Goal: Information Seeking & Learning: Learn about a topic

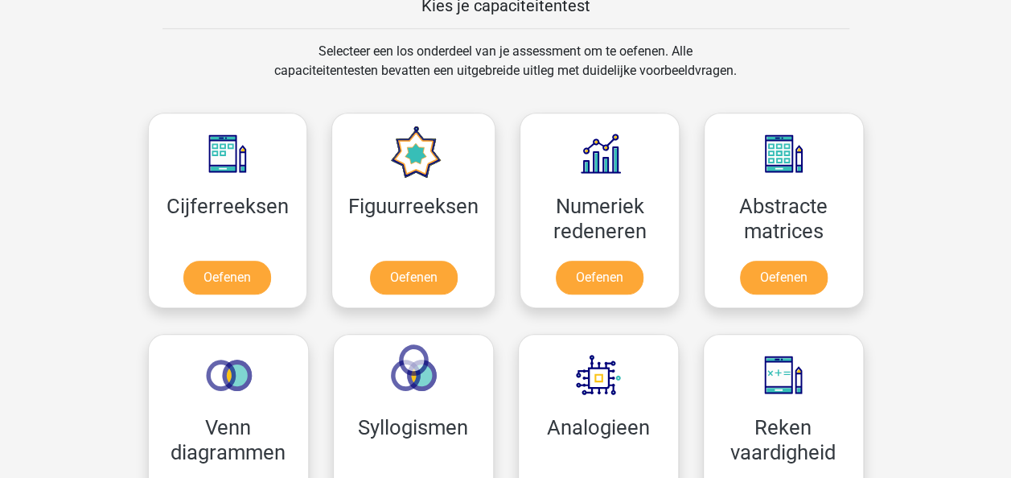
scroll to position [644, 0]
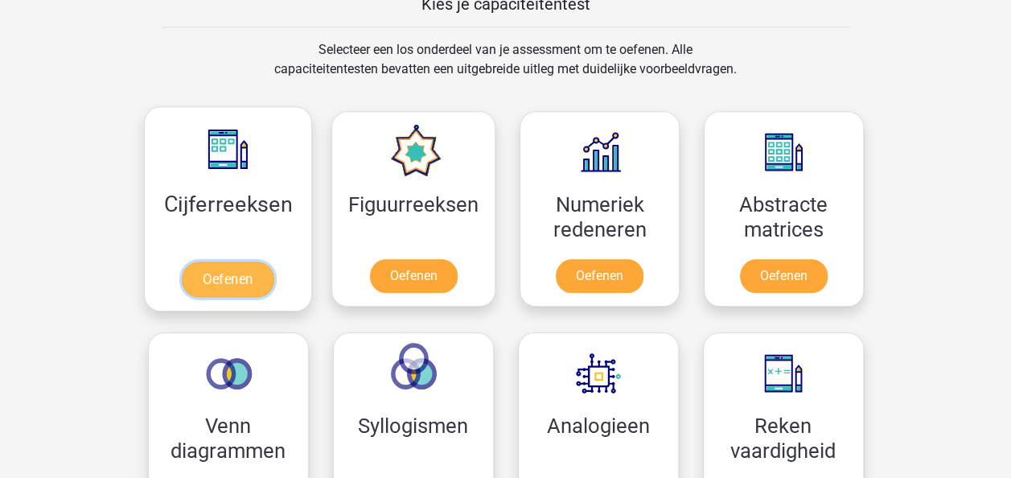
click at [217, 270] on link "Oefenen" at bounding box center [228, 279] width 92 height 35
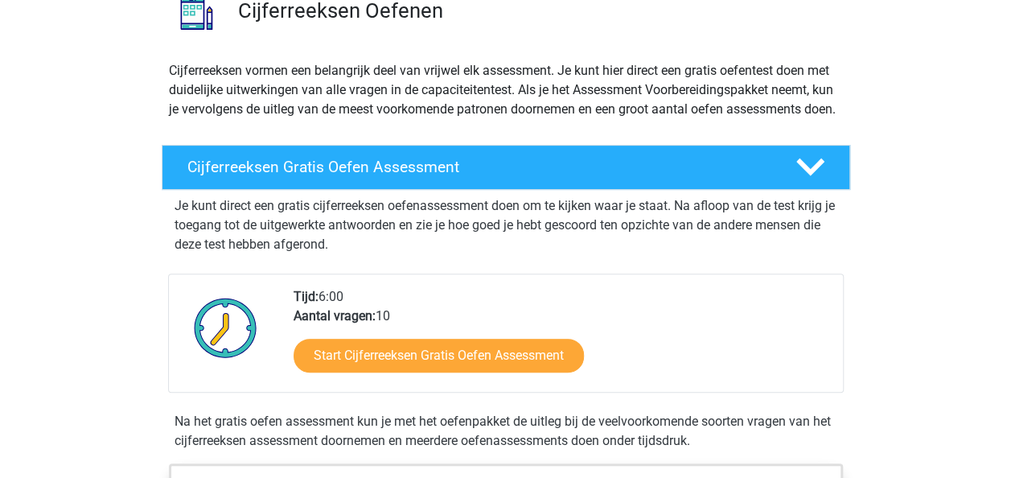
scroll to position [161, 0]
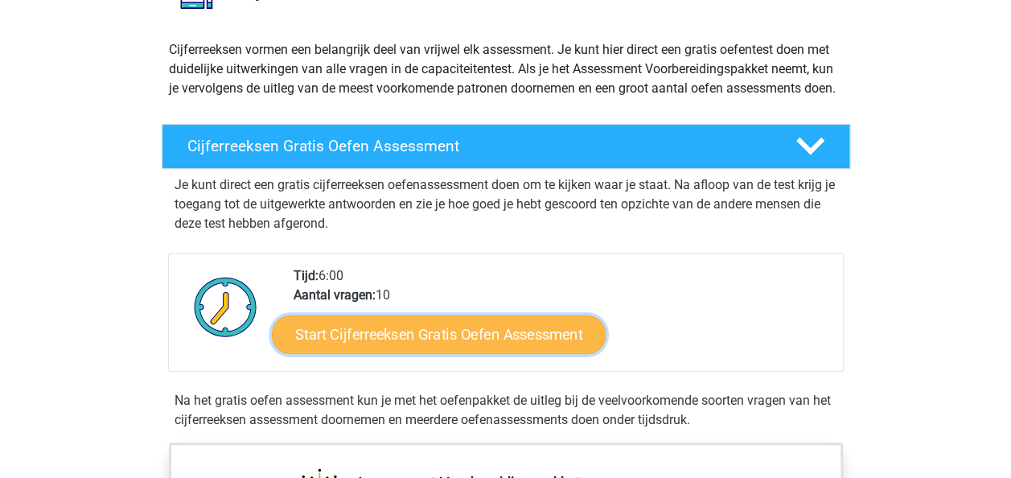
click at [391, 351] on link "Start Cijferreeksen Gratis Oefen Assessment" at bounding box center [439, 334] width 334 height 39
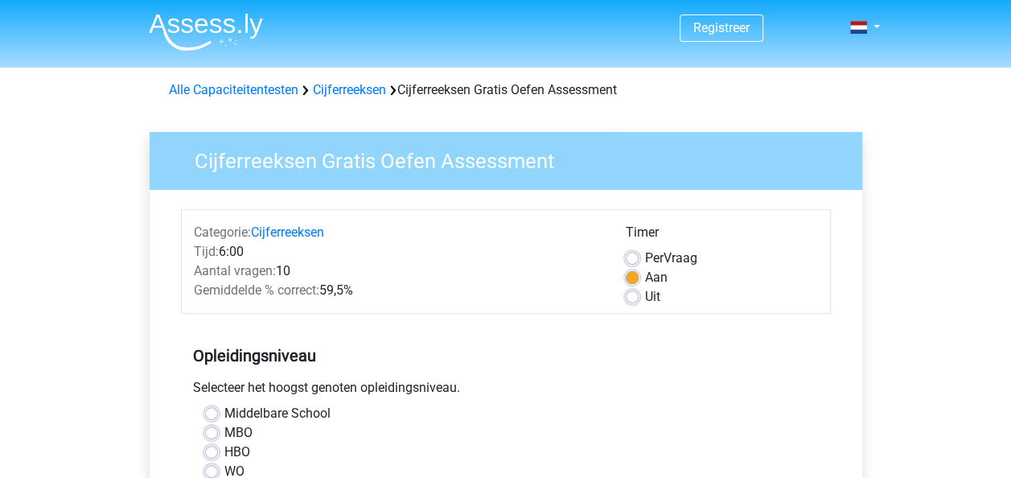
scroll to position [161, 0]
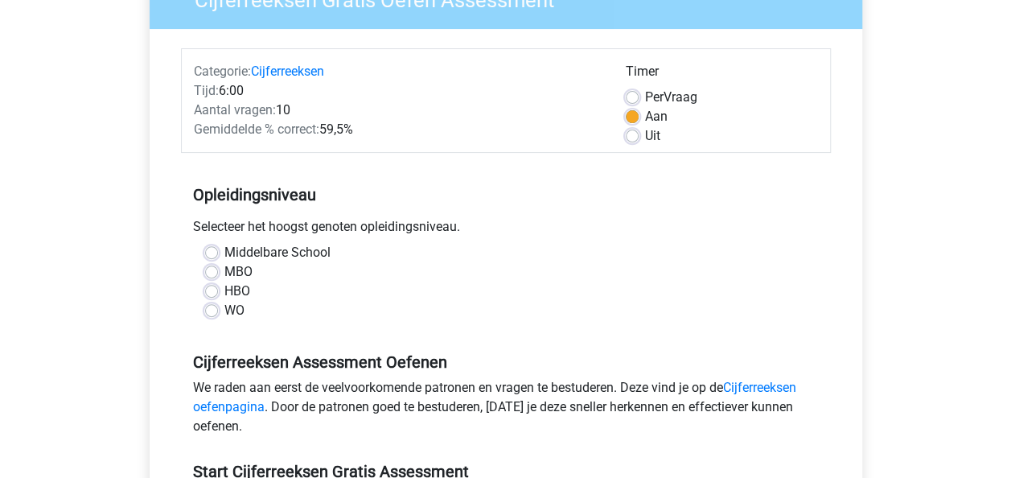
click at [225, 315] on label "WO" at bounding box center [235, 310] width 20 height 19
click at [216, 315] on input "WO" at bounding box center [211, 309] width 13 height 16
radio input "true"
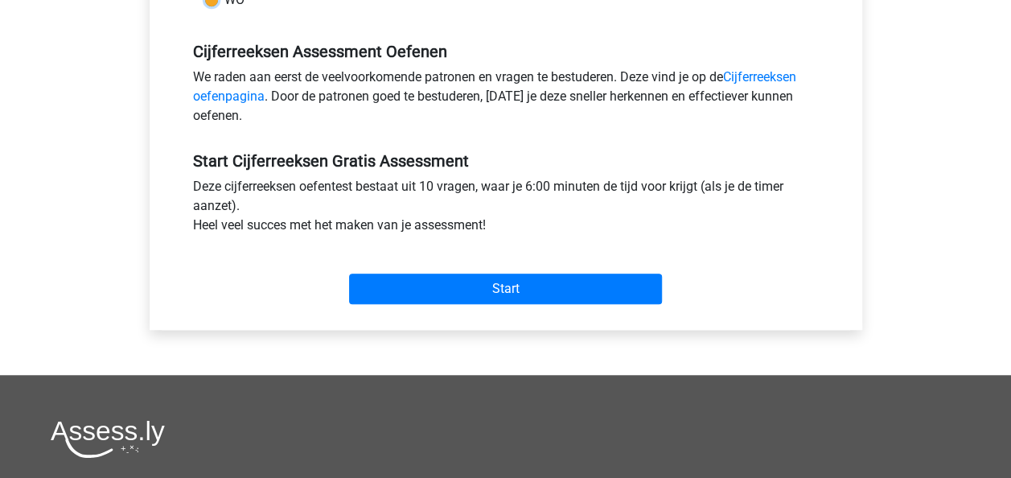
scroll to position [483, 0]
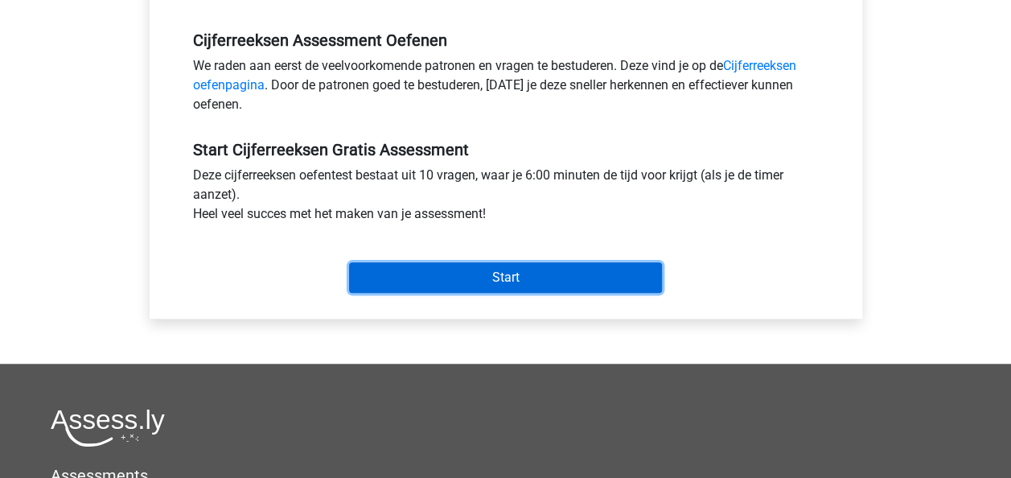
click at [503, 276] on input "Start" at bounding box center [505, 277] width 313 height 31
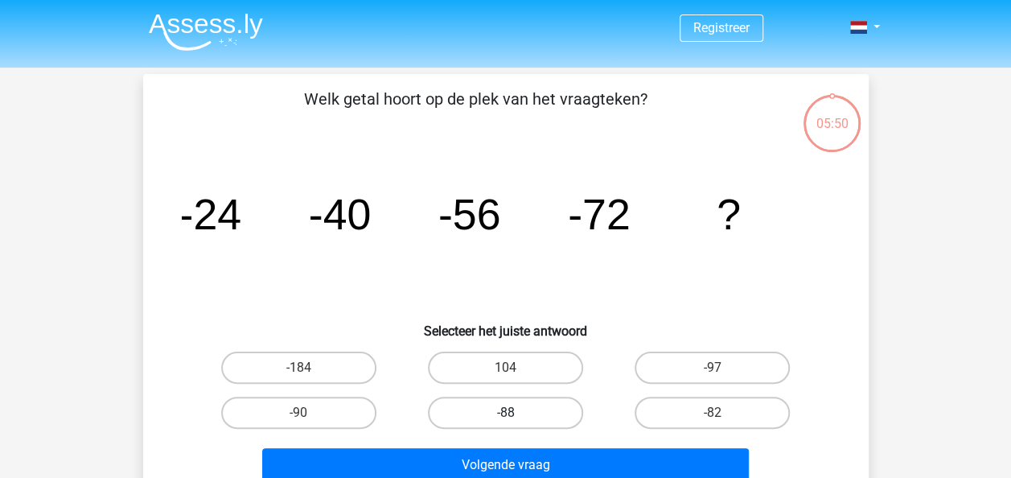
click at [520, 409] on label "-88" at bounding box center [505, 413] width 155 height 32
click at [516, 413] on input "-88" at bounding box center [510, 418] width 10 height 10
radio input "true"
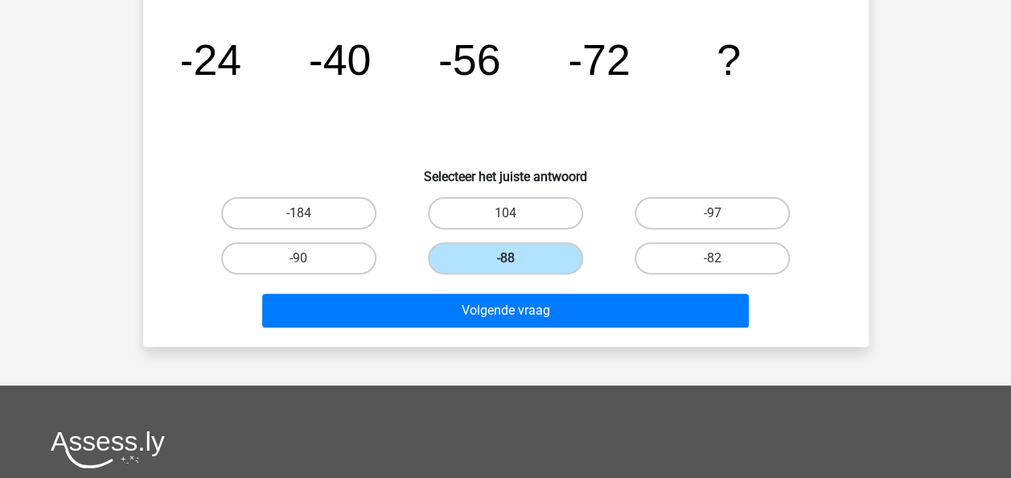
scroll to position [161, 0]
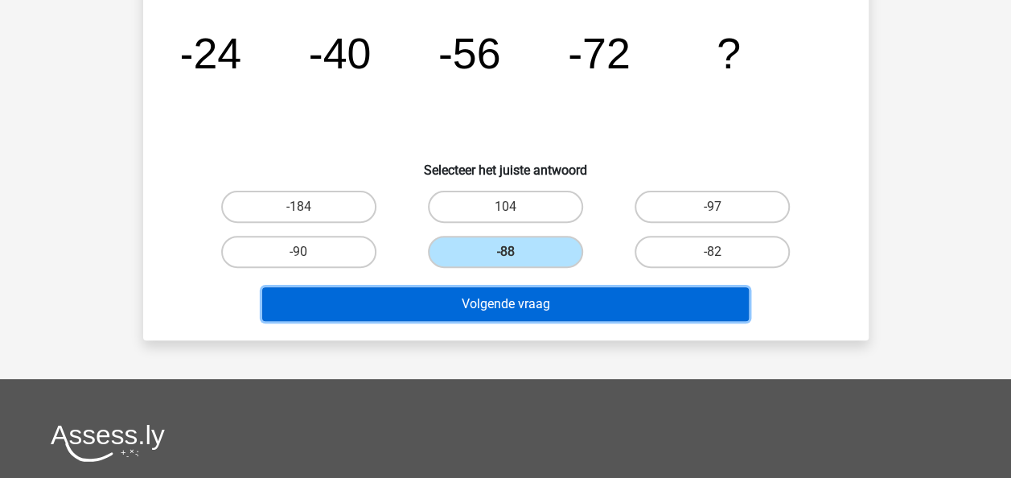
click at [505, 310] on button "Volgende vraag" at bounding box center [505, 304] width 487 height 34
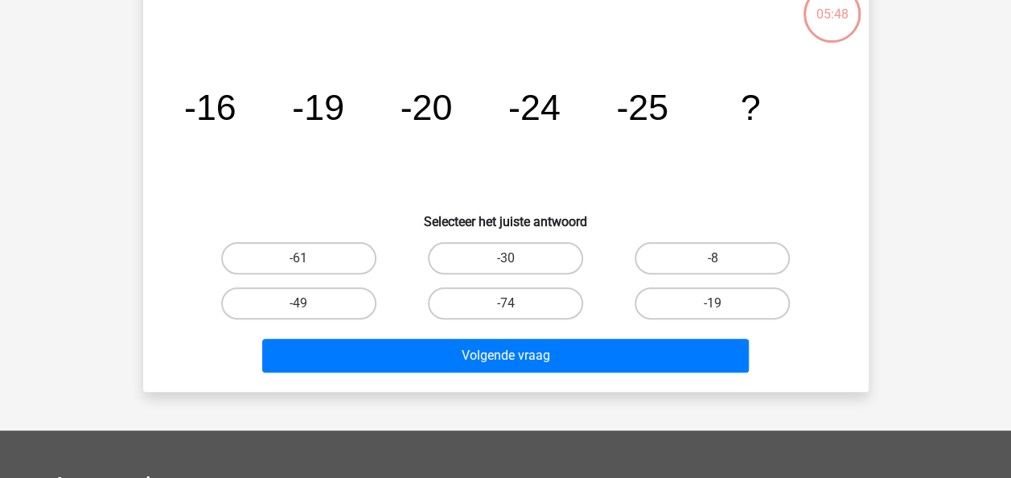
scroll to position [74, 0]
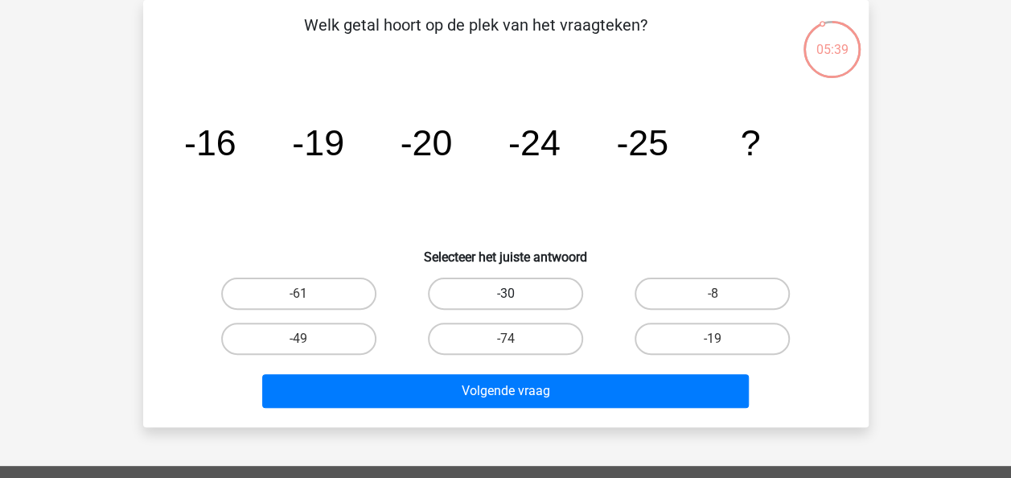
click at [494, 287] on label "-30" at bounding box center [505, 294] width 155 height 32
click at [505, 294] on input "-30" at bounding box center [510, 299] width 10 height 10
radio input "true"
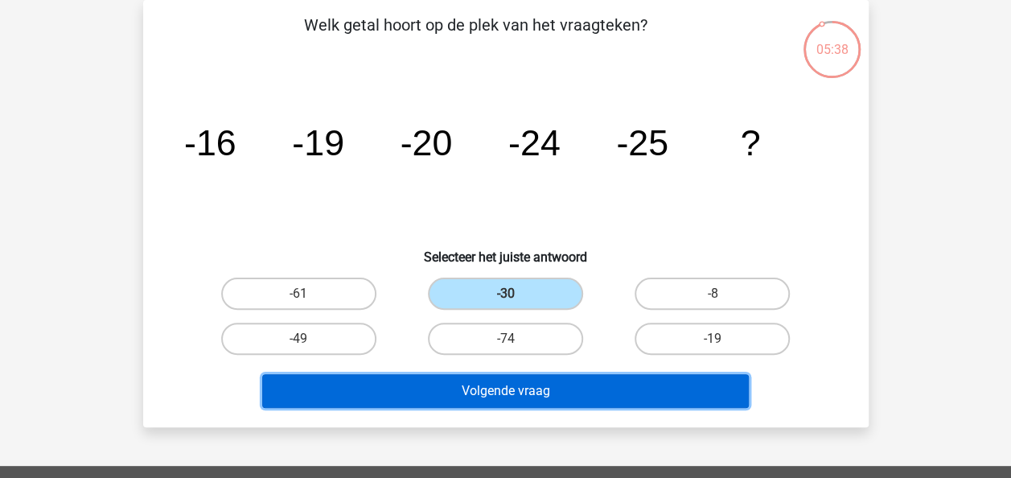
click at [506, 393] on button "Volgende vraag" at bounding box center [505, 391] width 487 height 34
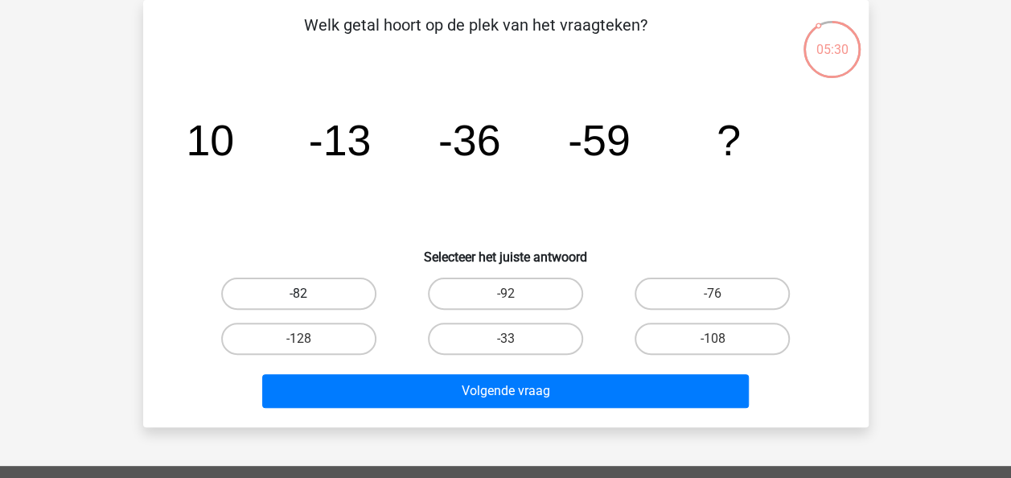
click at [288, 303] on label "-82" at bounding box center [298, 294] width 155 height 32
click at [299, 303] on input "-82" at bounding box center [304, 299] width 10 height 10
radio input "true"
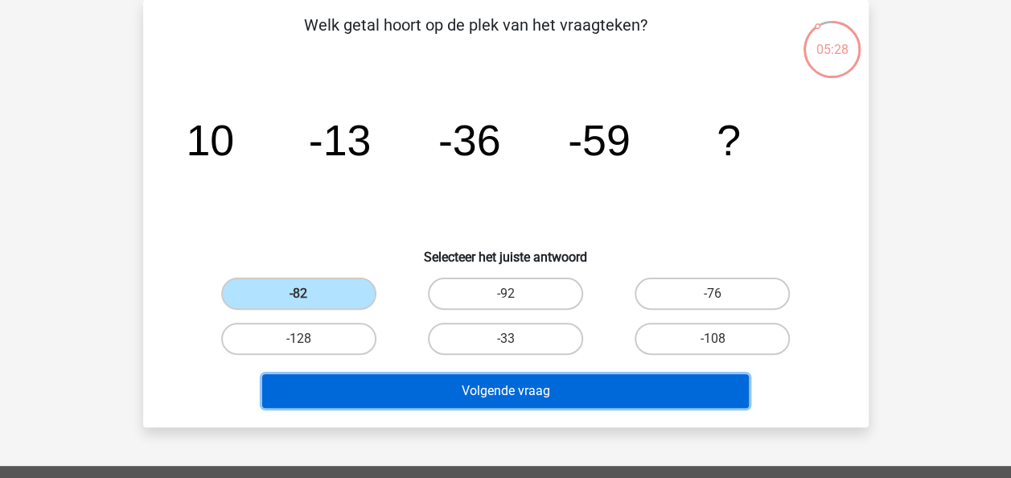
click at [409, 386] on button "Volgende vraag" at bounding box center [505, 391] width 487 height 34
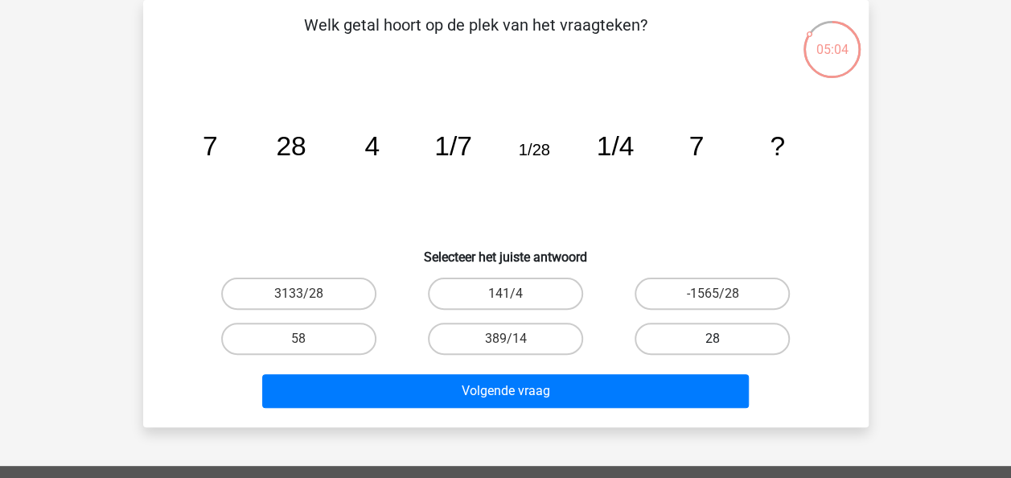
click at [706, 334] on label "28" at bounding box center [712, 339] width 155 height 32
click at [713, 339] on input "28" at bounding box center [718, 344] width 10 height 10
radio input "true"
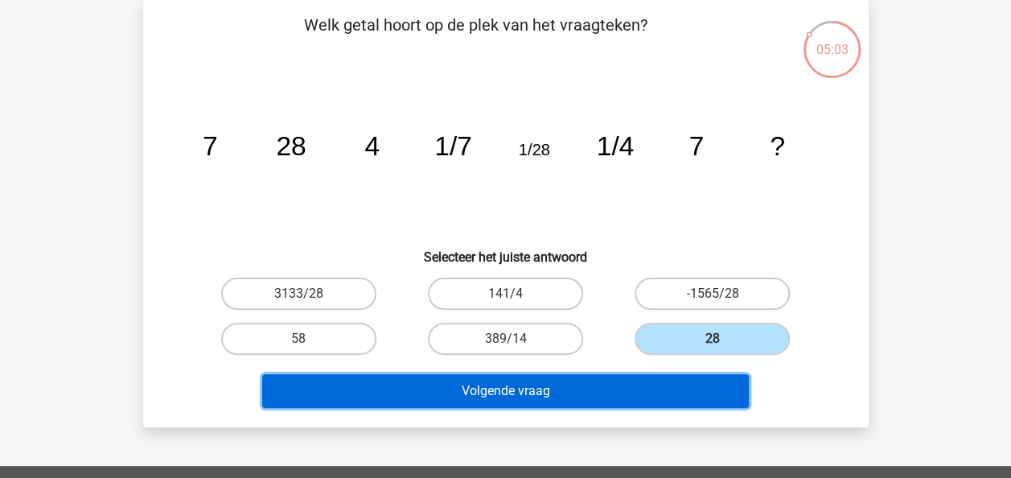
click at [615, 388] on button "Volgende vraag" at bounding box center [505, 391] width 487 height 34
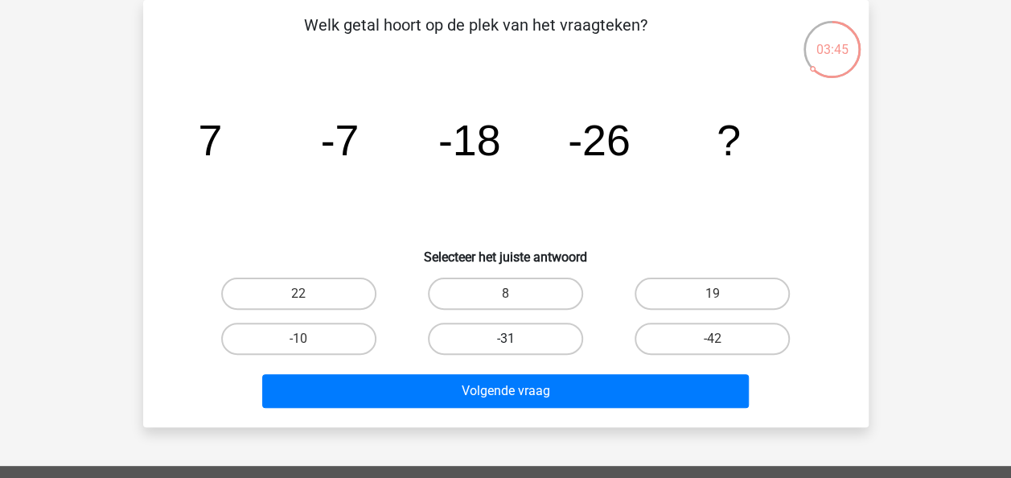
click at [517, 336] on label "-31" at bounding box center [505, 339] width 155 height 32
click at [516, 339] on input "-31" at bounding box center [510, 344] width 10 height 10
radio input "true"
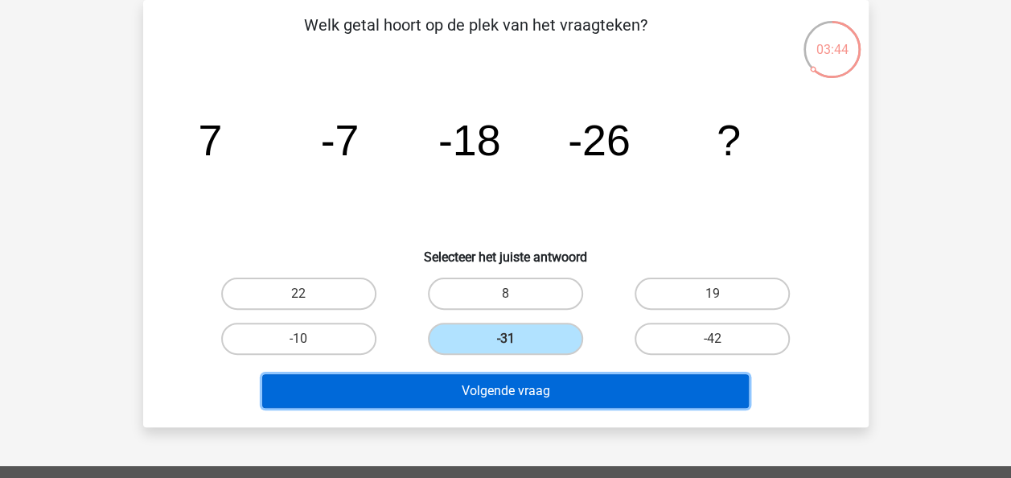
click at [529, 395] on button "Volgende vraag" at bounding box center [505, 391] width 487 height 34
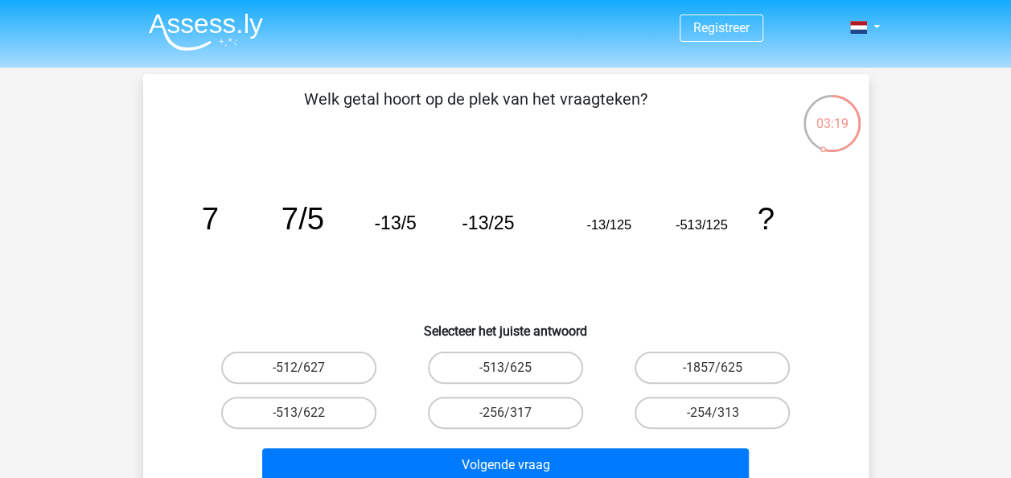
scroll to position [80, 0]
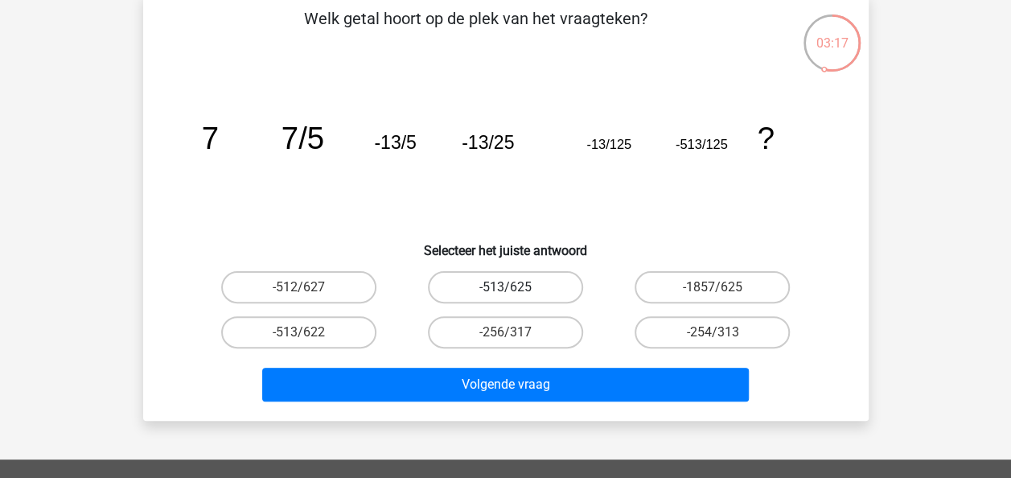
click at [496, 298] on label "-513/625" at bounding box center [505, 287] width 155 height 32
click at [505, 298] on input "-513/625" at bounding box center [510, 292] width 10 height 10
radio input "true"
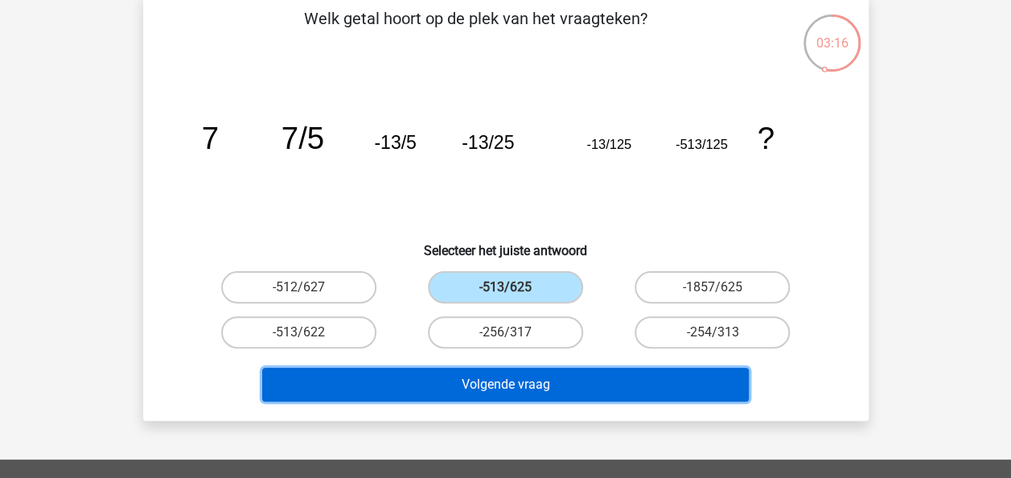
click at [513, 399] on button "Volgende vraag" at bounding box center [505, 385] width 487 height 34
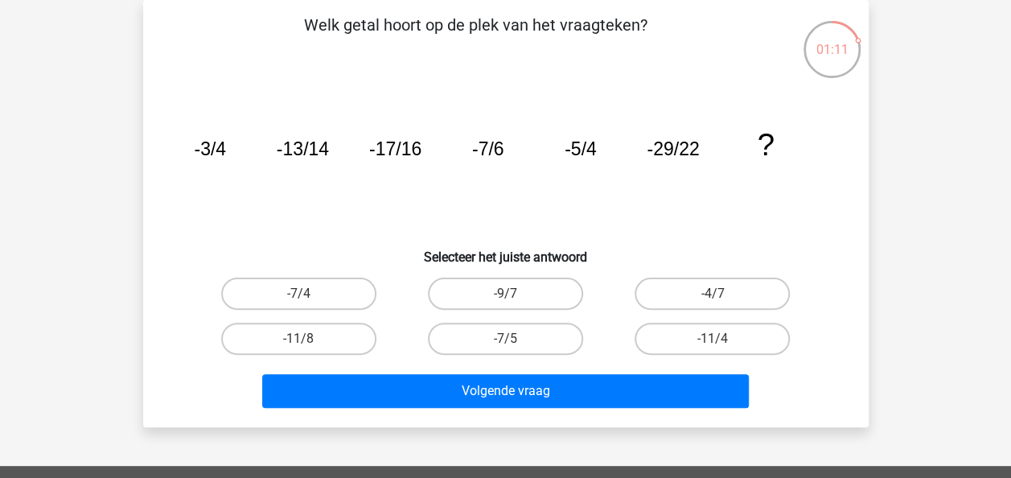
scroll to position [154, 0]
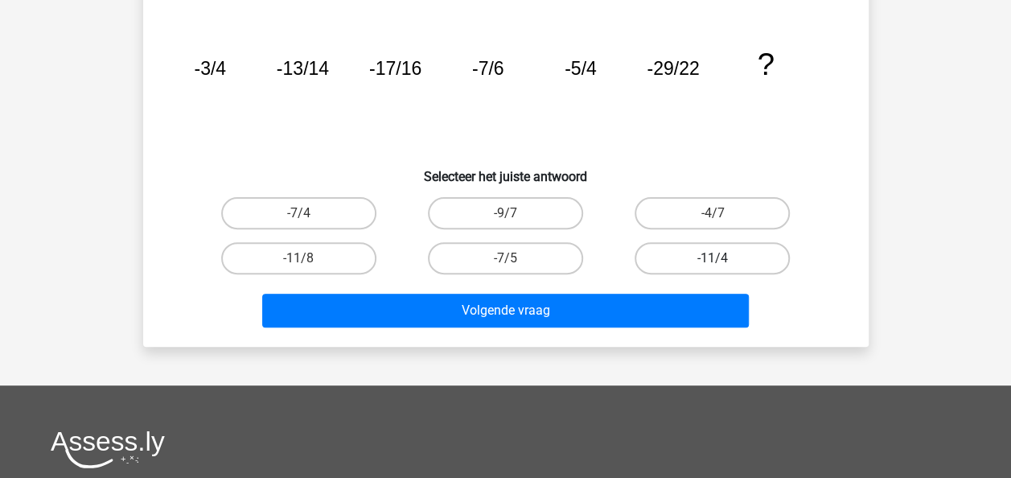
click at [694, 264] on label "-11/4" at bounding box center [712, 258] width 155 height 32
click at [713, 264] on input "-11/4" at bounding box center [718, 263] width 10 height 10
radio input "true"
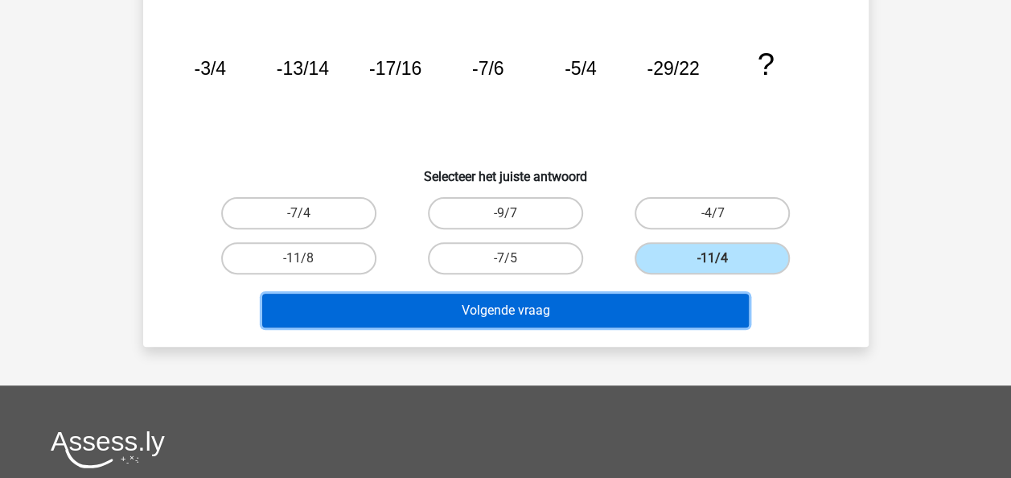
click at [584, 311] on button "Volgende vraag" at bounding box center [505, 311] width 487 height 34
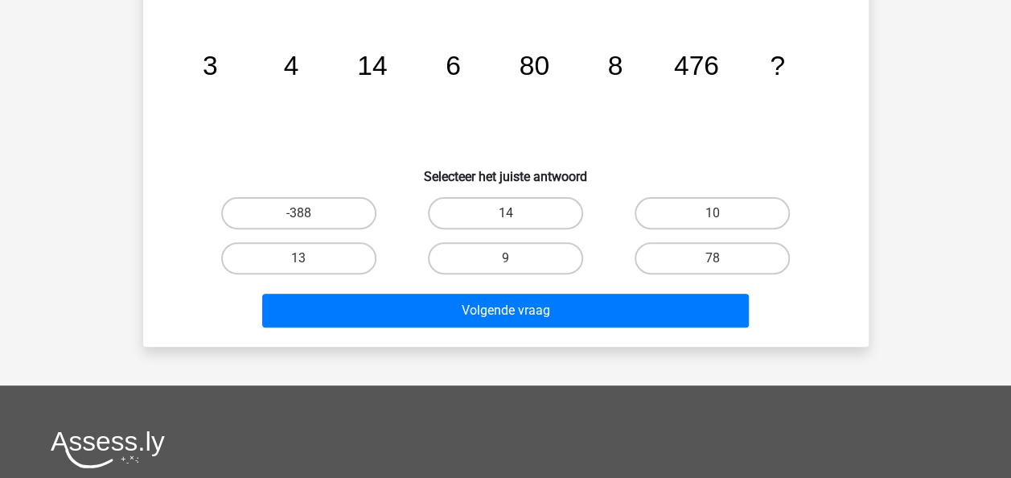
scroll to position [74, 0]
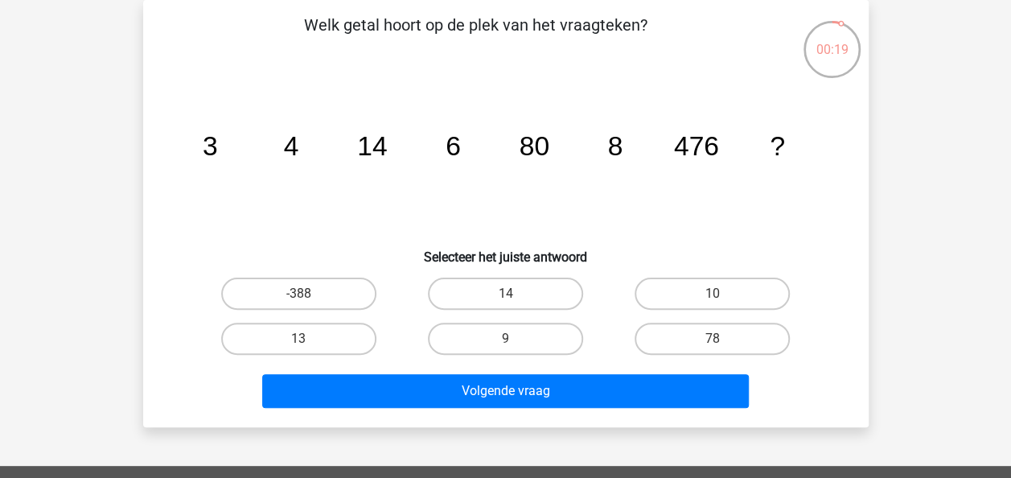
click at [721, 294] on input "10" at bounding box center [718, 299] width 10 height 10
radio input "true"
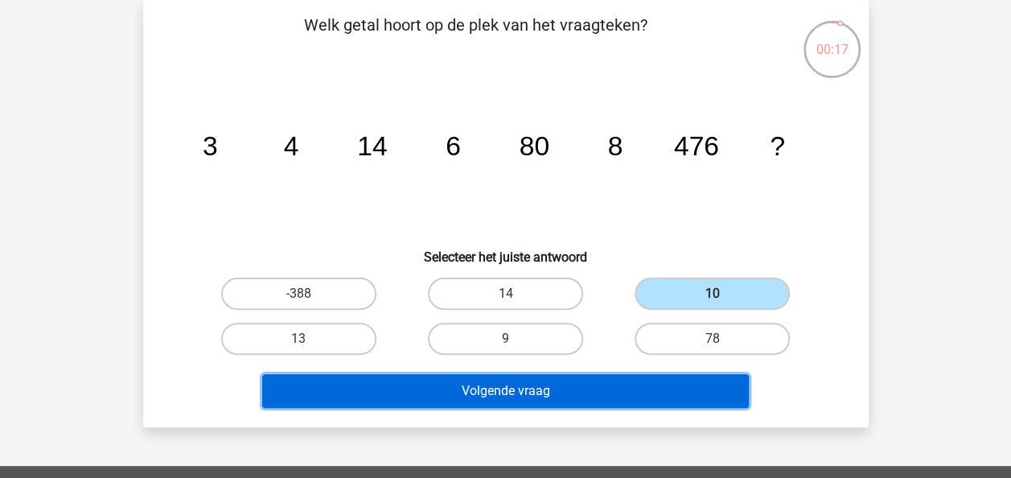
click at [595, 391] on button "Volgende vraag" at bounding box center [505, 391] width 487 height 34
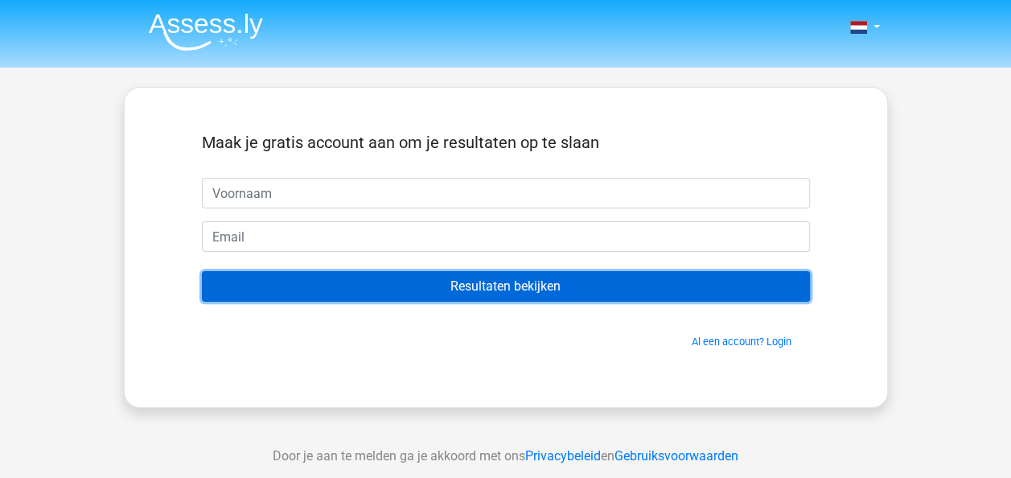
click at [484, 285] on input "Resultaten bekijken" at bounding box center [506, 286] width 608 height 31
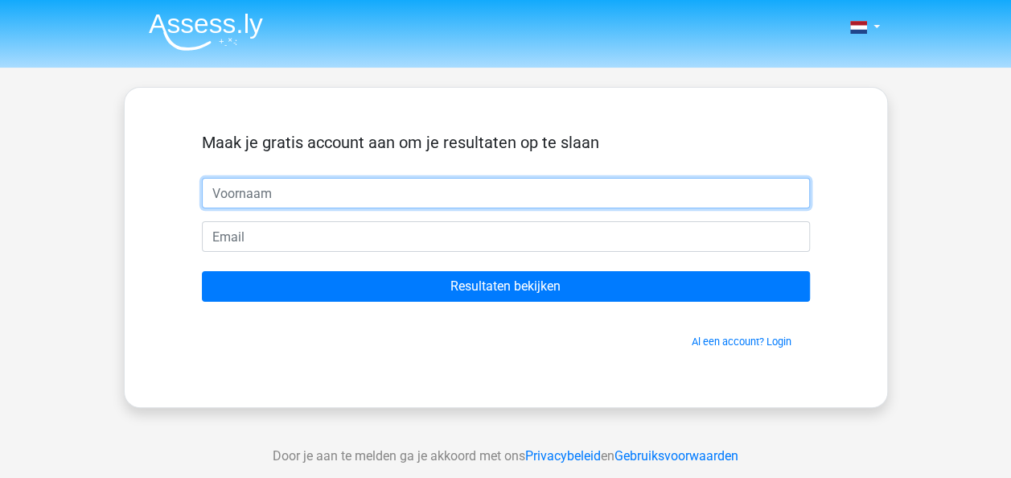
click at [298, 190] on input "text" at bounding box center [506, 193] width 608 height 31
click at [269, 190] on input "text" at bounding box center [506, 193] width 608 height 31
drag, startPoint x: 413, startPoint y: 192, endPoint x: 210, endPoint y: 183, distance: 202.9
click at [210, 183] on input "lenr1999-[EMAIL_ADDRESS][DOMAIN_NAME]" at bounding box center [506, 193] width 608 height 31
type input "lenr1999-[EMAIL_ADDRESS][DOMAIN_NAME]"
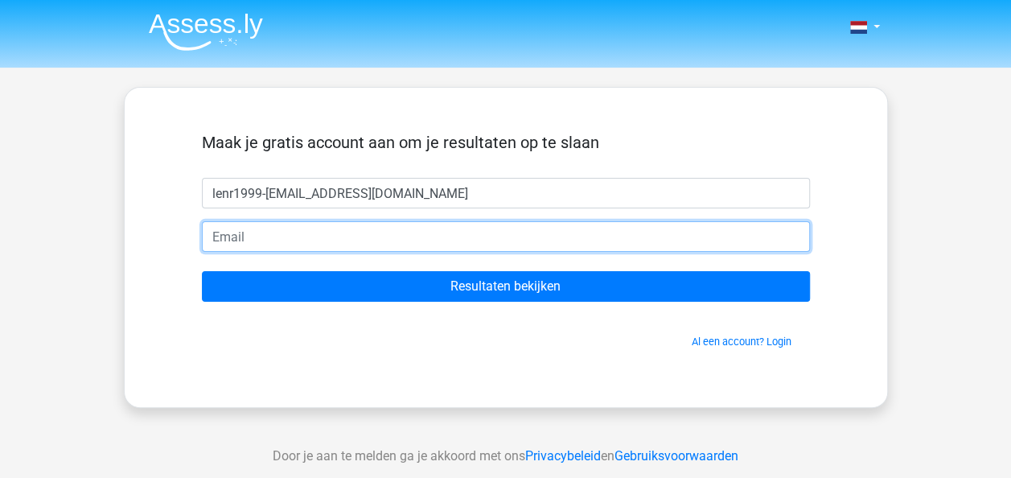
click at [290, 238] on input "email" at bounding box center [506, 236] width 608 height 31
paste input "lenr1999-[EMAIL_ADDRESS][DOMAIN_NAME]"
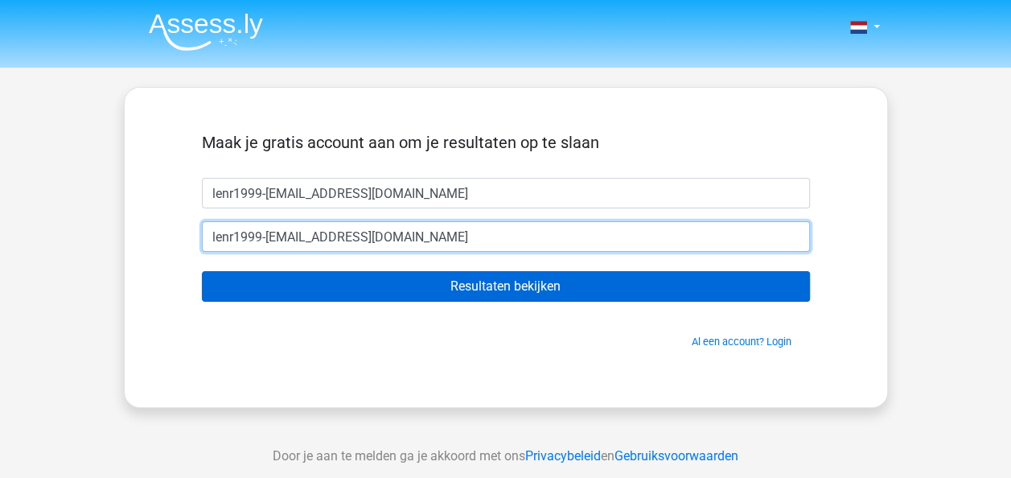
type input "lenr1999-marktplaats@yahoo.com"
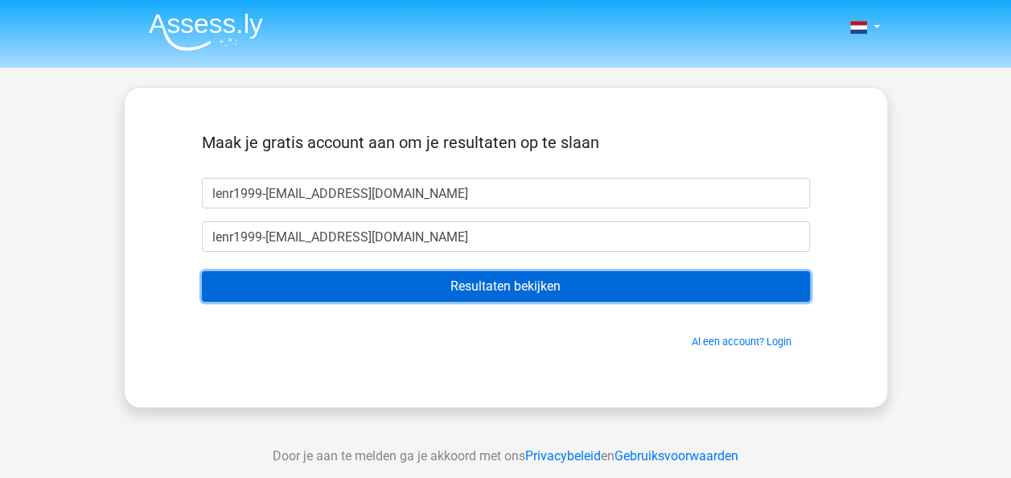
click at [488, 289] on input "Resultaten bekijken" at bounding box center [506, 286] width 608 height 31
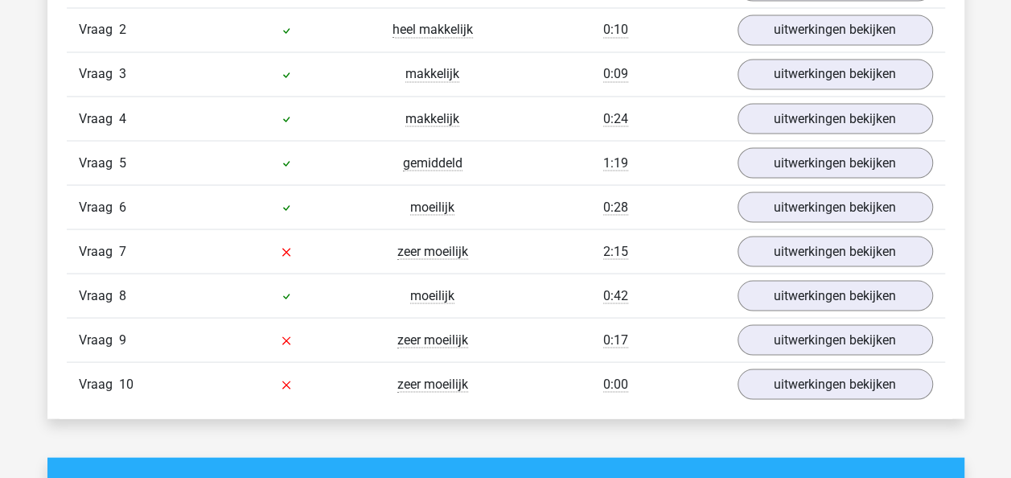
scroll to position [1448, 0]
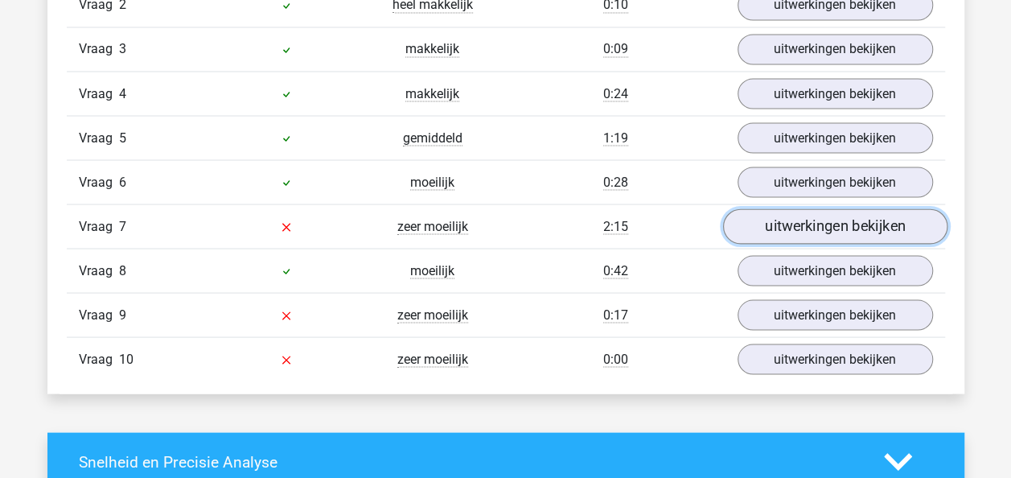
click at [790, 225] on link "uitwerkingen bekijken" at bounding box center [835, 226] width 225 height 35
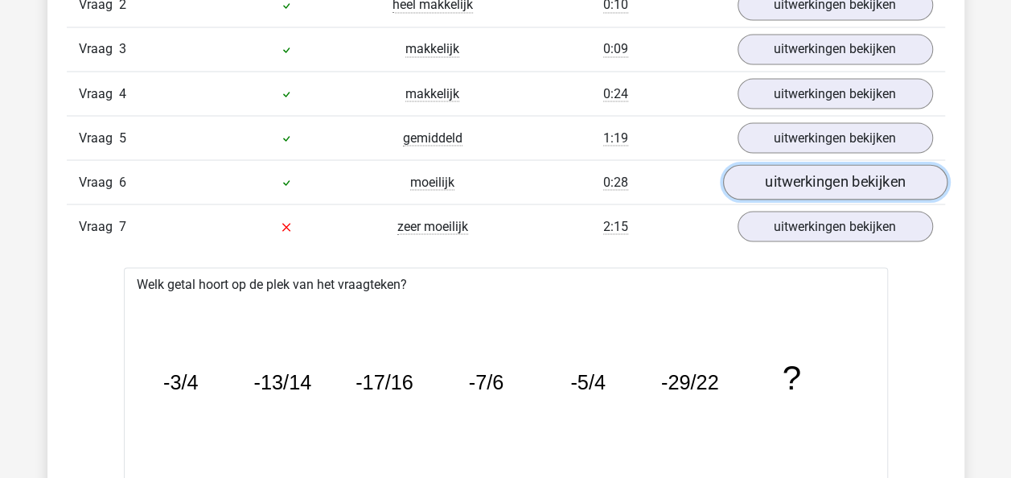
click at [871, 179] on link "uitwerkingen bekijken" at bounding box center [835, 182] width 225 height 35
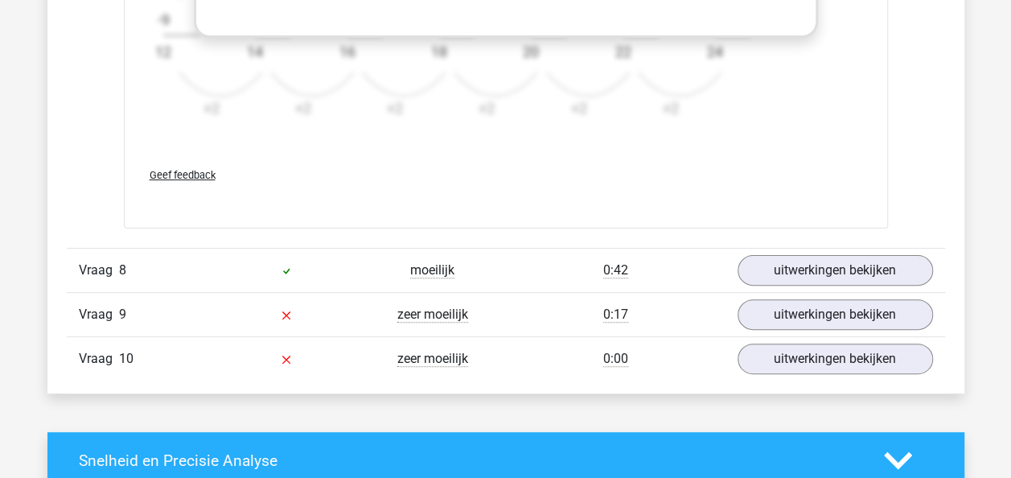
scroll to position [3299, 0]
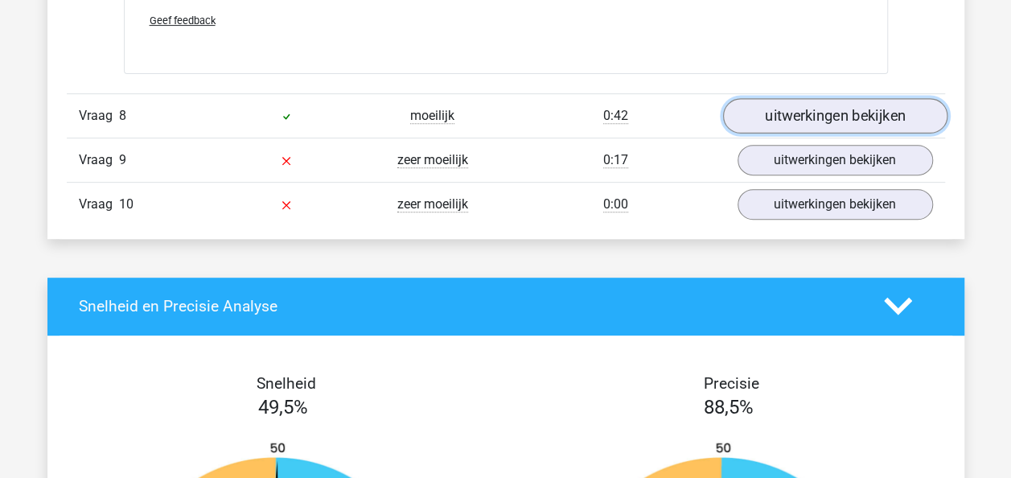
click at [801, 108] on link "uitwerkingen bekijken" at bounding box center [835, 115] width 225 height 35
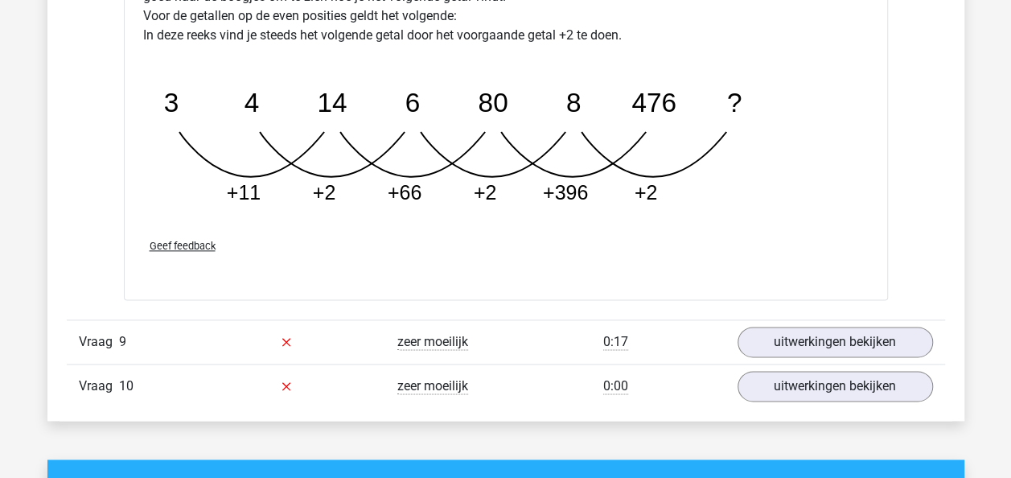
scroll to position [3943, 0]
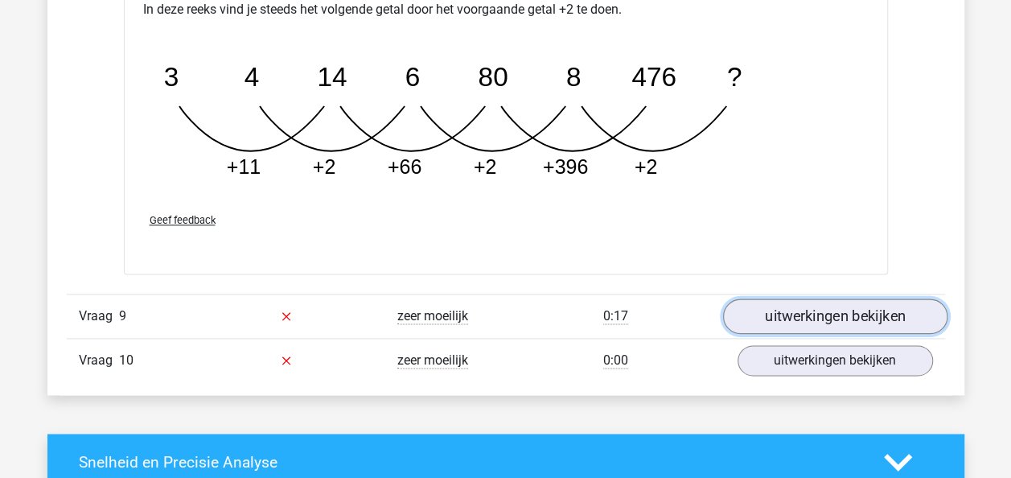
click at [760, 314] on link "uitwerkingen bekijken" at bounding box center [835, 316] width 225 height 35
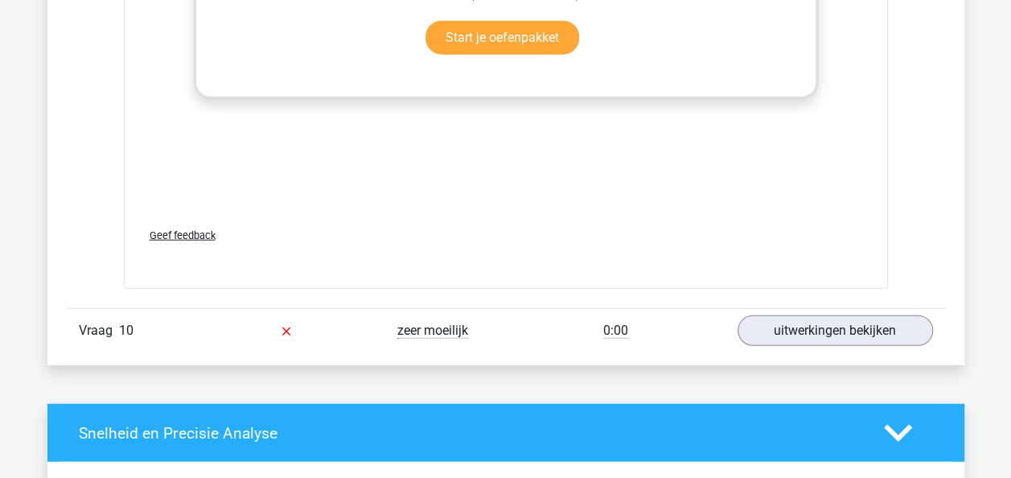
scroll to position [4989, 0]
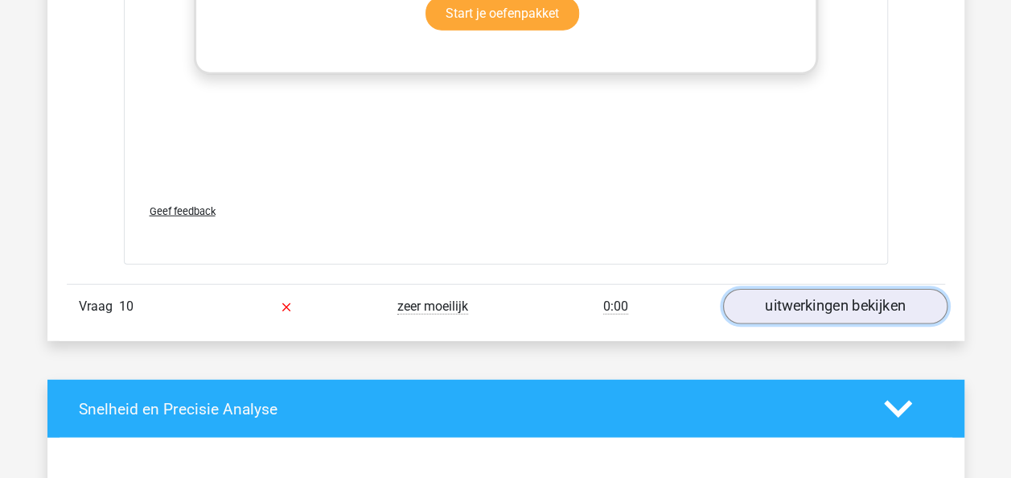
click at [811, 299] on link "uitwerkingen bekijken" at bounding box center [835, 306] width 225 height 35
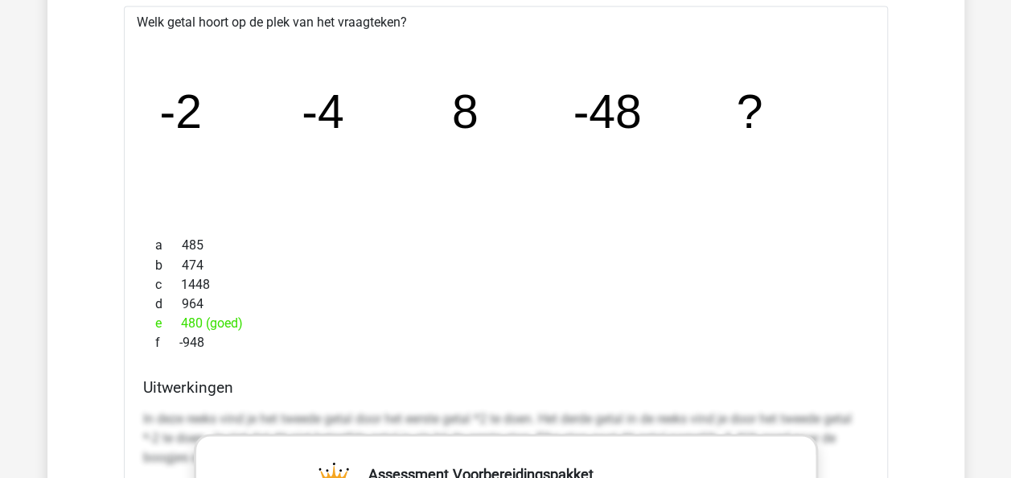
scroll to position [4297, 0]
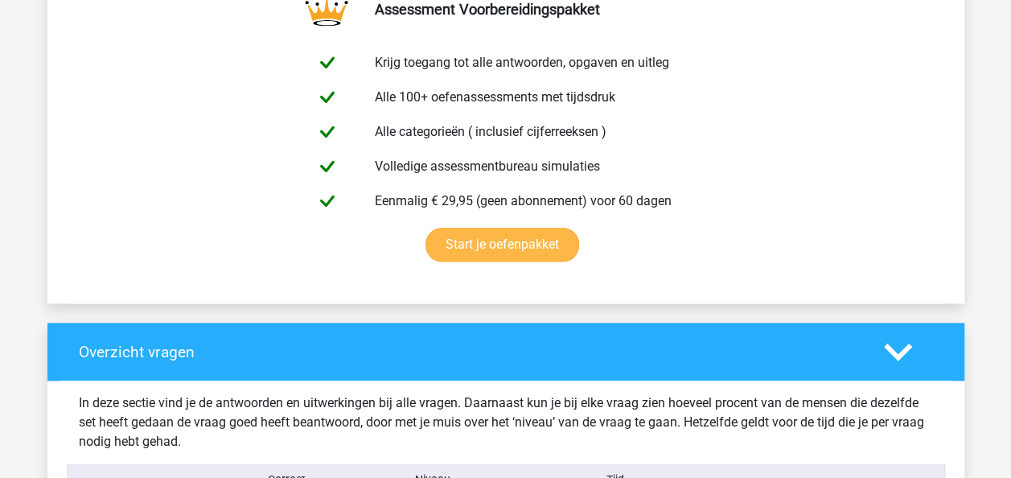
scroll to position [483, 0]
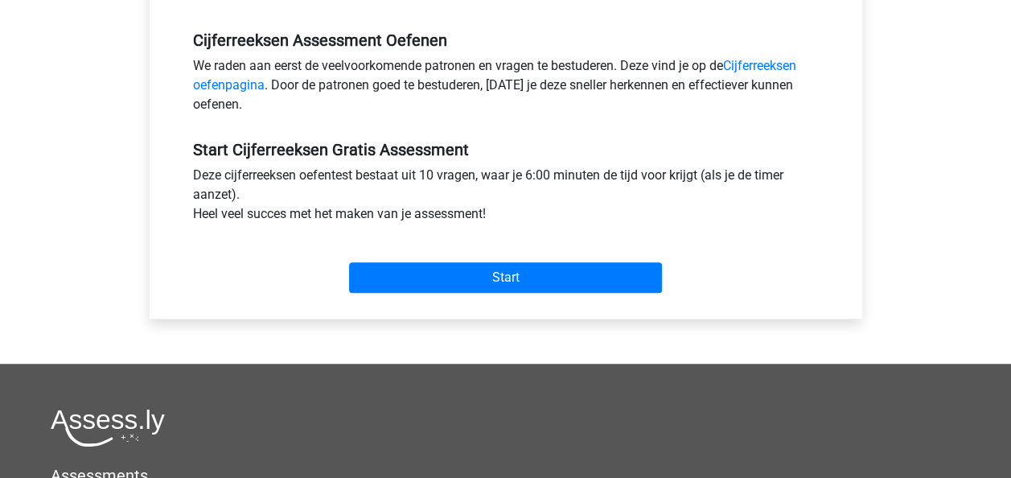
scroll to position [161, 0]
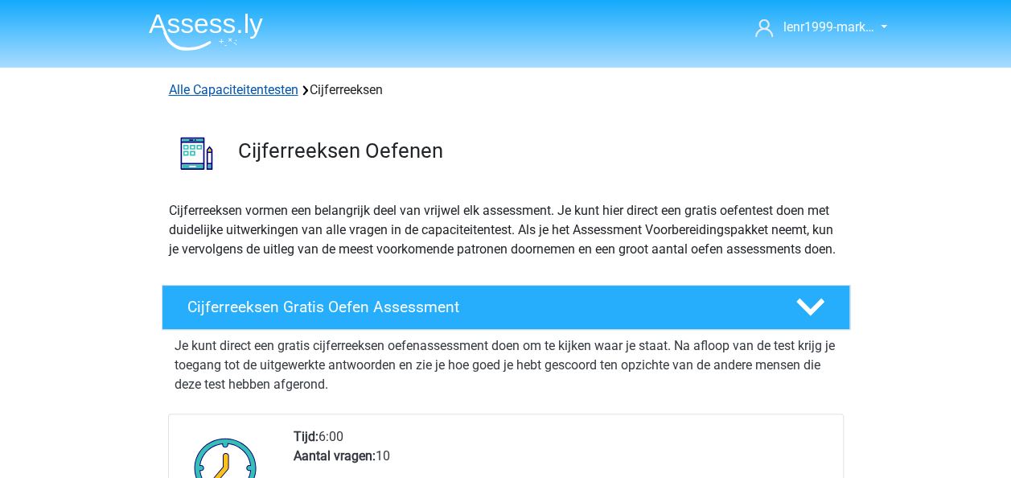
click at [228, 86] on link "Alle Capaciteitentesten" at bounding box center [234, 89] width 130 height 15
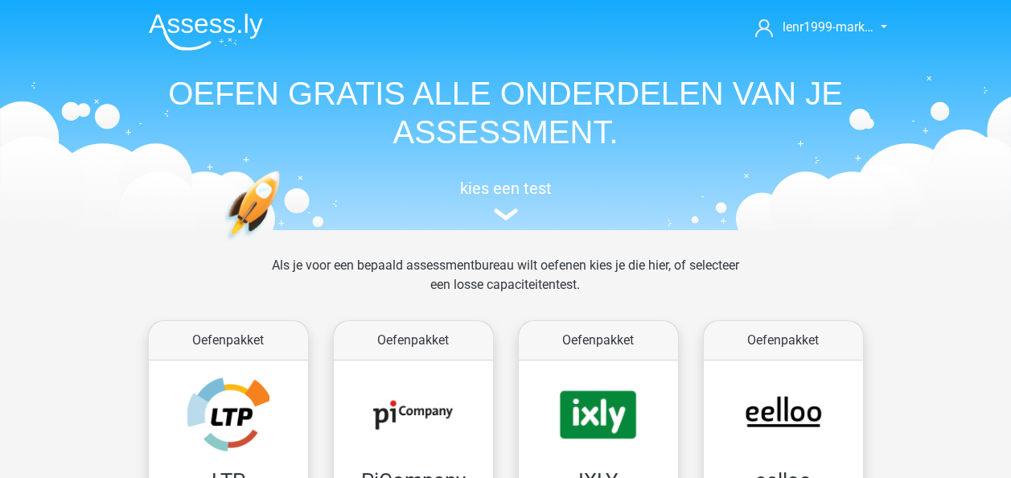
scroll to position [682, 0]
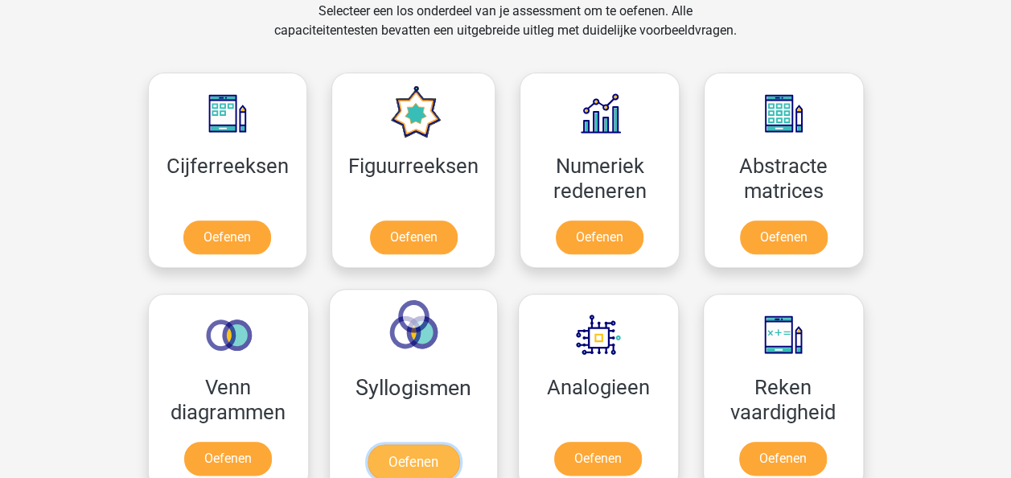
click at [420, 444] on link "Oefenen" at bounding box center [413, 461] width 92 height 35
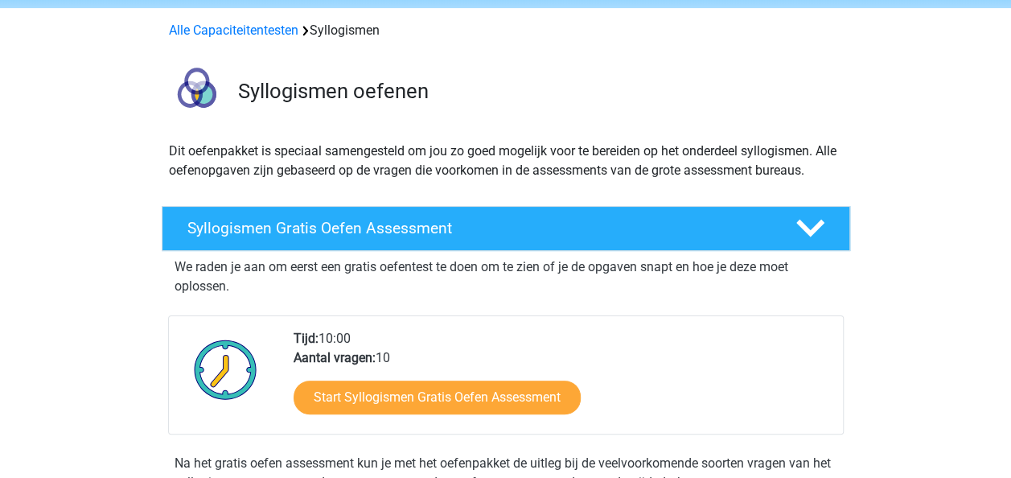
scroll to position [80, 0]
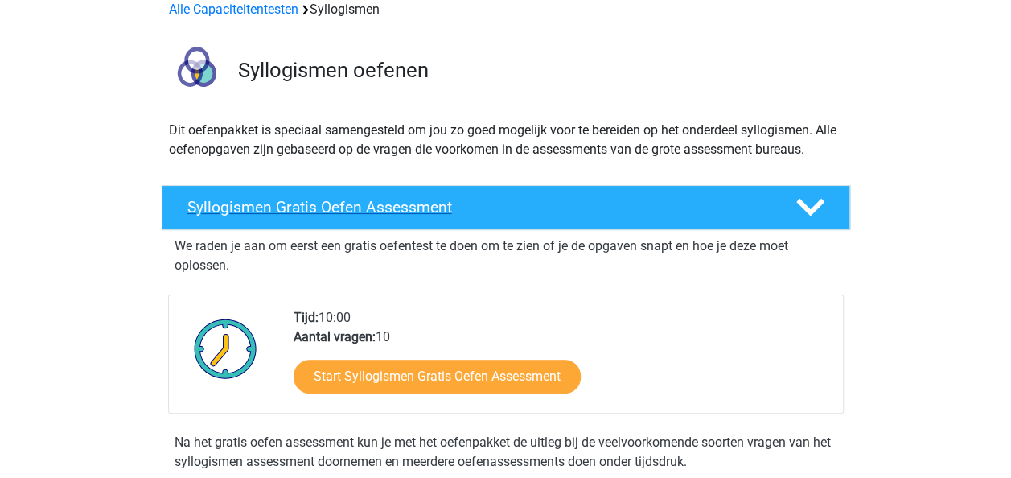
click at [345, 212] on h4 "Syllogismen Gratis Oefen Assessment" at bounding box center [478, 207] width 583 height 19
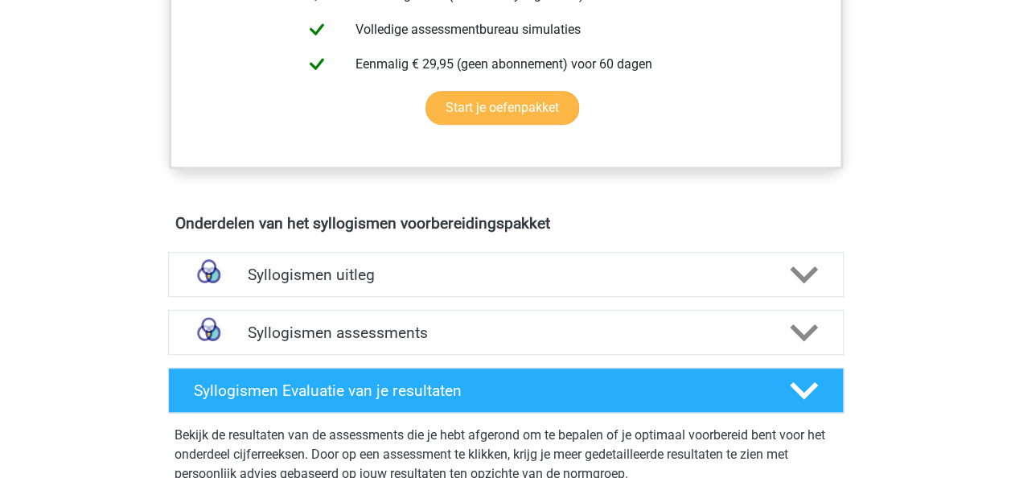
scroll to position [563, 0]
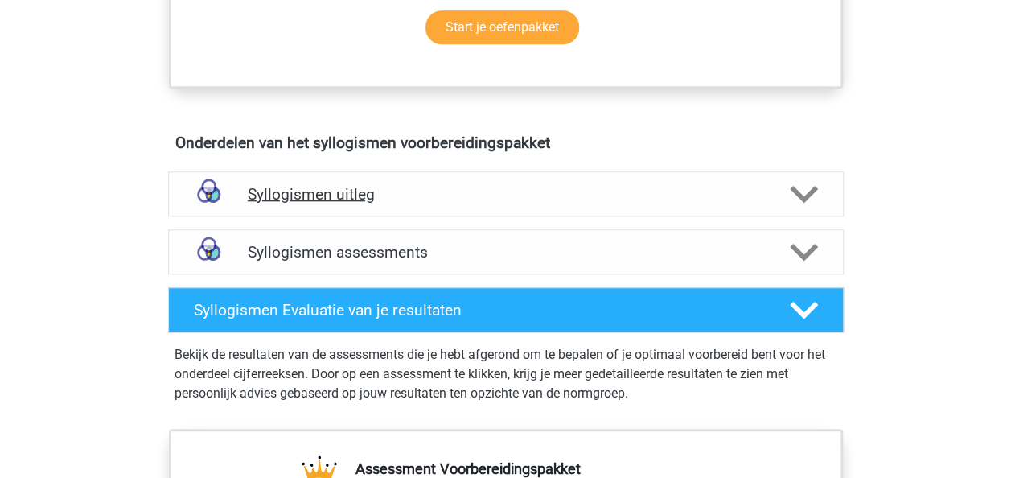
click at [312, 196] on h4 "Syllogismen uitleg" at bounding box center [506, 194] width 517 height 19
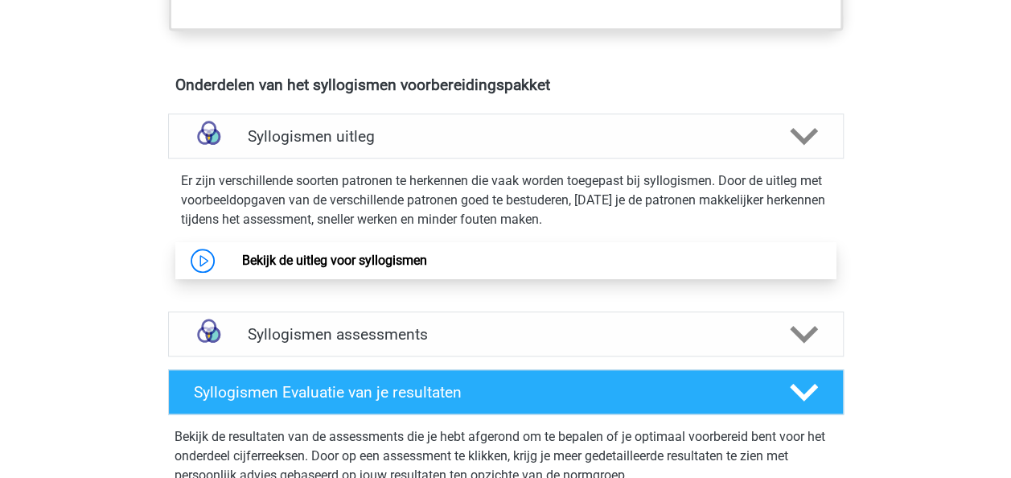
scroll to position [644, 0]
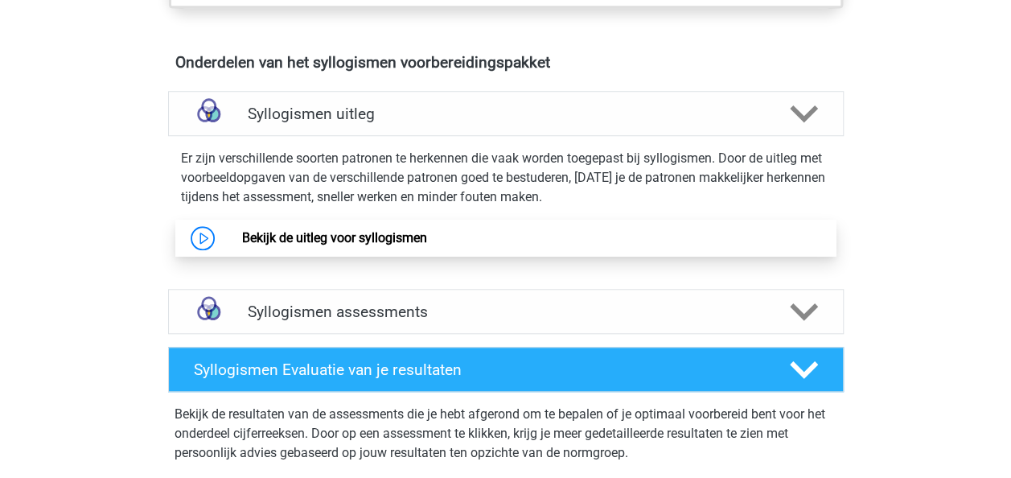
click at [297, 240] on link "Bekijk de uitleg voor syllogismen" at bounding box center [334, 237] width 185 height 15
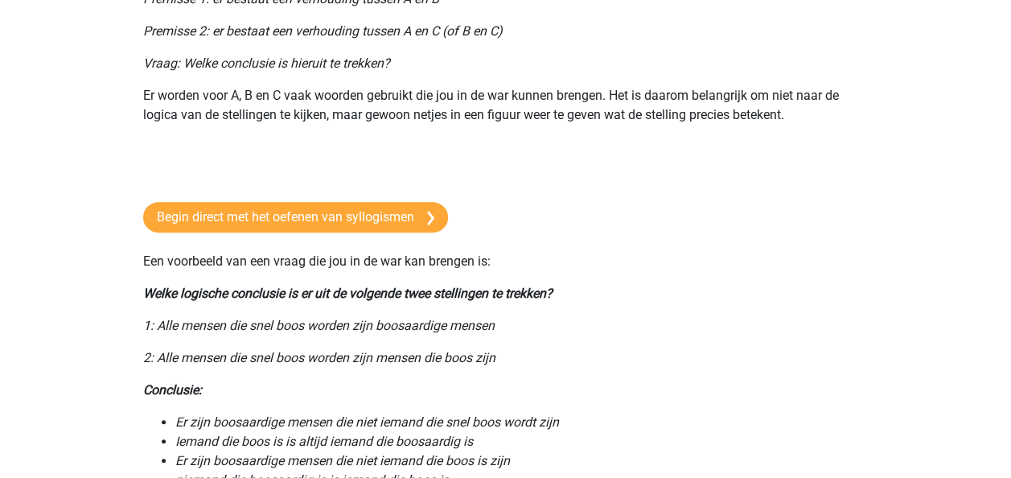
scroll to position [322, 0]
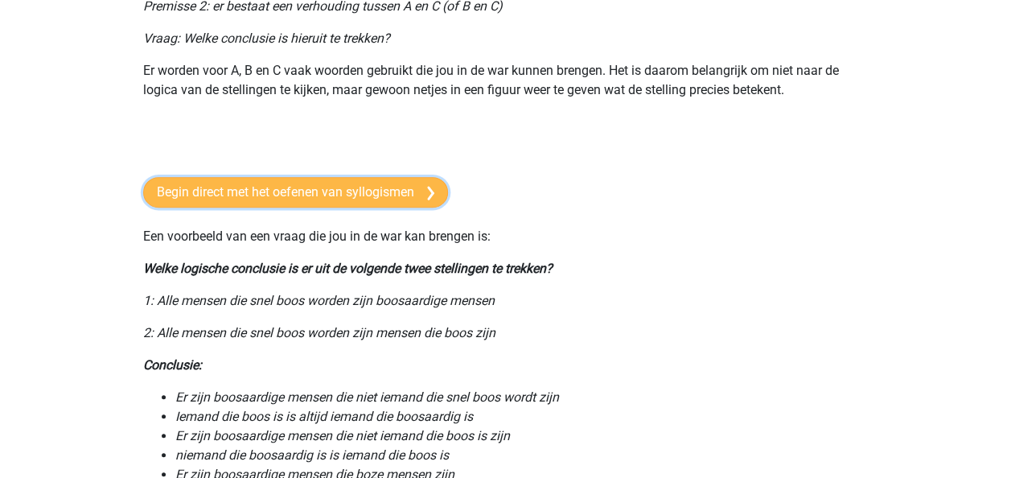
click at [257, 189] on link "Begin direct met het oefenen van syllogismen" at bounding box center [295, 192] width 305 height 31
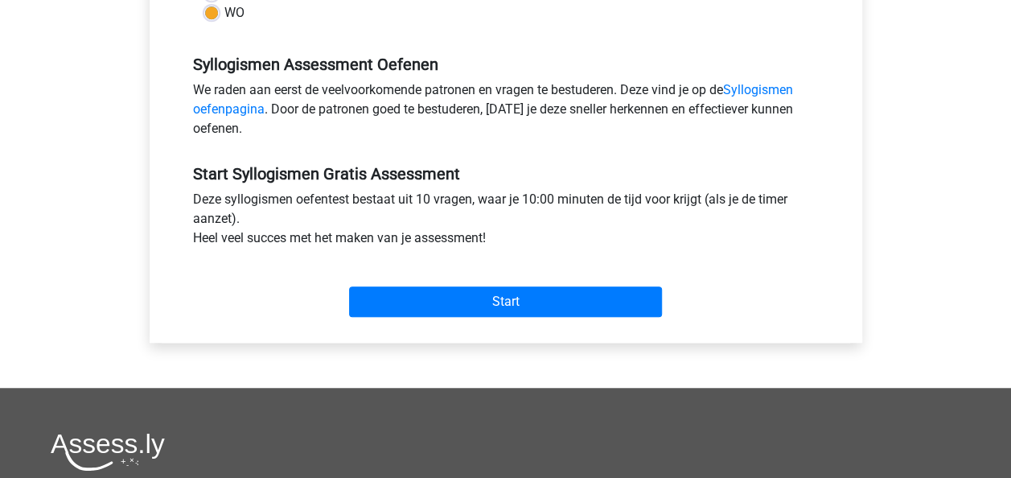
scroll to position [483, 0]
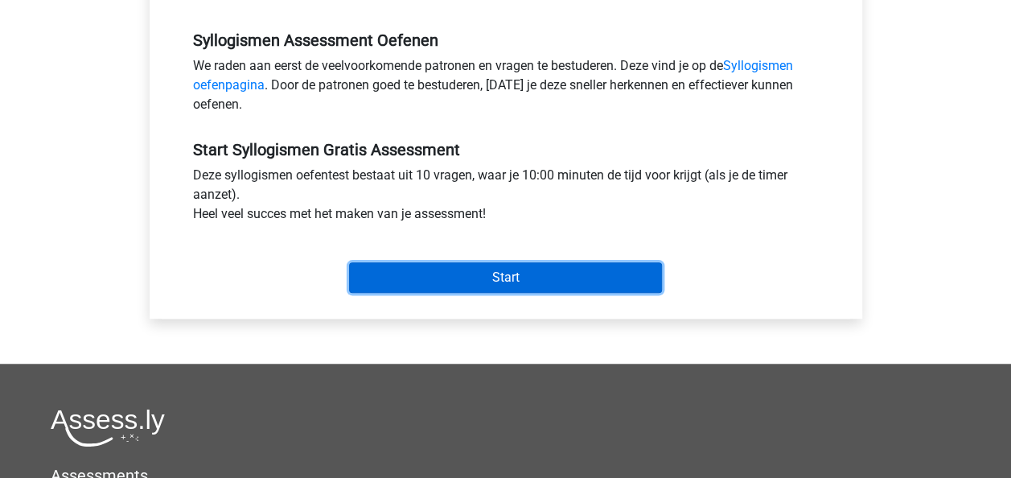
click at [498, 286] on input "Start" at bounding box center [505, 277] width 313 height 31
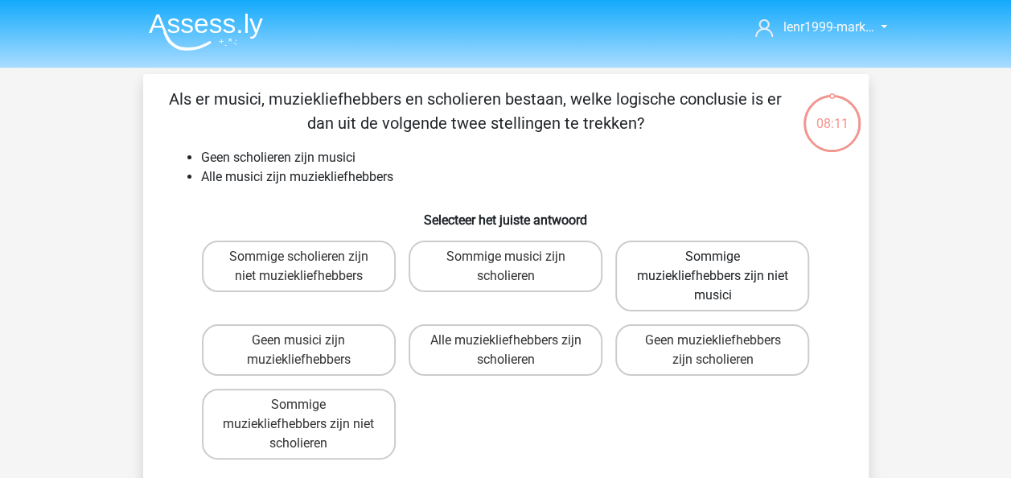
click at [739, 279] on label "Sommige muziekliefhebbers zijn niet musici" at bounding box center [713, 276] width 194 height 71
click at [723, 267] on input "Sommige muziekliefhebbers zijn niet musici" at bounding box center [718, 262] width 10 height 10
radio input "true"
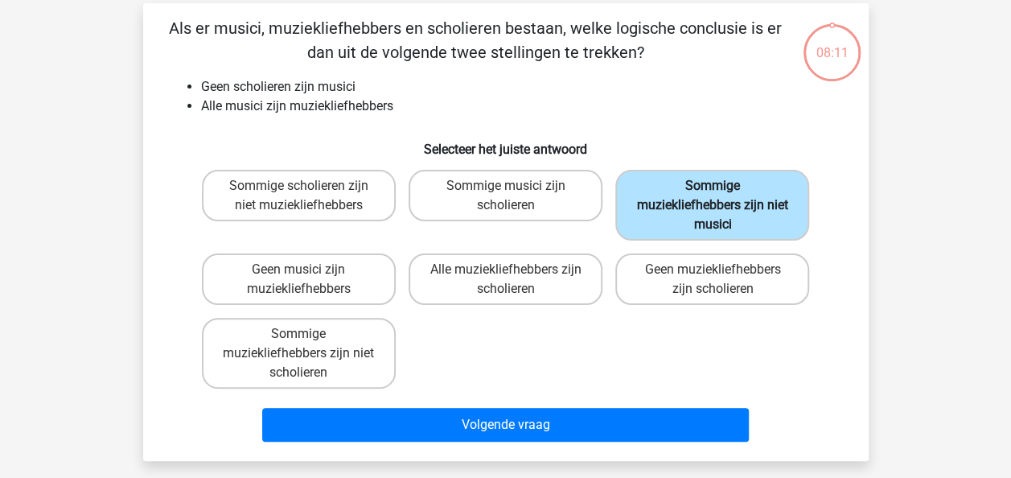
scroll to position [161, 0]
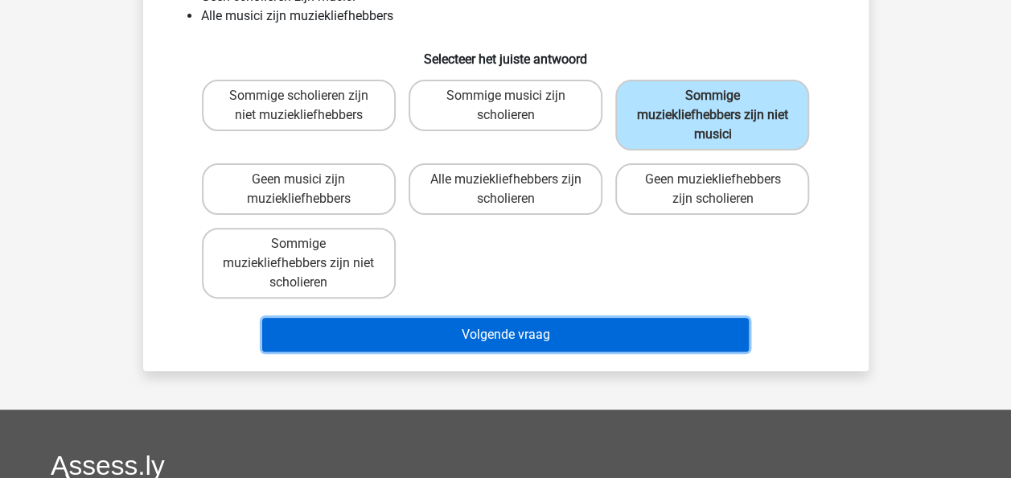
click at [639, 339] on button "Volgende vraag" at bounding box center [505, 335] width 487 height 34
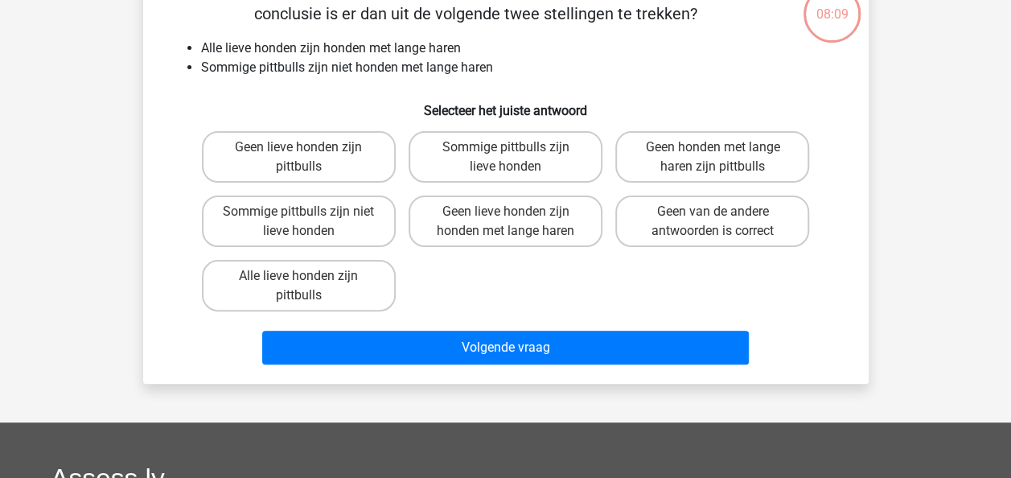
scroll to position [74, 0]
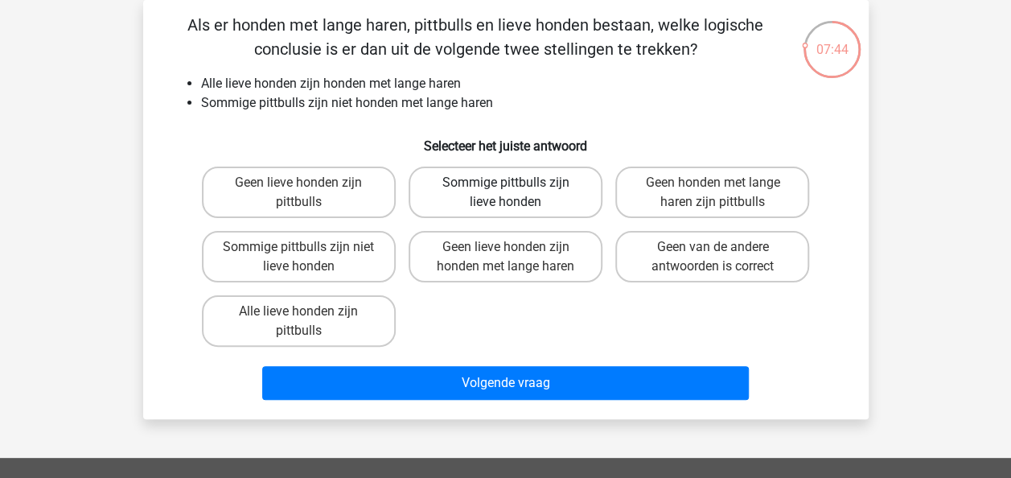
click at [525, 196] on label "Sommige pittbulls zijn lieve honden" at bounding box center [506, 192] width 194 height 51
click at [516, 193] on input "Sommige pittbulls zijn lieve honden" at bounding box center [510, 188] width 10 height 10
radio input "true"
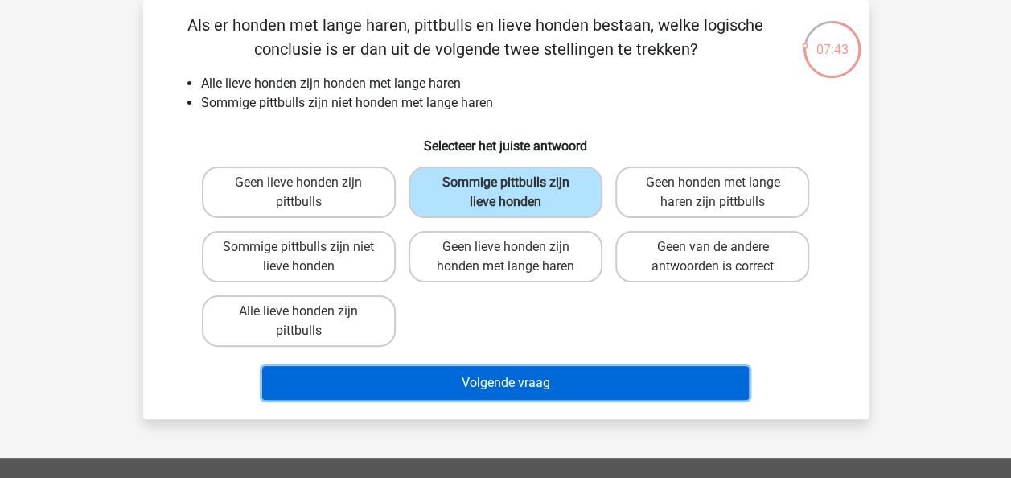
click at [529, 389] on button "Volgende vraag" at bounding box center [505, 383] width 487 height 34
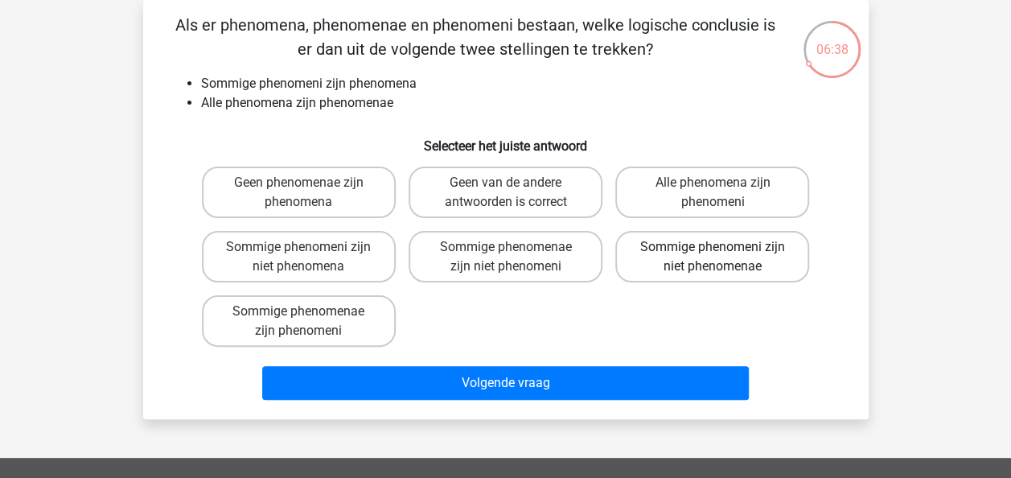
click at [693, 263] on label "Sommige phenomeni zijn niet phenomenae" at bounding box center [713, 256] width 194 height 51
click at [713, 257] on input "Sommige phenomeni zijn niet phenomenae" at bounding box center [718, 252] width 10 height 10
radio input "true"
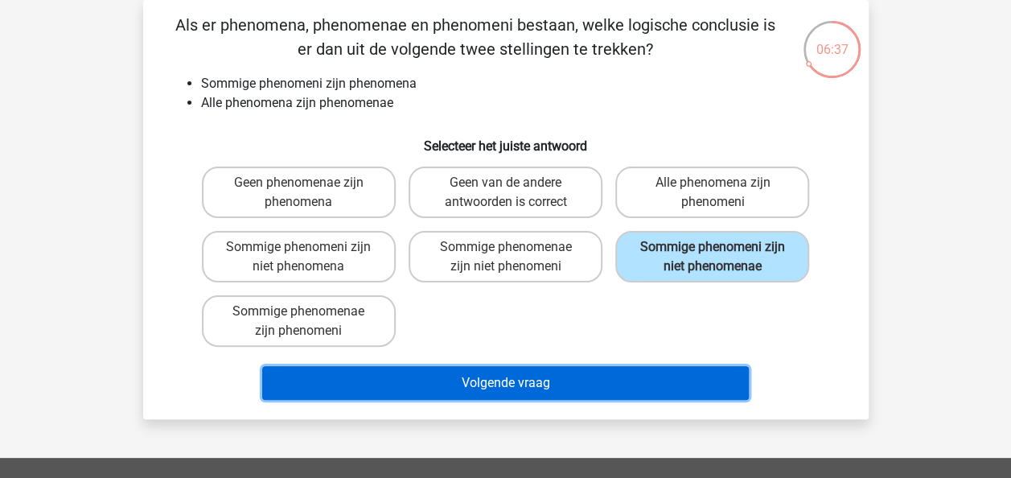
click at [603, 385] on button "Volgende vraag" at bounding box center [505, 383] width 487 height 34
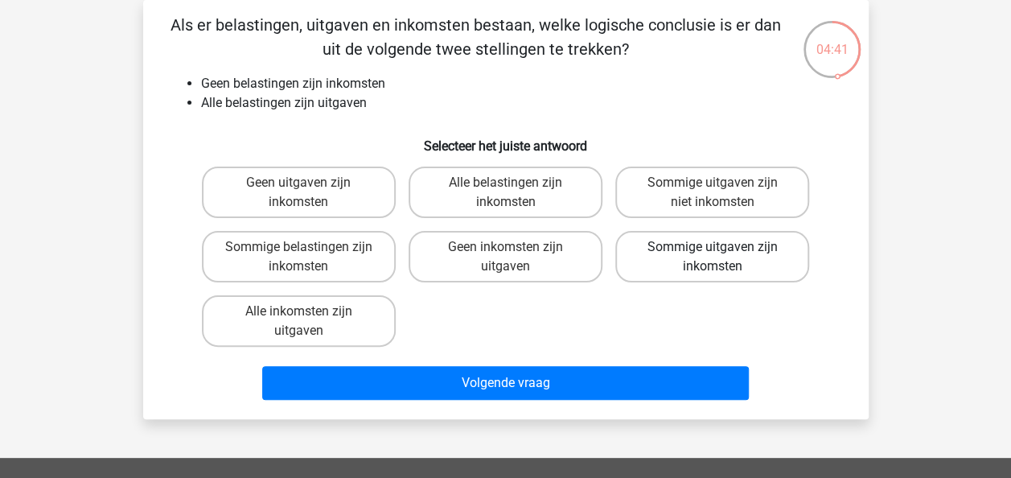
click at [695, 269] on label "Sommige uitgaven zijn inkomsten" at bounding box center [713, 256] width 194 height 51
click at [713, 257] on input "Sommige uitgaven zijn inkomsten" at bounding box center [718, 252] width 10 height 10
radio input "true"
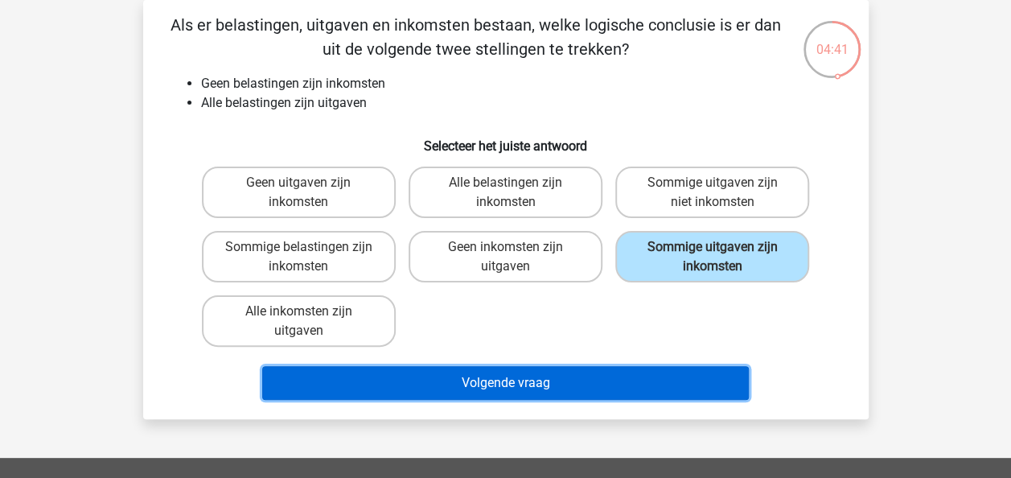
click at [609, 387] on button "Volgende vraag" at bounding box center [505, 383] width 487 height 34
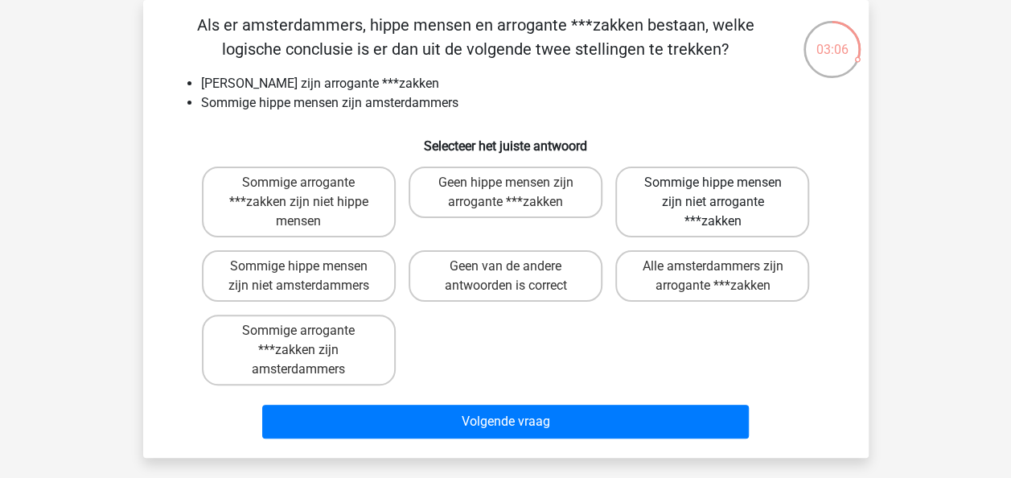
click at [702, 205] on label "Sommige hippe mensen zijn niet arrogante ***zakken" at bounding box center [713, 202] width 194 height 71
click at [713, 193] on input "Sommige hippe mensen zijn niet arrogante ***zakken" at bounding box center [718, 188] width 10 height 10
radio input "true"
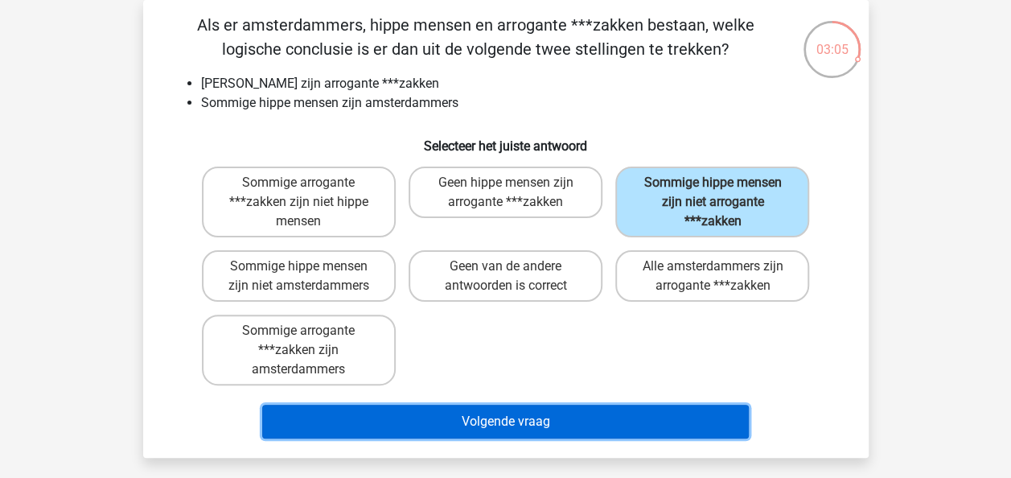
click at [568, 414] on button "Volgende vraag" at bounding box center [505, 422] width 487 height 34
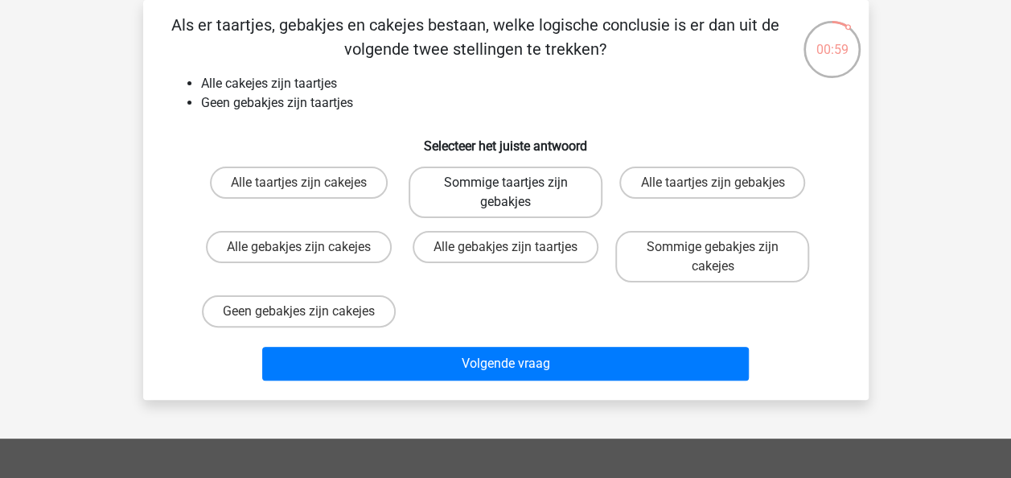
click at [525, 190] on label "Sommige taartjes zijn gebakjes" at bounding box center [506, 192] width 194 height 51
click at [516, 190] on input "Sommige taartjes zijn gebakjes" at bounding box center [510, 188] width 10 height 10
radio input "true"
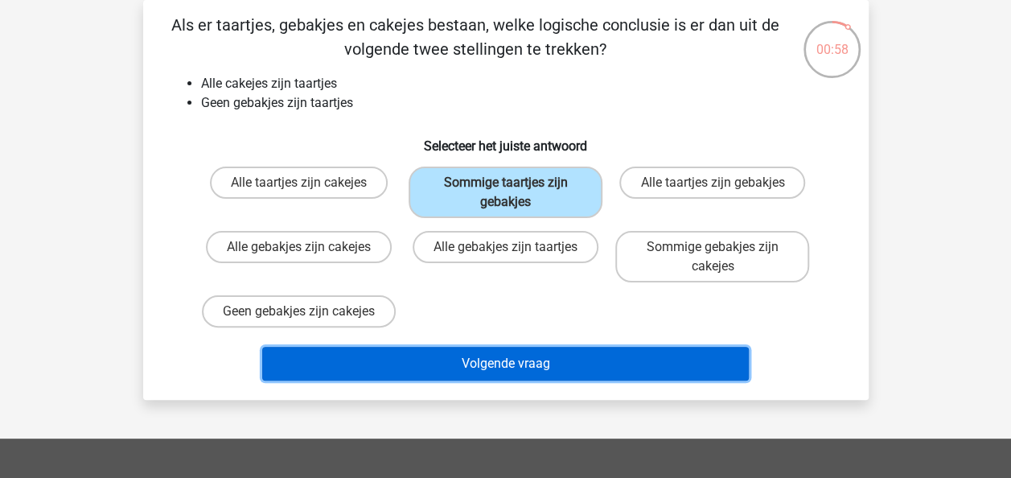
click at [480, 379] on button "Volgende vraag" at bounding box center [505, 364] width 487 height 34
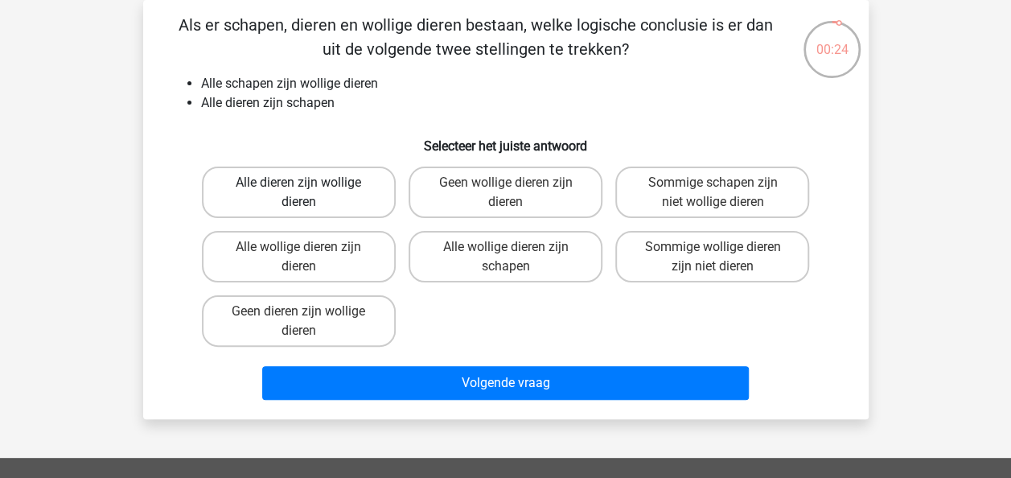
click at [288, 191] on label "Alle dieren zijn wollige dieren" at bounding box center [299, 192] width 194 height 51
click at [299, 191] on input "Alle dieren zijn wollige dieren" at bounding box center [304, 188] width 10 height 10
radio input "true"
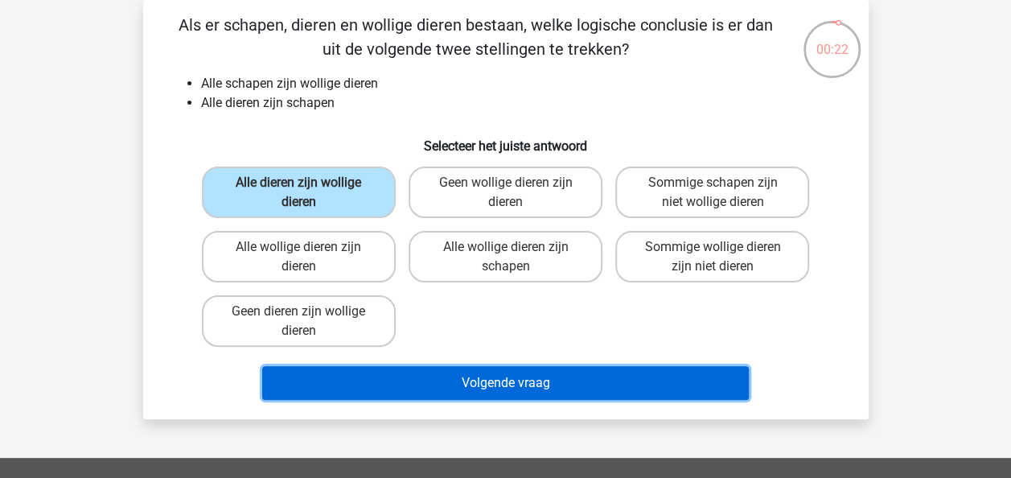
click at [451, 381] on button "Volgende vraag" at bounding box center [505, 383] width 487 height 34
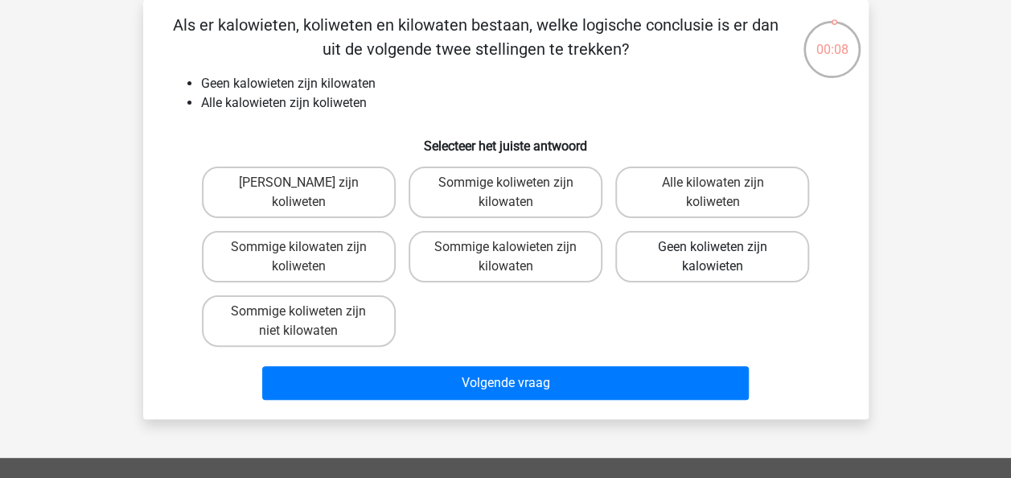
click at [716, 274] on label "Geen koliweten zijn kalowieten" at bounding box center [713, 256] width 194 height 51
click at [716, 257] on input "Geen koliweten zijn kalowieten" at bounding box center [718, 252] width 10 height 10
radio input "true"
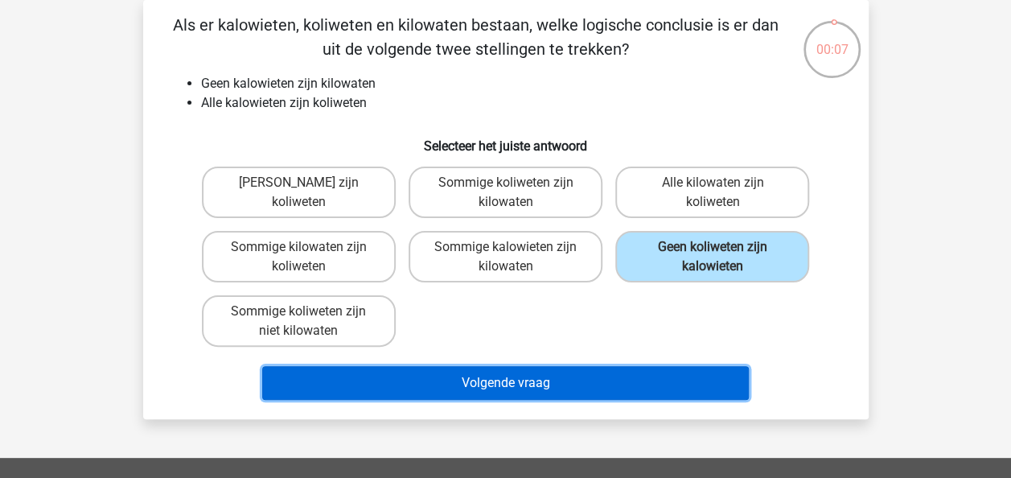
click at [595, 381] on button "Volgende vraag" at bounding box center [505, 383] width 487 height 34
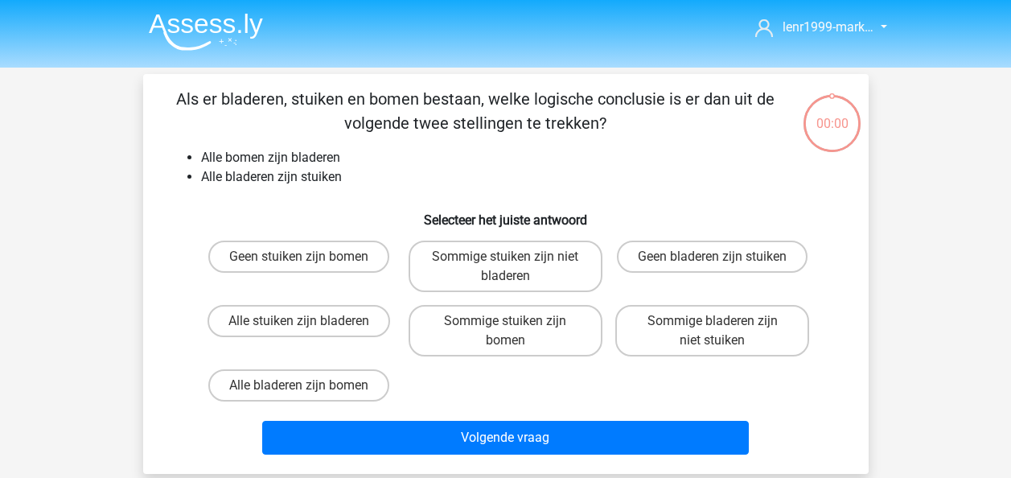
scroll to position [74, 0]
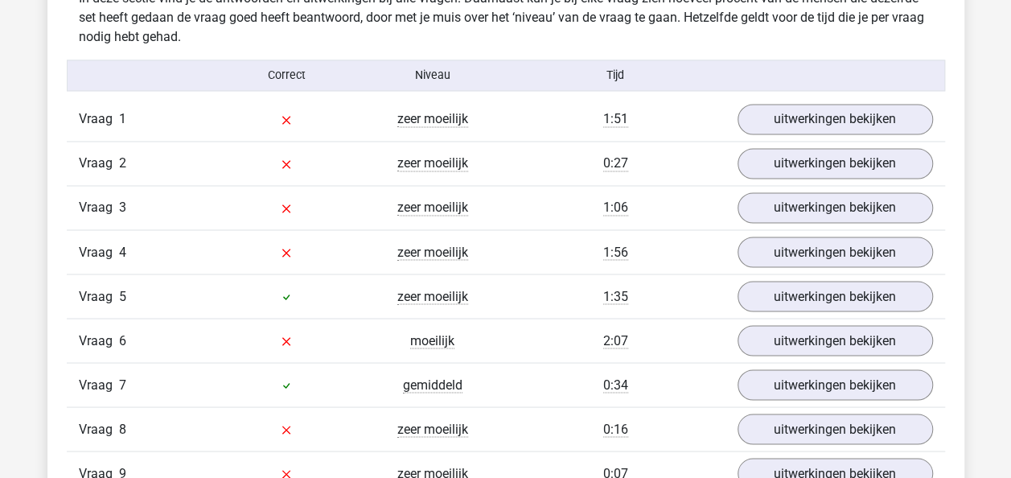
scroll to position [1287, 0]
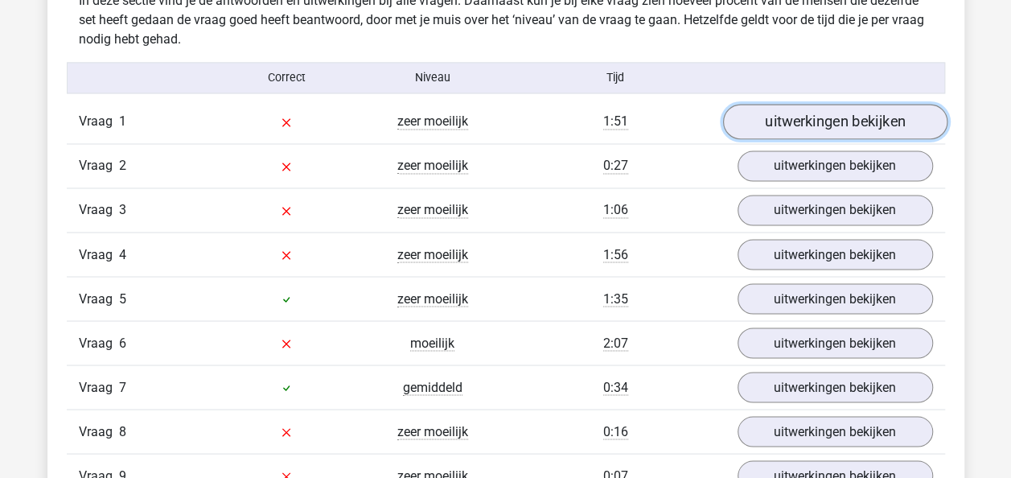
click at [822, 119] on link "uitwerkingen bekijken" at bounding box center [835, 122] width 225 height 35
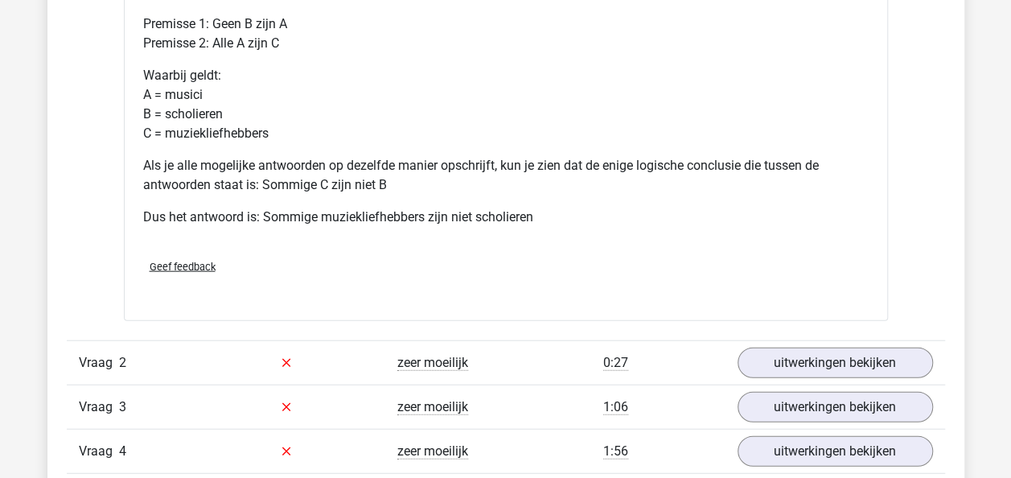
scroll to position [1851, 0]
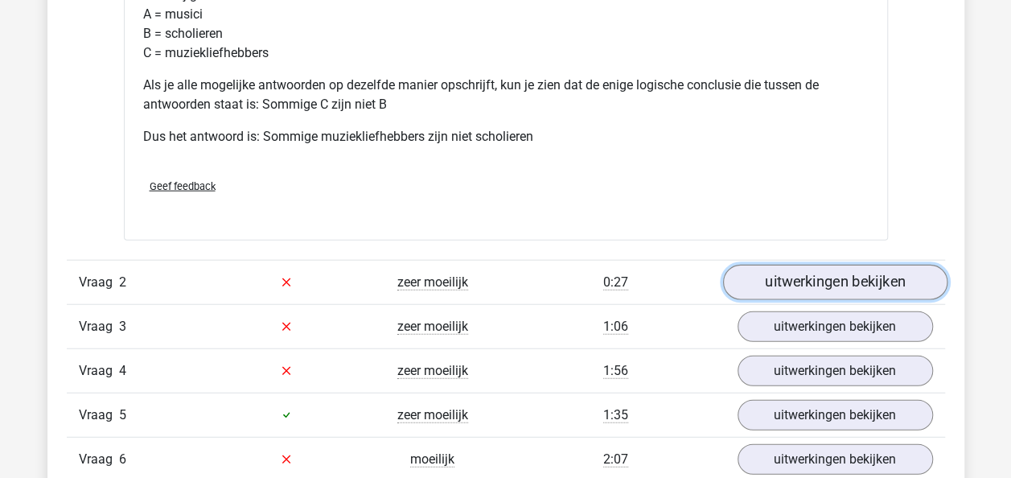
click at [831, 288] on link "uitwerkingen bekijken" at bounding box center [835, 282] width 225 height 35
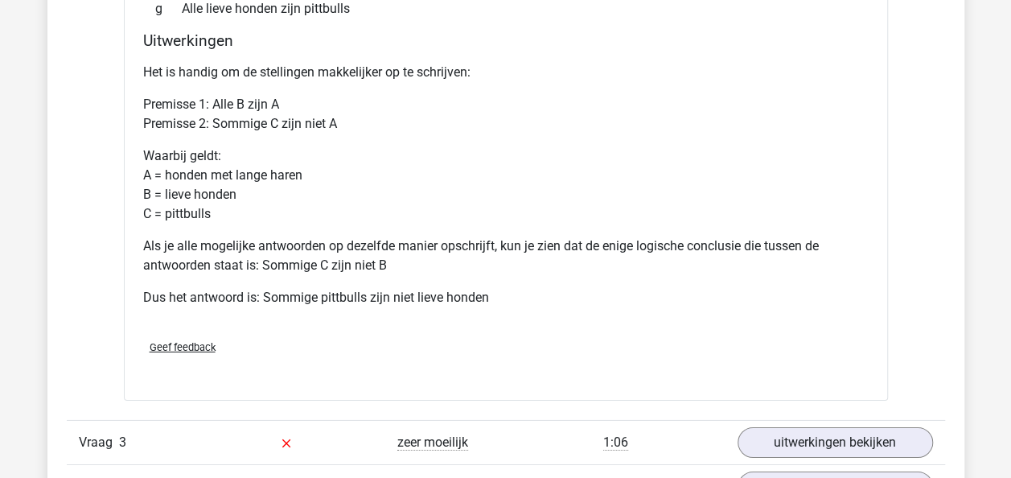
scroll to position [2494, 0]
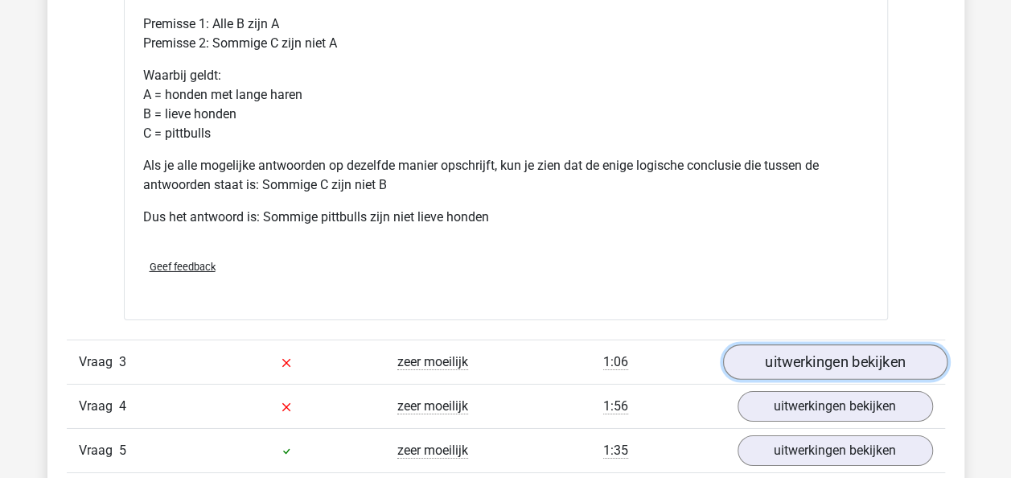
click at [837, 359] on link "uitwerkingen bekijken" at bounding box center [835, 361] width 225 height 35
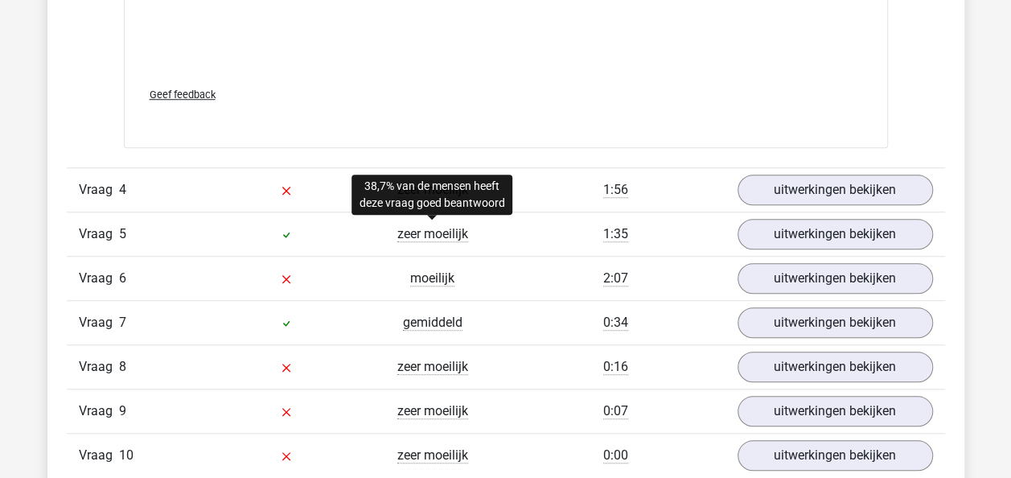
scroll to position [3621, 0]
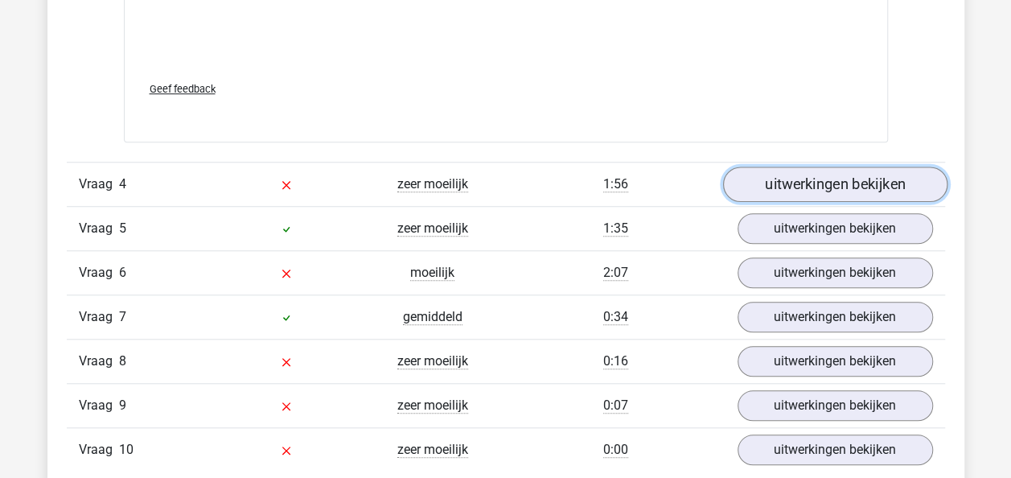
click at [808, 172] on link "uitwerkingen bekijken" at bounding box center [835, 184] width 225 height 35
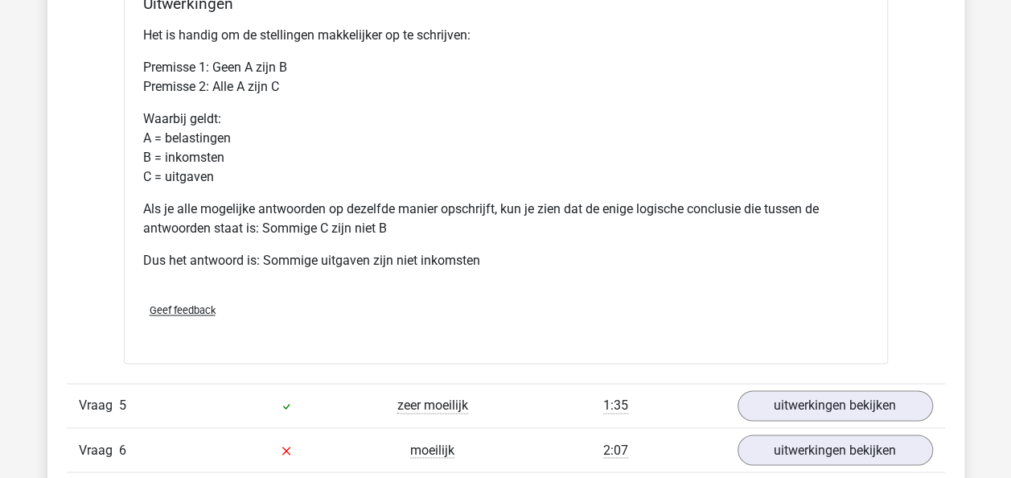
scroll to position [4184, 0]
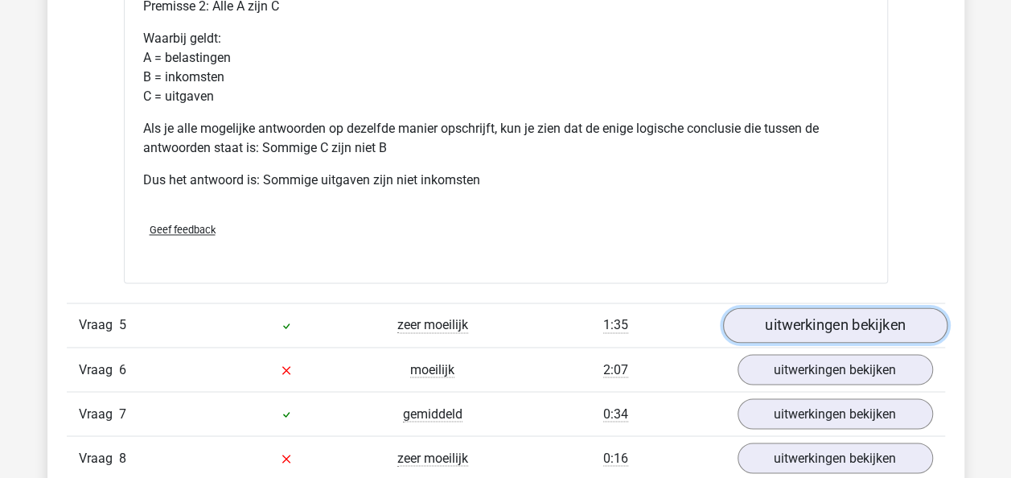
click at [805, 311] on link "uitwerkingen bekijken" at bounding box center [835, 324] width 225 height 35
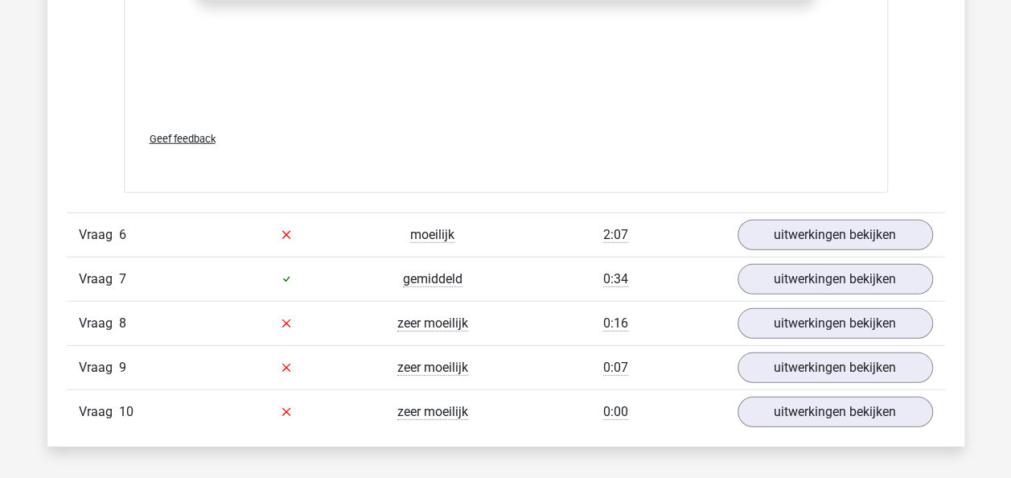
scroll to position [5230, 0]
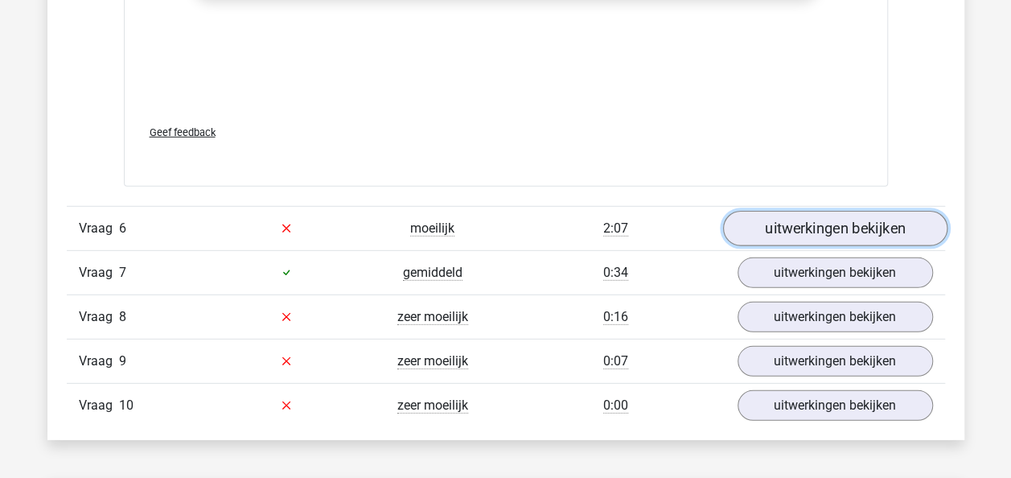
click at [855, 222] on link "uitwerkingen bekijken" at bounding box center [835, 228] width 225 height 35
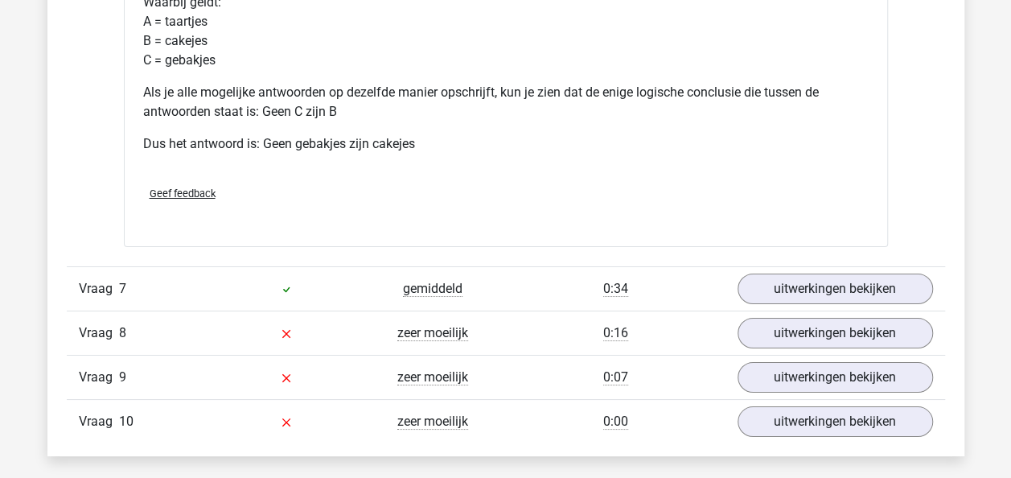
scroll to position [5955, 0]
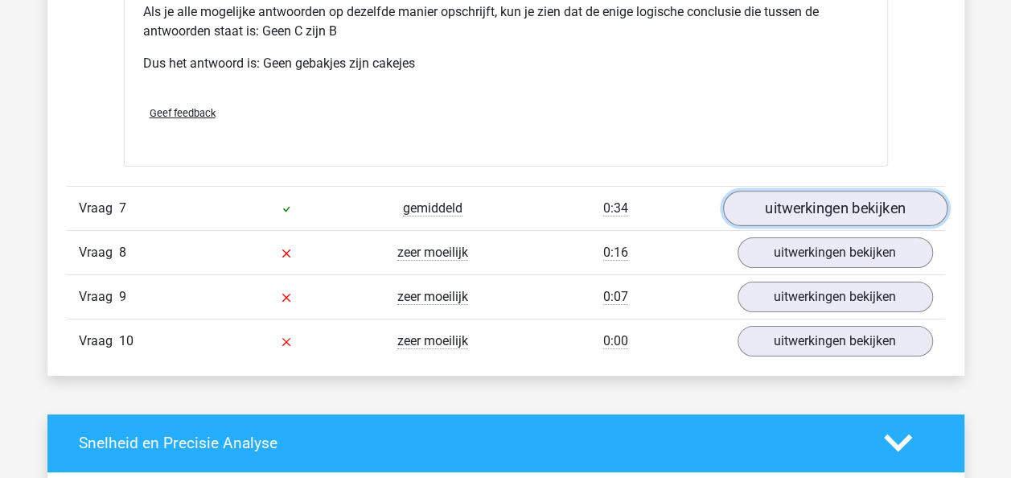
click at [816, 202] on link "uitwerkingen bekijken" at bounding box center [835, 208] width 225 height 35
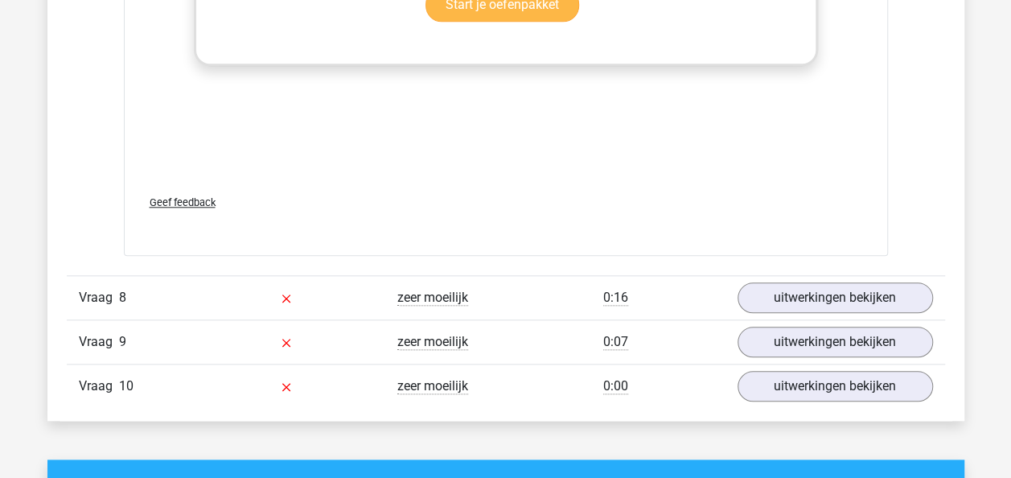
scroll to position [6840, 0]
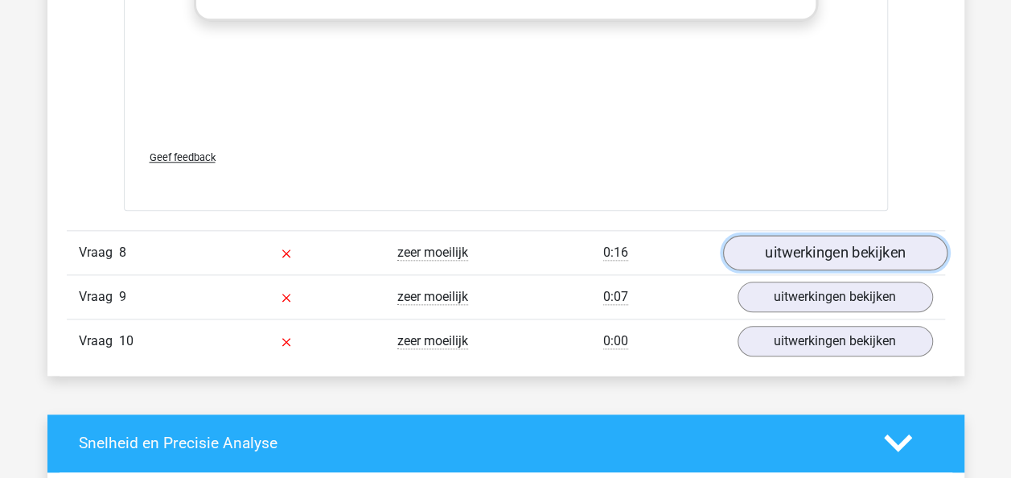
click at [782, 243] on link "uitwerkingen bekijken" at bounding box center [835, 252] width 225 height 35
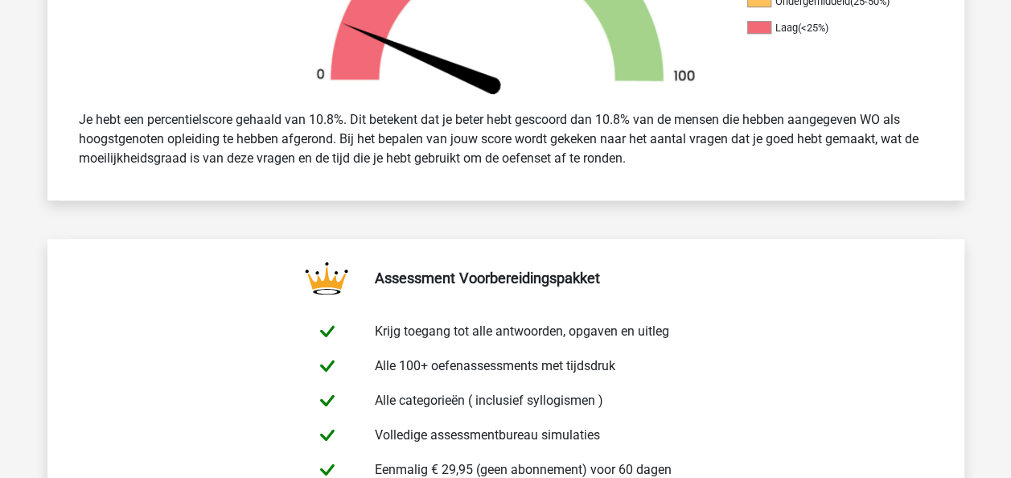
scroll to position [295, 0]
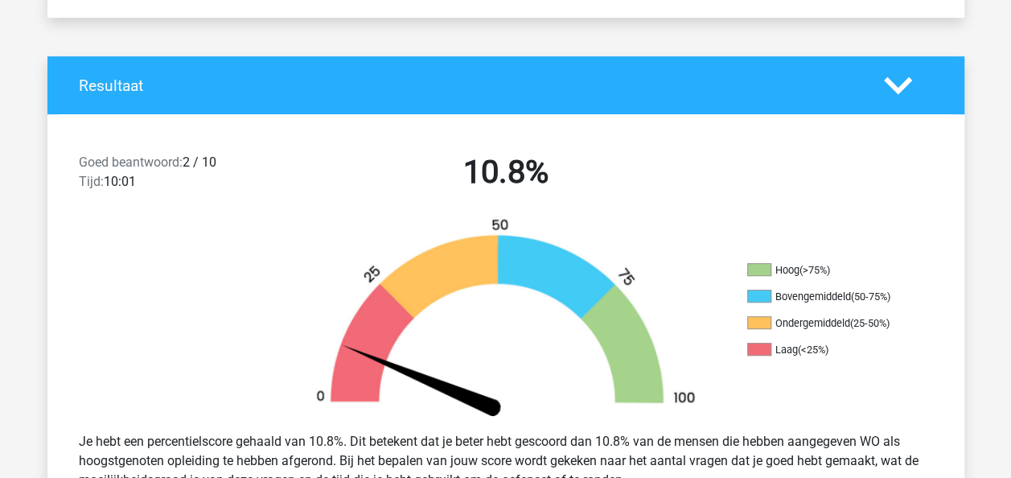
click at [896, 84] on icon at bounding box center [898, 86] width 28 height 28
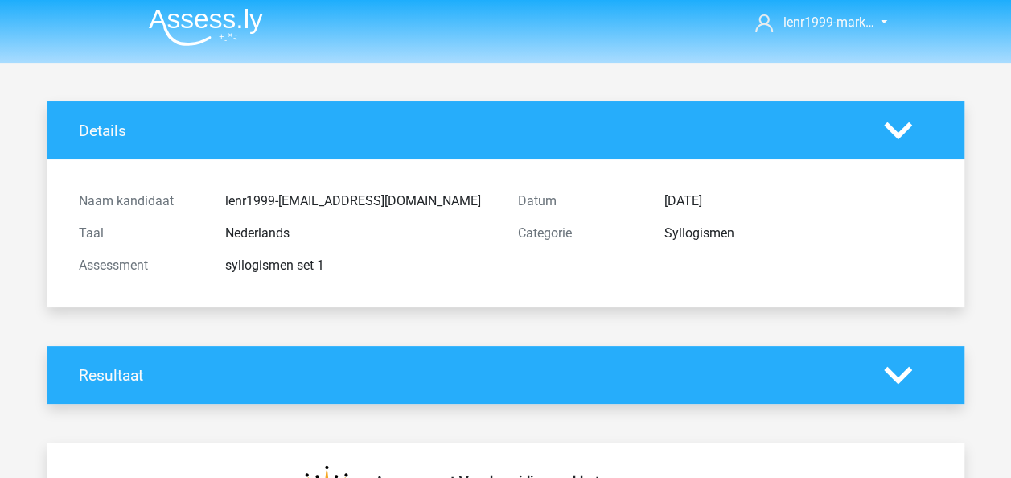
scroll to position [0, 0]
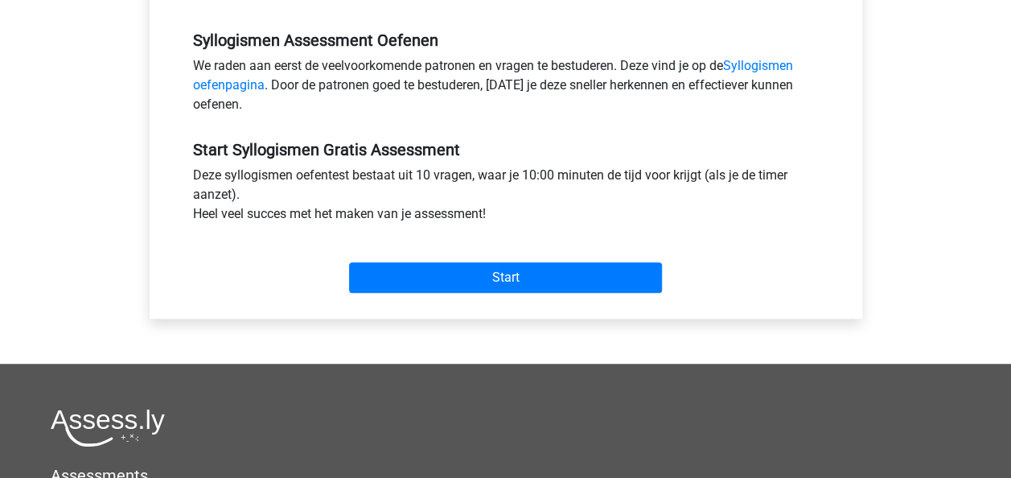
scroll to position [483, 0]
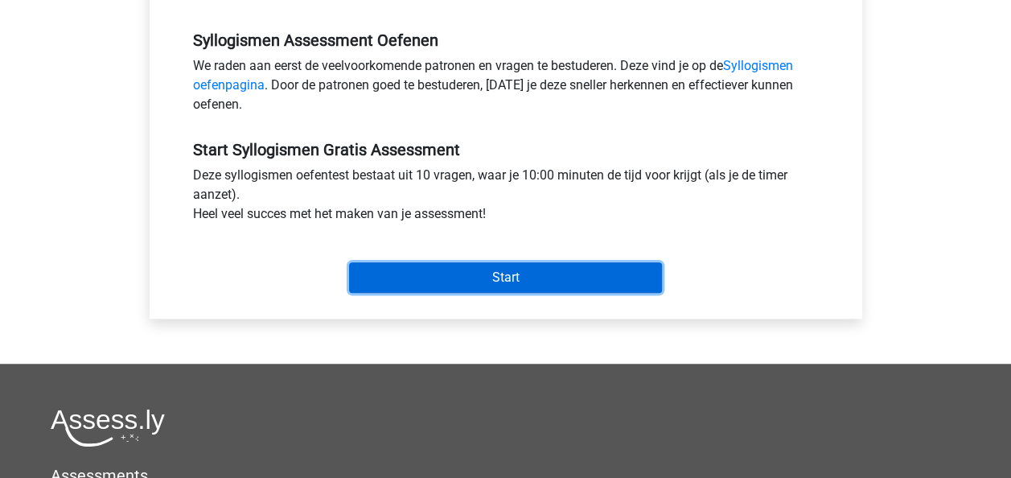
click at [479, 275] on input "Start" at bounding box center [505, 277] width 313 height 31
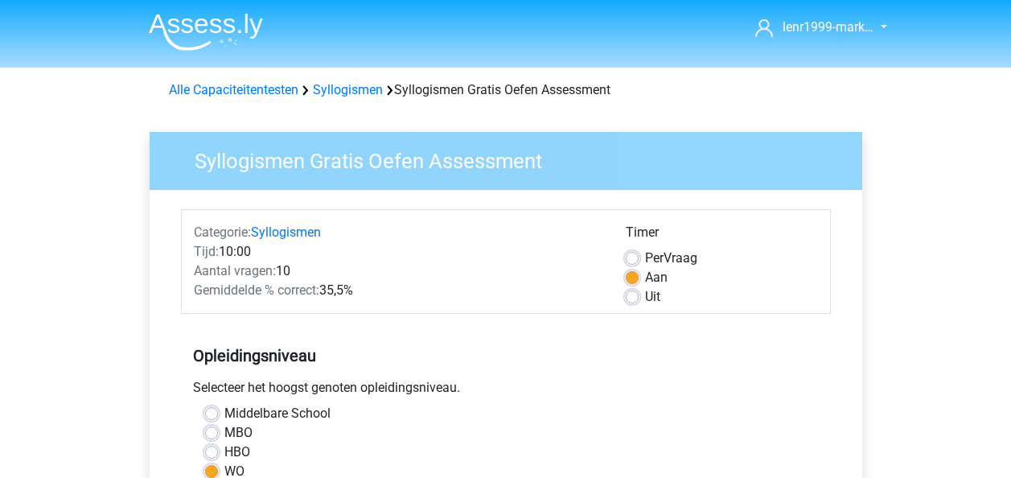
scroll to position [483, 0]
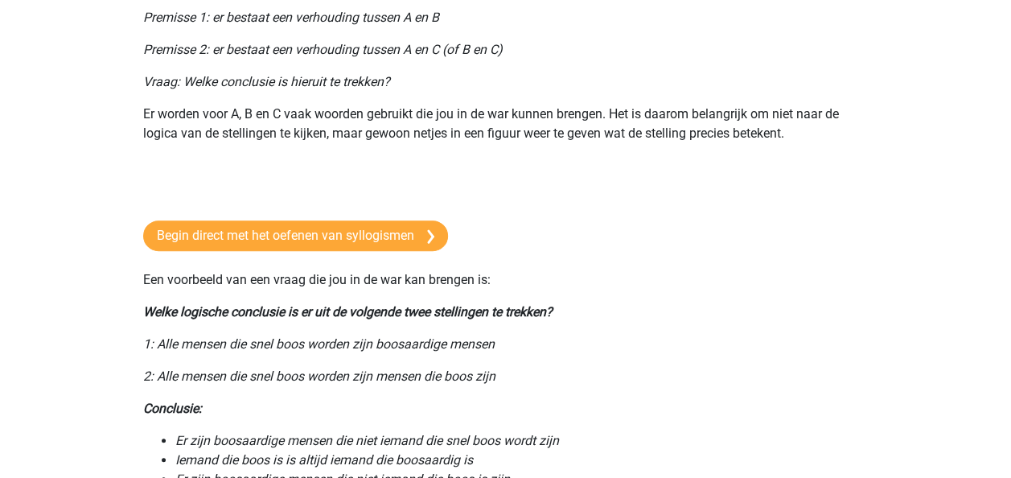
scroll to position [42, 0]
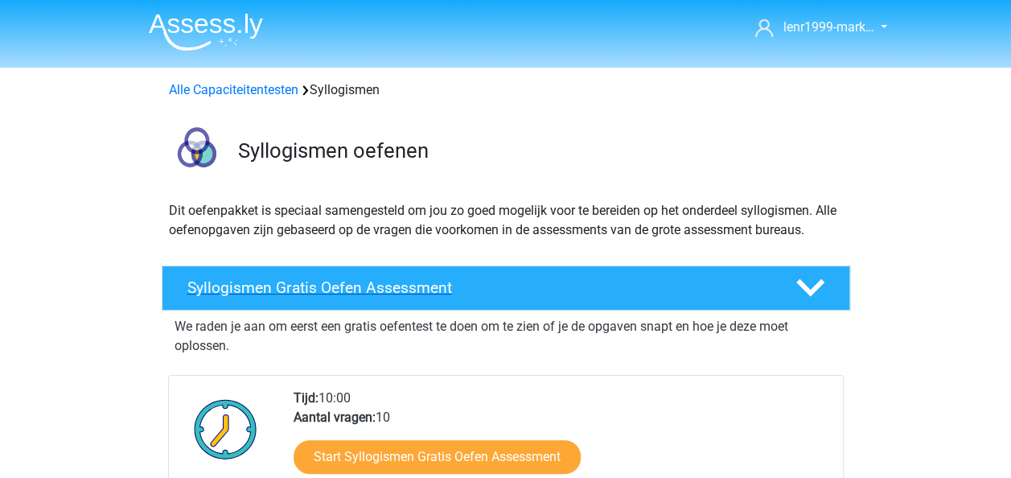
click at [327, 283] on h4 "Syllogismen Gratis Oefen Assessment" at bounding box center [478, 287] width 583 height 19
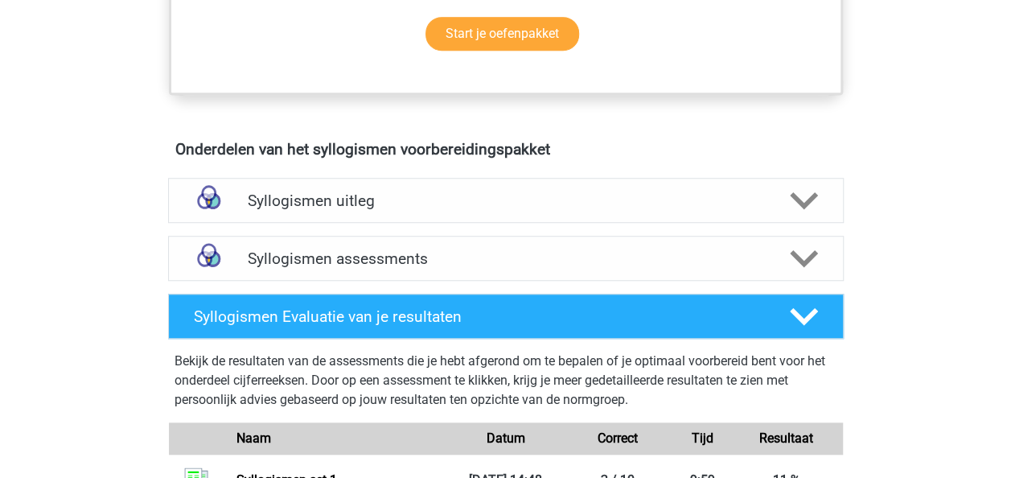
scroll to position [563, 0]
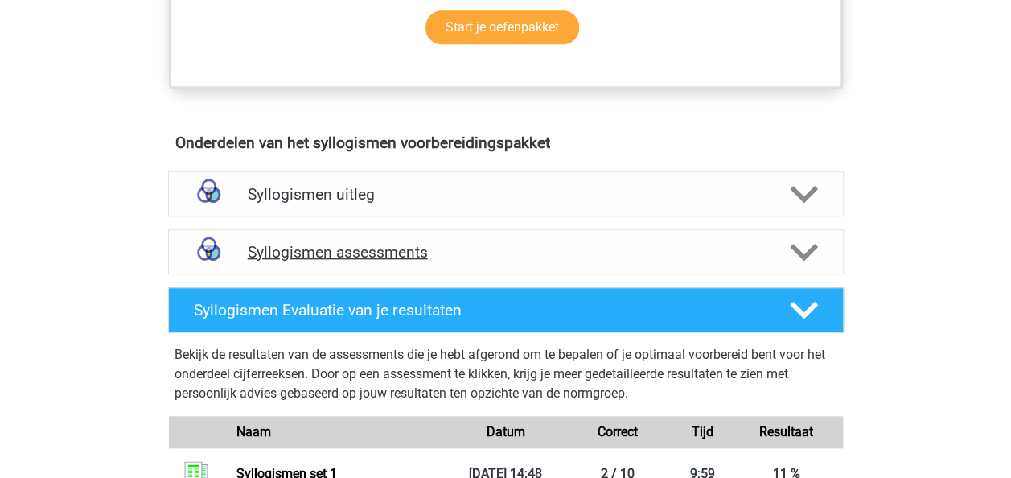
click at [323, 256] on h4 "Syllogismen assessments" at bounding box center [506, 252] width 517 height 19
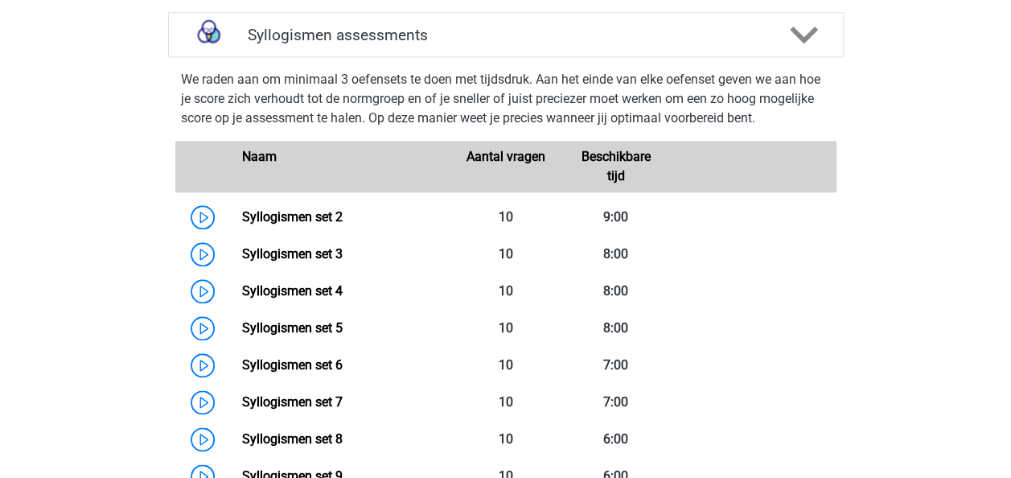
scroll to position [805, 0]
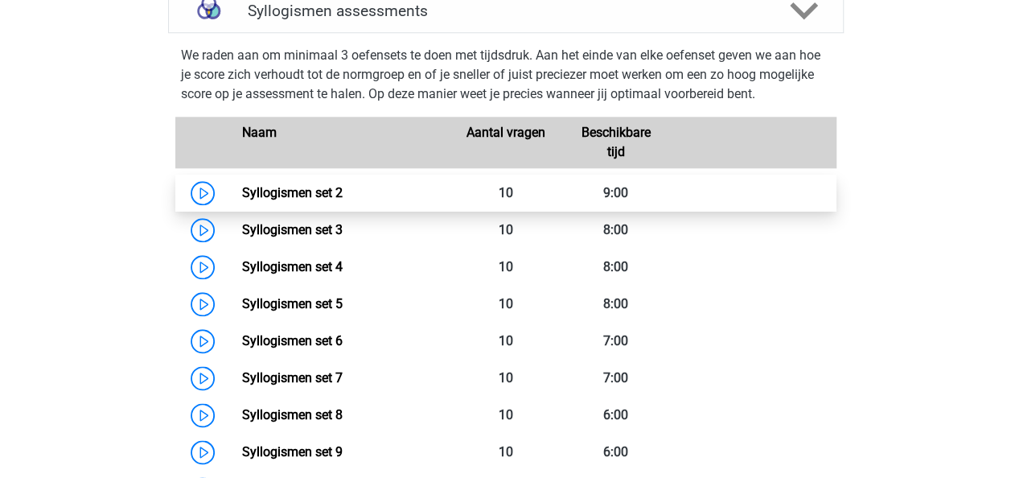
click at [257, 196] on link "Syllogismen set 2" at bounding box center [292, 192] width 101 height 15
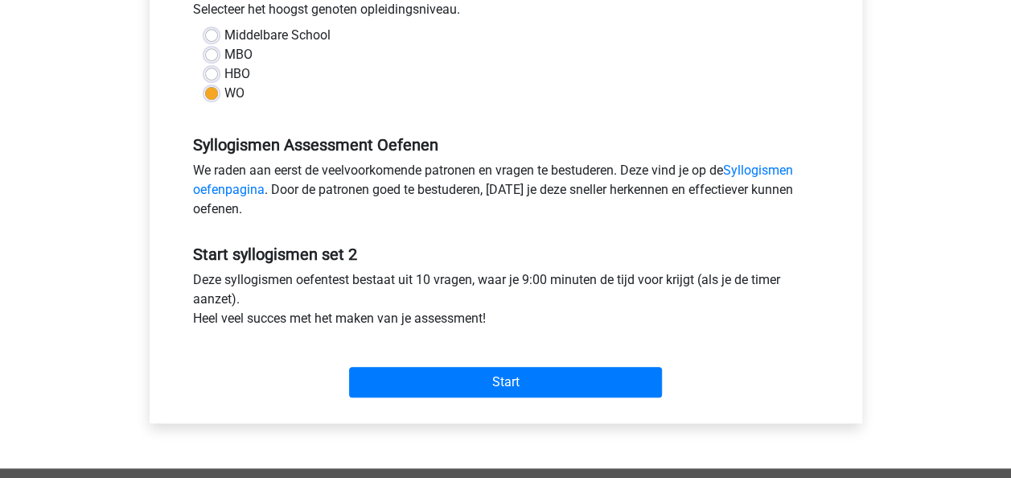
scroll to position [402, 0]
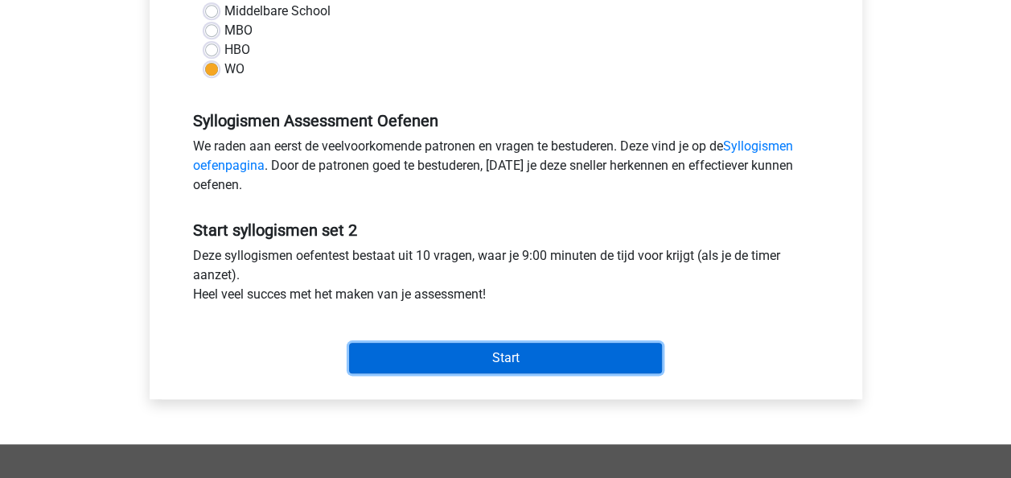
click at [539, 365] on input "Start" at bounding box center [505, 358] width 313 height 31
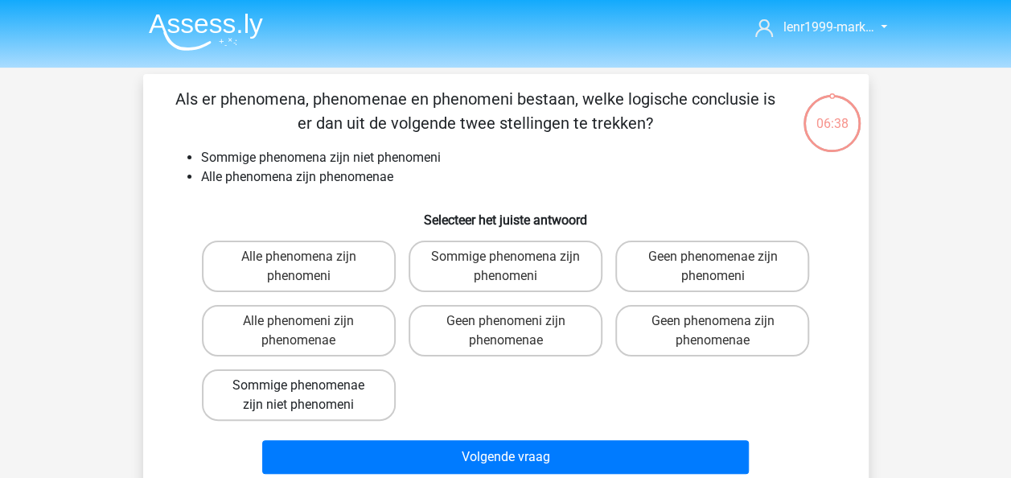
click at [319, 401] on label "Sommige phenomenae zijn niet phenomeni" at bounding box center [299, 394] width 194 height 51
click at [309, 396] on input "Sommige phenomenae zijn niet phenomeni" at bounding box center [304, 390] width 10 height 10
radio input "true"
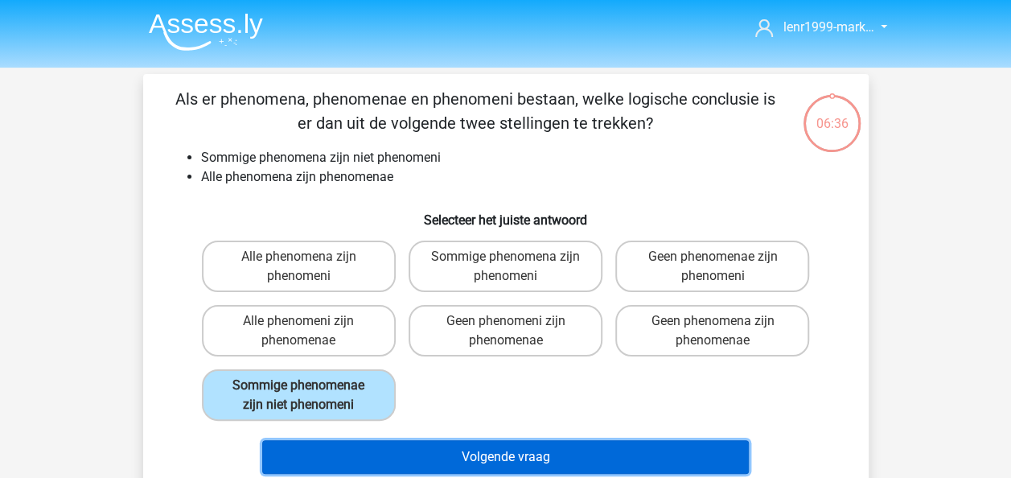
click at [524, 459] on button "Volgende vraag" at bounding box center [505, 457] width 487 height 34
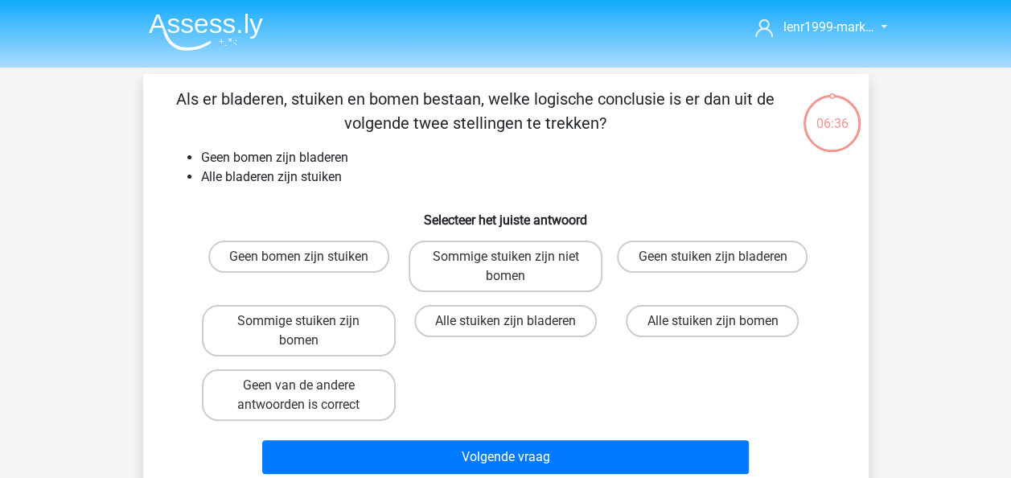
scroll to position [74, 0]
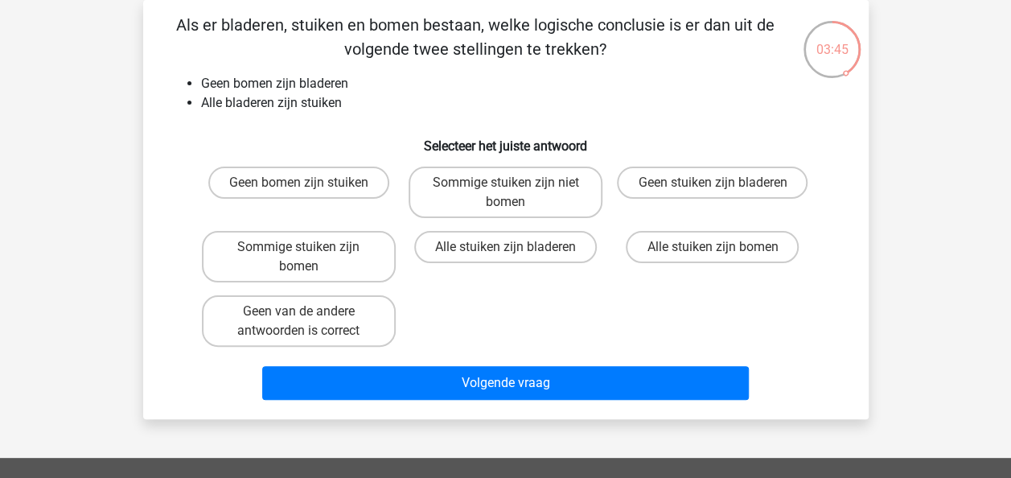
click at [303, 257] on input "Sommige stuiken zijn bomen" at bounding box center [304, 252] width 10 height 10
radio input "true"
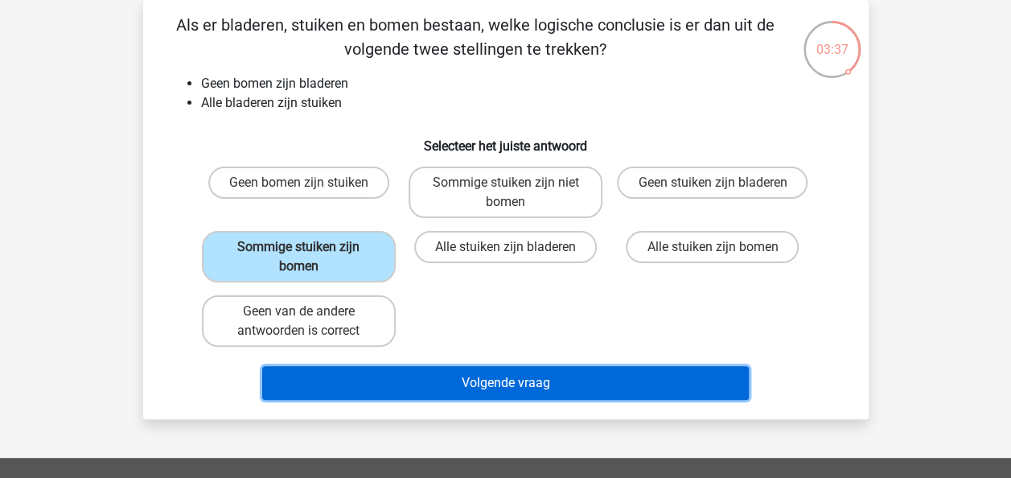
click at [483, 381] on button "Volgende vraag" at bounding box center [505, 383] width 487 height 34
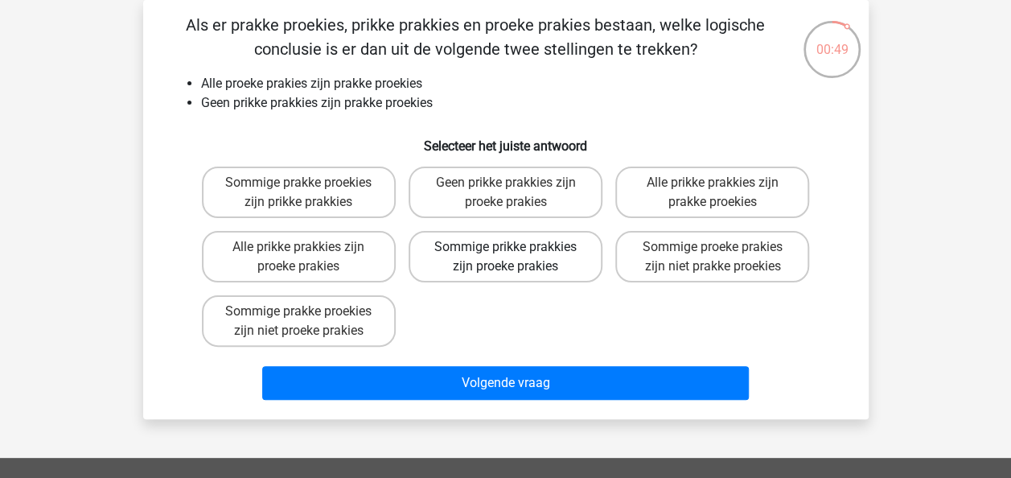
click at [488, 264] on label "Sommige prikke prakkies zijn proeke prakies" at bounding box center [506, 256] width 194 height 51
click at [505, 257] on input "Sommige prikke prakkies zijn proeke prakies" at bounding box center [510, 252] width 10 height 10
radio input "true"
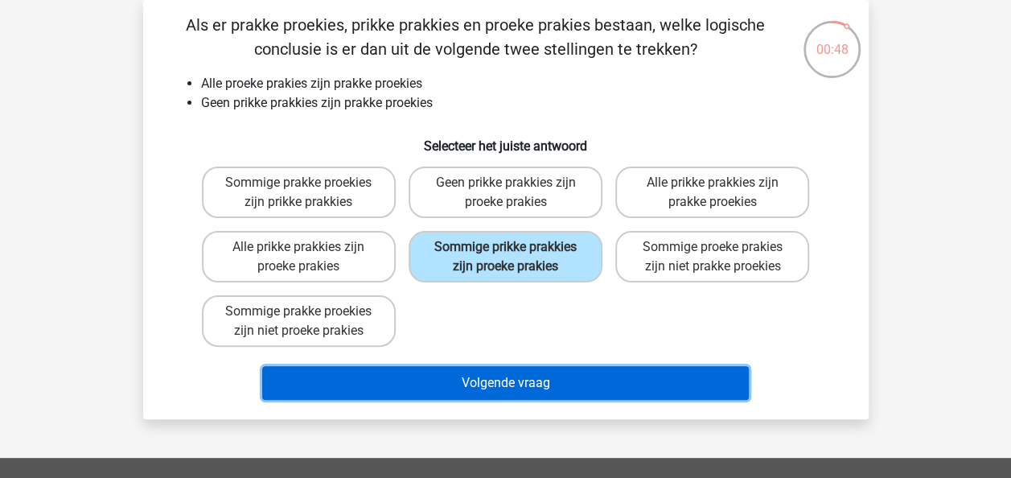
click at [508, 387] on button "Volgende vraag" at bounding box center [505, 383] width 487 height 34
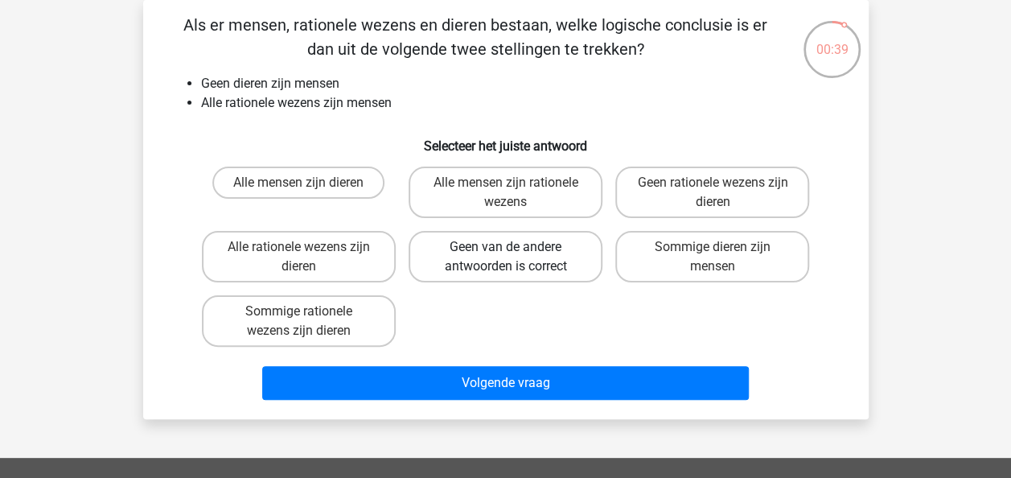
click at [469, 266] on label "Geen van de andere antwoorden is correct" at bounding box center [506, 256] width 194 height 51
click at [505, 257] on input "Geen van de andere antwoorden is correct" at bounding box center [510, 252] width 10 height 10
radio input "true"
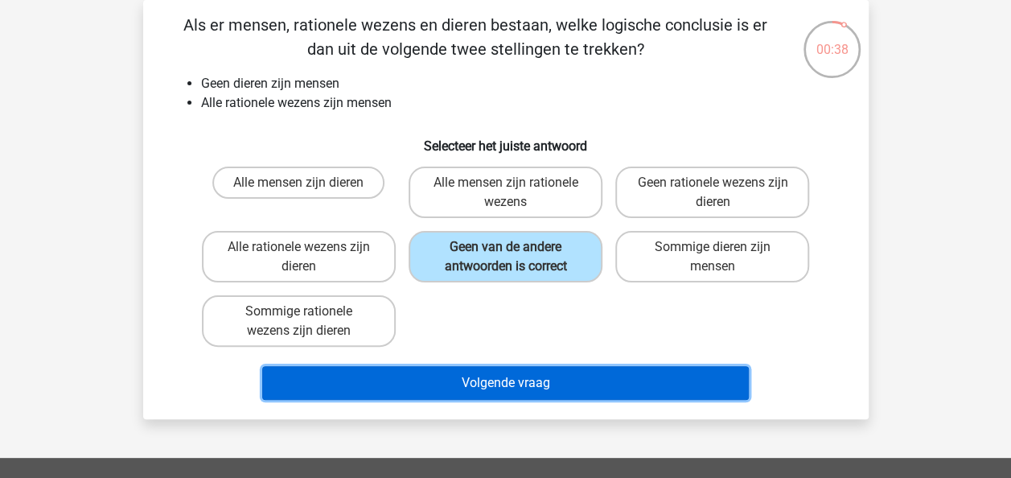
click at [497, 385] on button "Volgende vraag" at bounding box center [505, 383] width 487 height 34
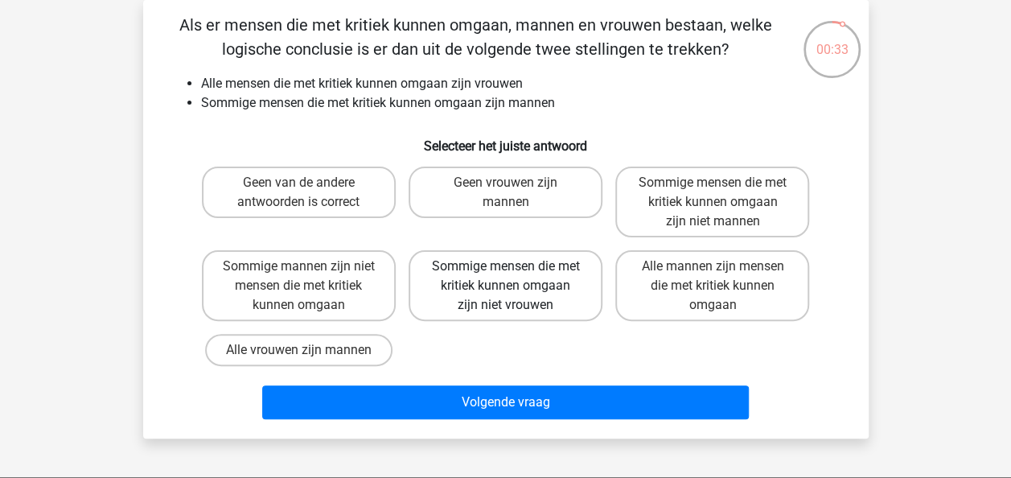
click at [492, 278] on label "Sommige mensen die met kritiek kunnen omgaan zijn niet vrouwen" at bounding box center [506, 285] width 194 height 71
click at [505, 277] on input "Sommige mensen die met kritiek kunnen omgaan zijn niet vrouwen" at bounding box center [510, 271] width 10 height 10
radio input "true"
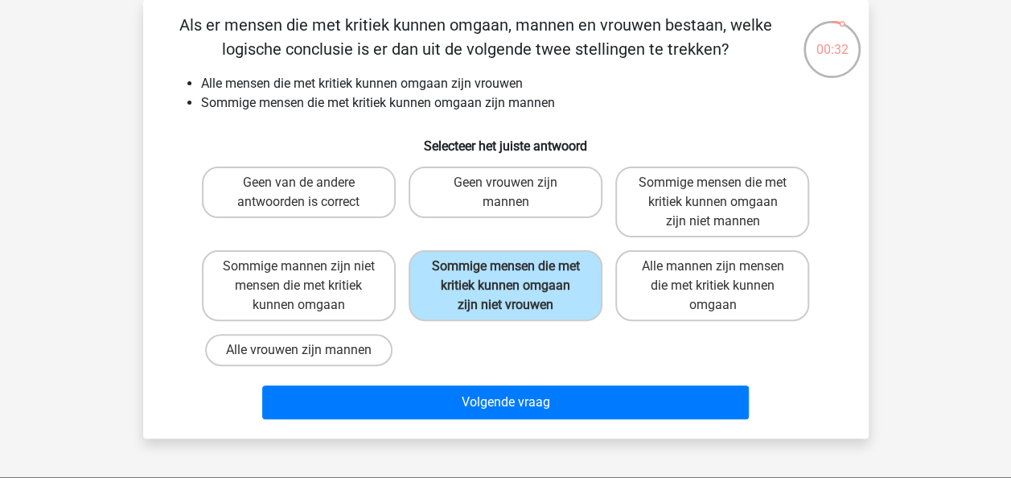
click at [474, 447] on div "Kies premium lenr1999-mark… lenr1999-marktplaats@yahoo.com" at bounding box center [505, 414] width 1011 height 976
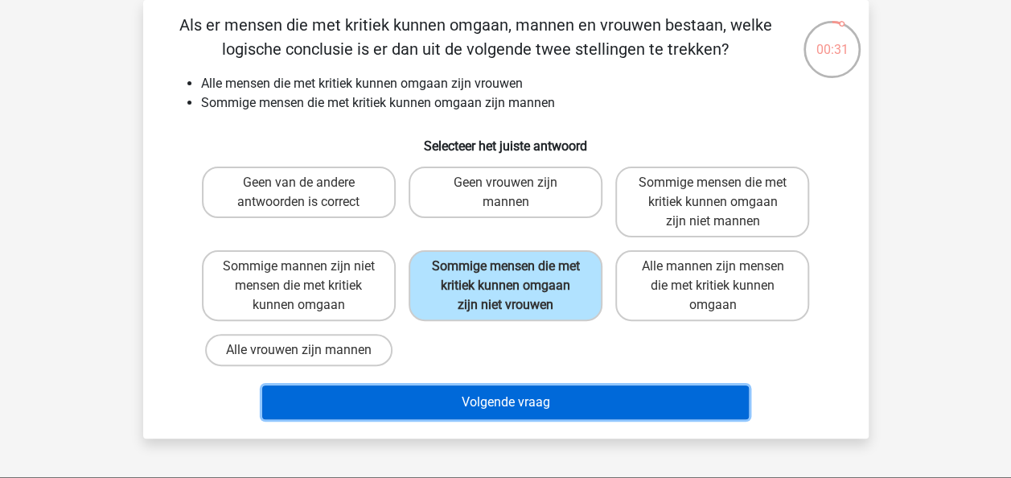
click at [467, 399] on button "Volgende vraag" at bounding box center [505, 402] width 487 height 34
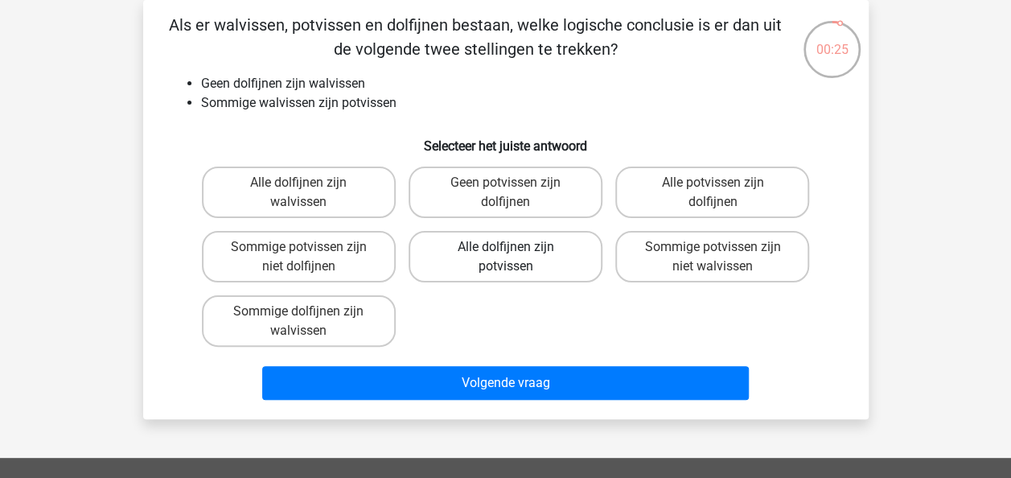
click at [492, 247] on label "Alle dolfijnen zijn potvissen" at bounding box center [506, 256] width 194 height 51
click at [505, 247] on input "Alle dolfijnen zijn potvissen" at bounding box center [510, 252] width 10 height 10
radio input "true"
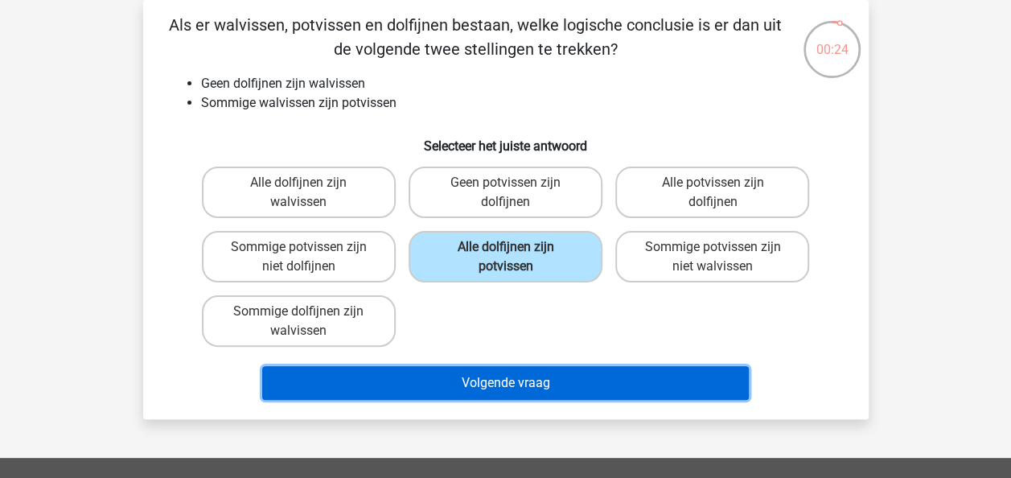
click at [473, 385] on button "Volgende vraag" at bounding box center [505, 383] width 487 height 34
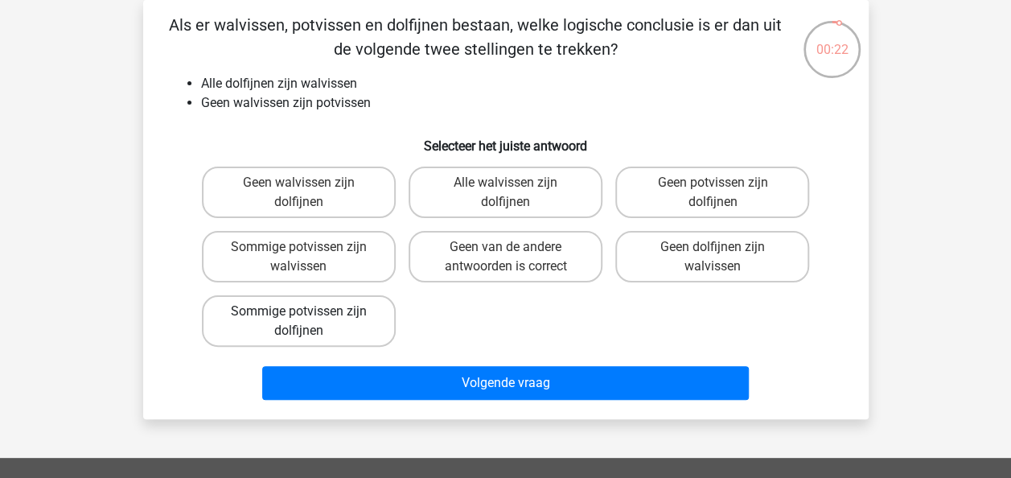
click at [291, 311] on label "Sommige potvissen zijn dolfijnen" at bounding box center [299, 320] width 194 height 51
click at [299, 311] on input "Sommige potvissen zijn dolfijnen" at bounding box center [304, 316] width 10 height 10
radio input "true"
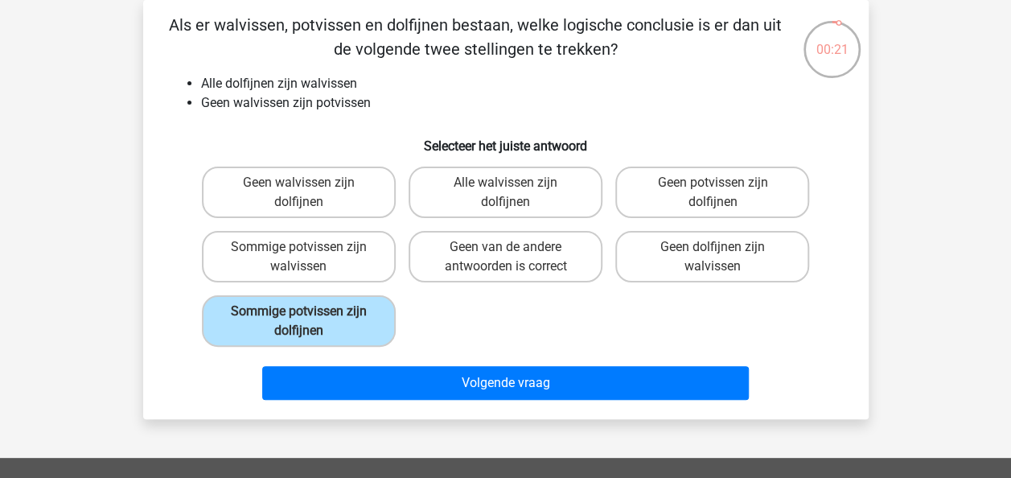
click at [485, 402] on div "Volgende vraag" at bounding box center [506, 386] width 621 height 40
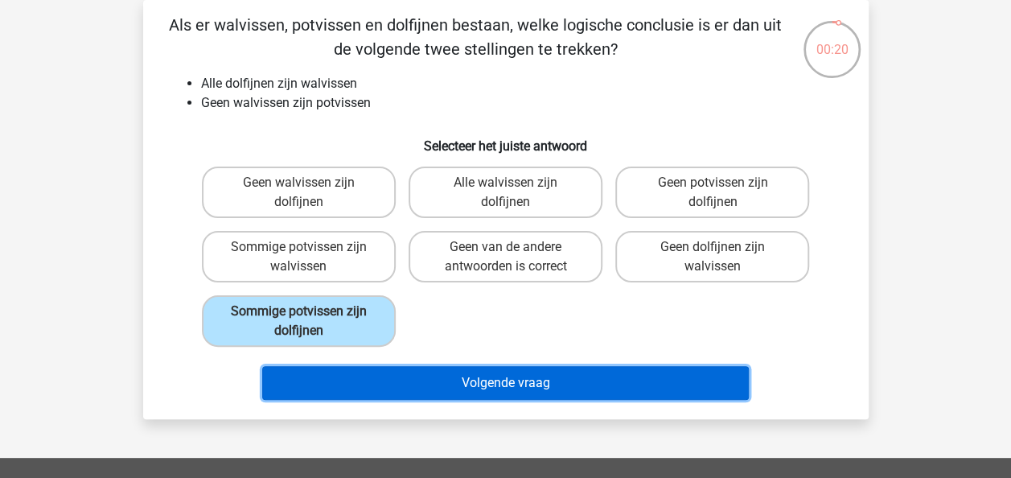
click at [488, 383] on button "Volgende vraag" at bounding box center [505, 383] width 487 height 34
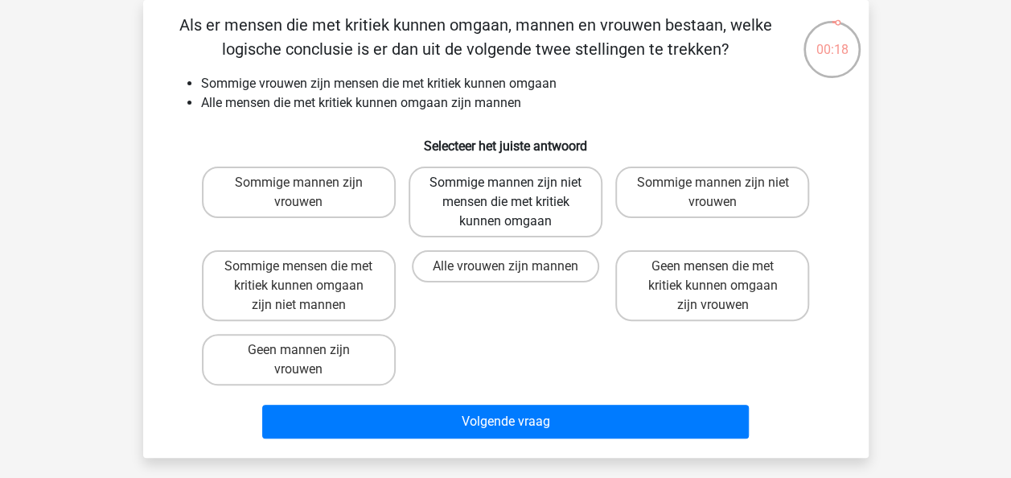
click at [513, 196] on label "Sommige mannen zijn niet mensen die met kritiek kunnen omgaan" at bounding box center [506, 202] width 194 height 71
click at [513, 193] on input "Sommige mannen zijn niet mensen die met kritiek kunnen omgaan" at bounding box center [510, 188] width 10 height 10
radio input "true"
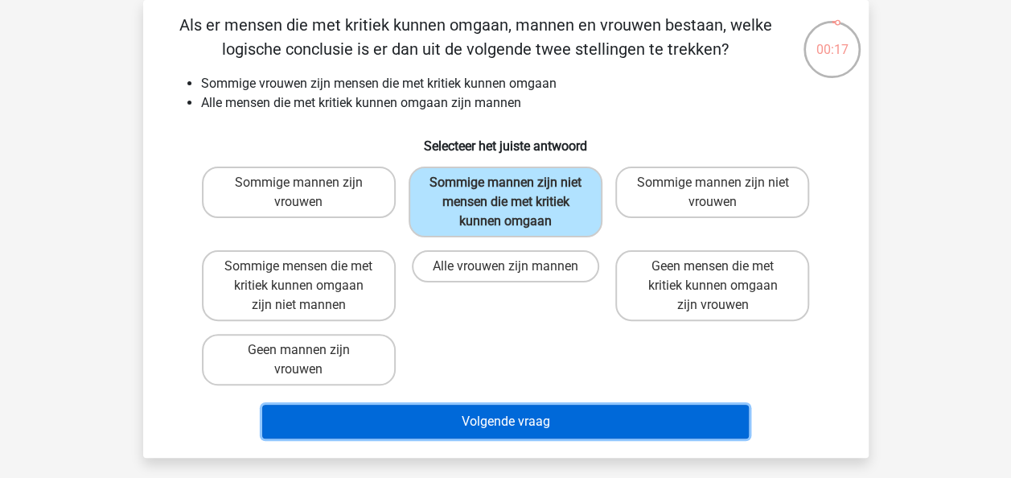
click at [461, 413] on button "Volgende vraag" at bounding box center [505, 422] width 487 height 34
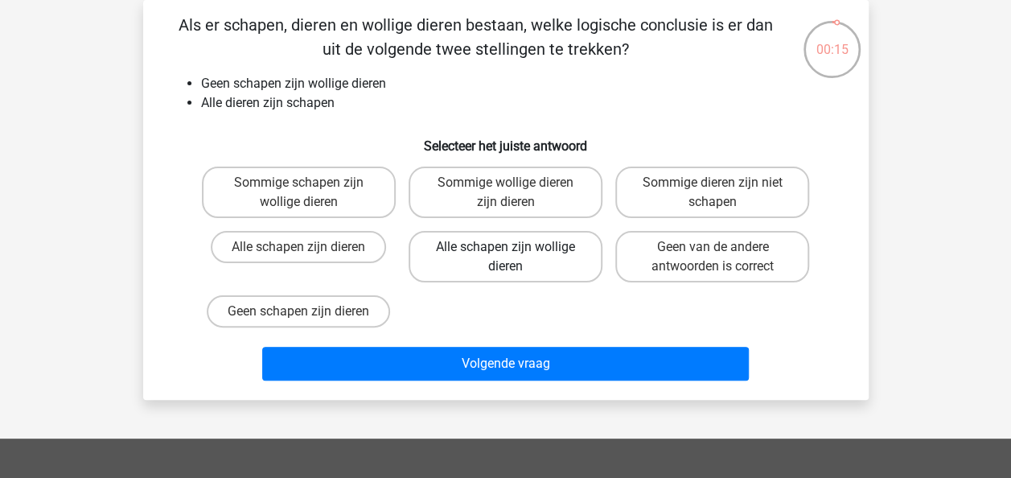
click at [505, 264] on label "Alle schapen zijn wollige dieren" at bounding box center [506, 256] width 194 height 51
click at [505, 257] on input "Alle schapen zijn wollige dieren" at bounding box center [510, 252] width 10 height 10
radio input "true"
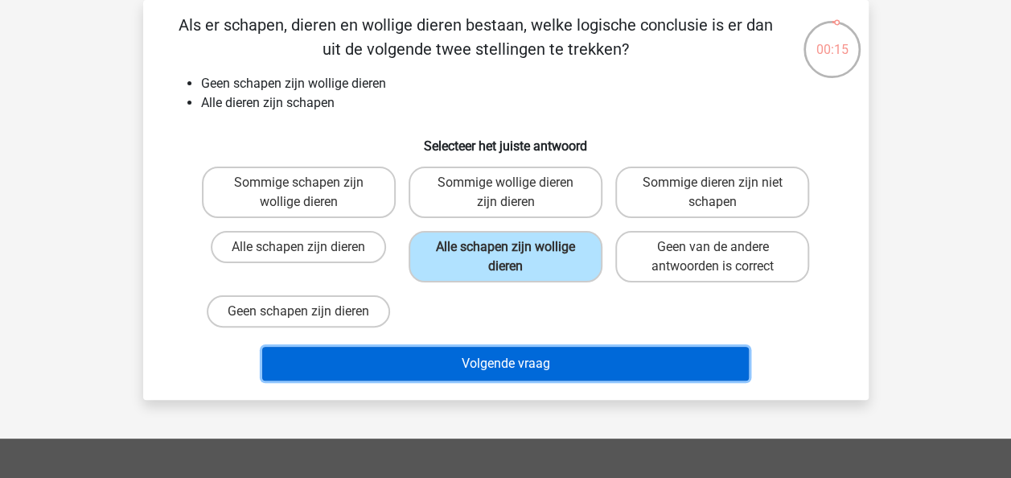
click at [507, 373] on button "Volgende vraag" at bounding box center [505, 364] width 487 height 34
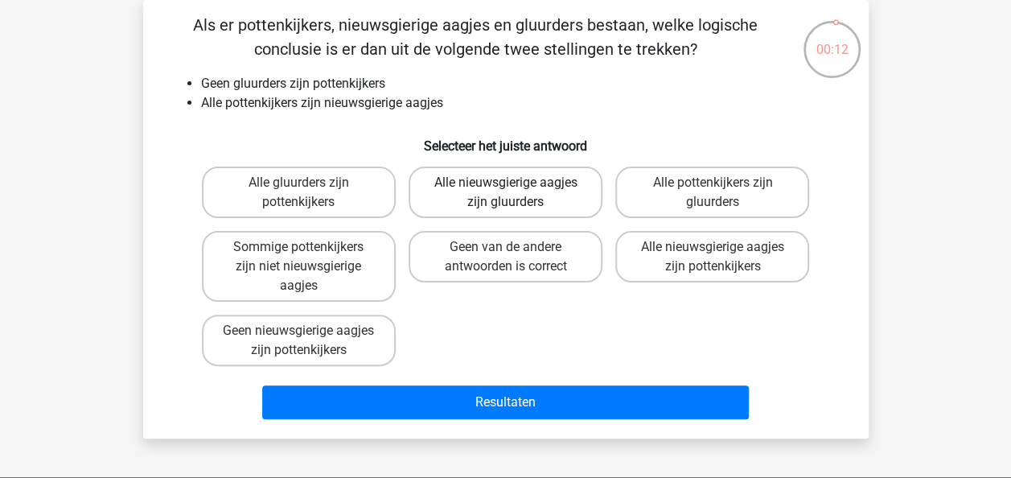
click at [503, 195] on label "Alle nieuwsgierige aagjes zijn gluurders" at bounding box center [506, 192] width 194 height 51
click at [505, 193] on input "Alle nieuwsgierige aagjes zijn gluurders" at bounding box center [510, 188] width 10 height 10
radio input "true"
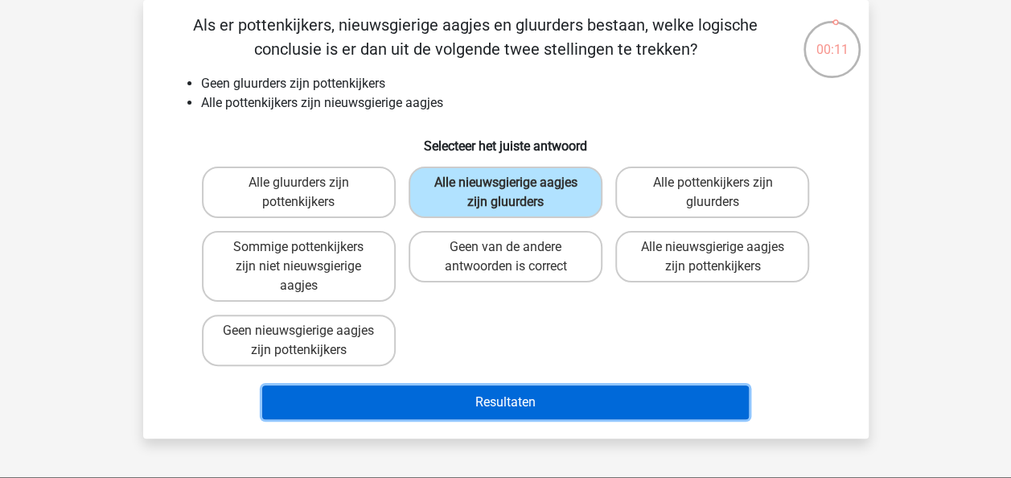
click at [497, 394] on button "Resultaten" at bounding box center [505, 402] width 487 height 34
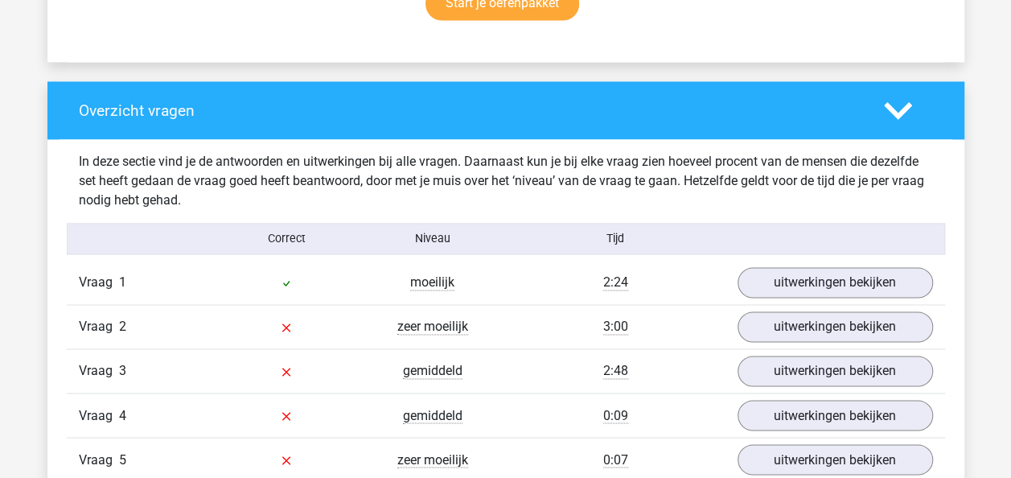
scroll to position [1207, 0]
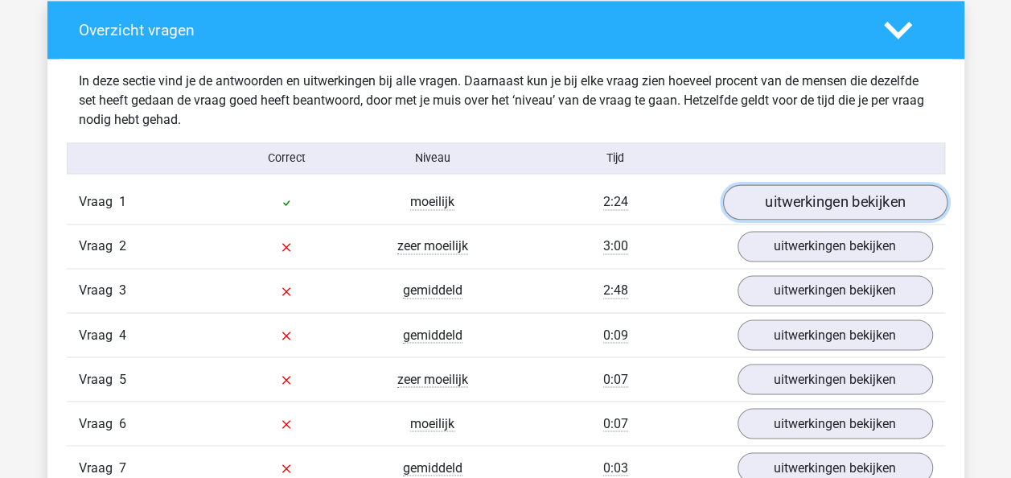
click at [835, 200] on link "uitwerkingen bekijken" at bounding box center [835, 202] width 225 height 35
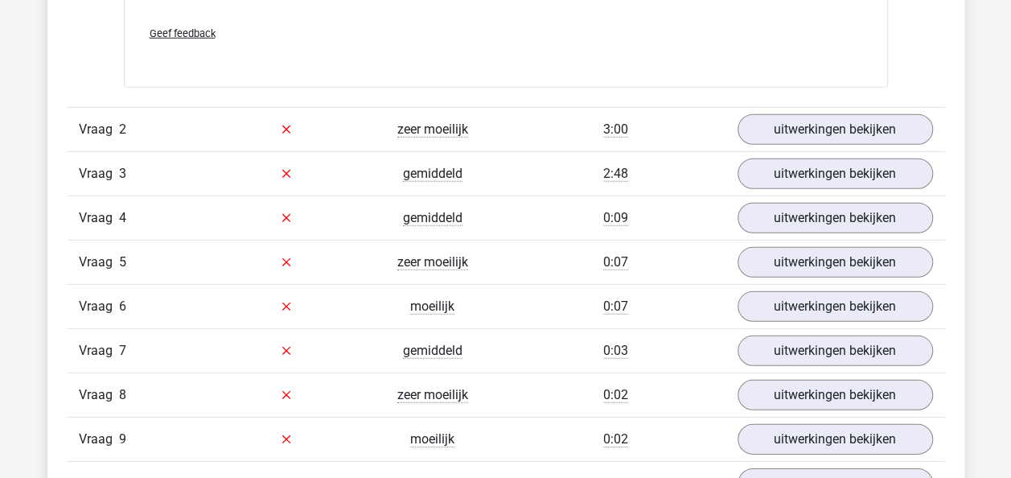
scroll to position [2253, 0]
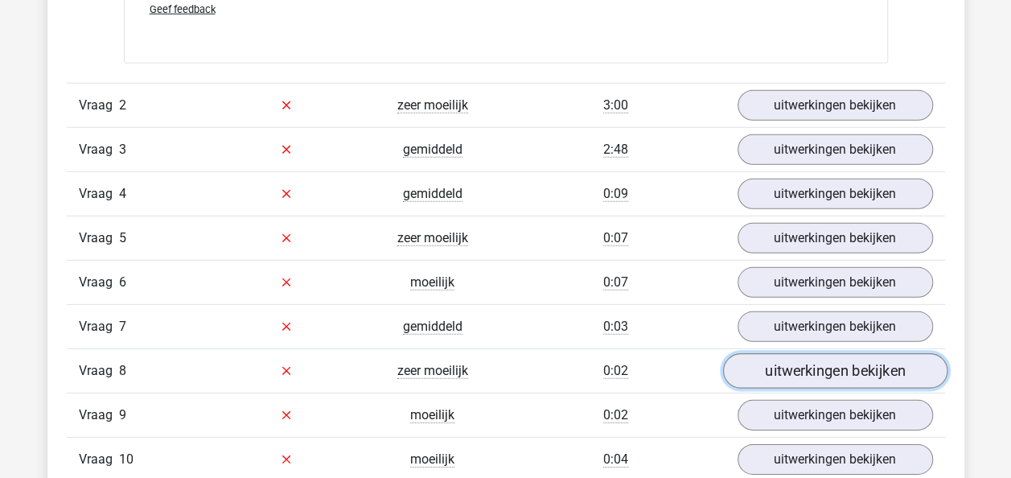
click at [756, 364] on link "uitwerkingen bekijken" at bounding box center [835, 370] width 225 height 35
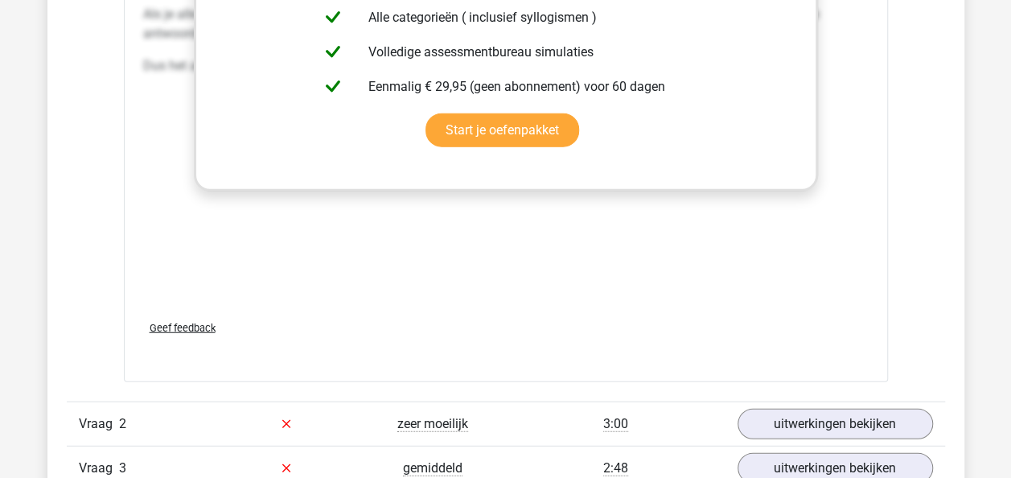
scroll to position [2012, 0]
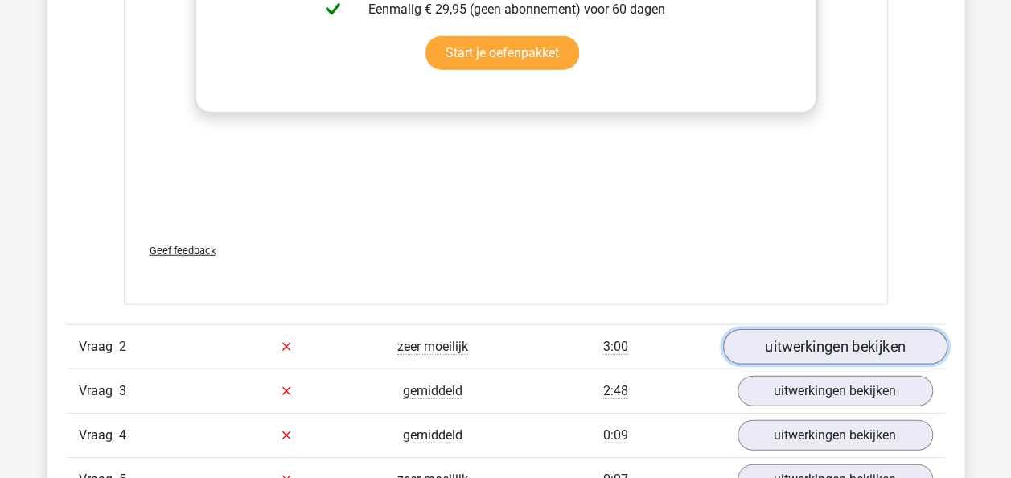
click at [799, 348] on link "uitwerkingen bekijken" at bounding box center [835, 346] width 225 height 35
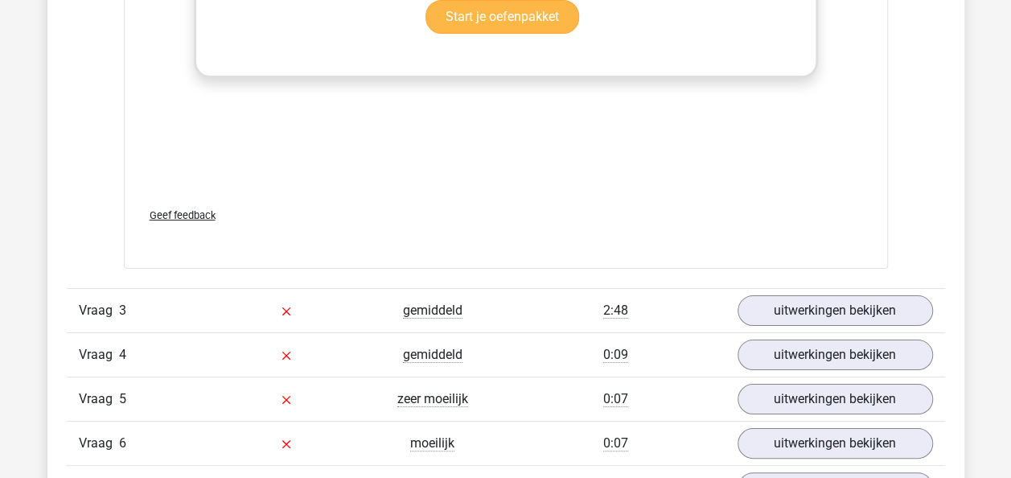
scroll to position [3058, 0]
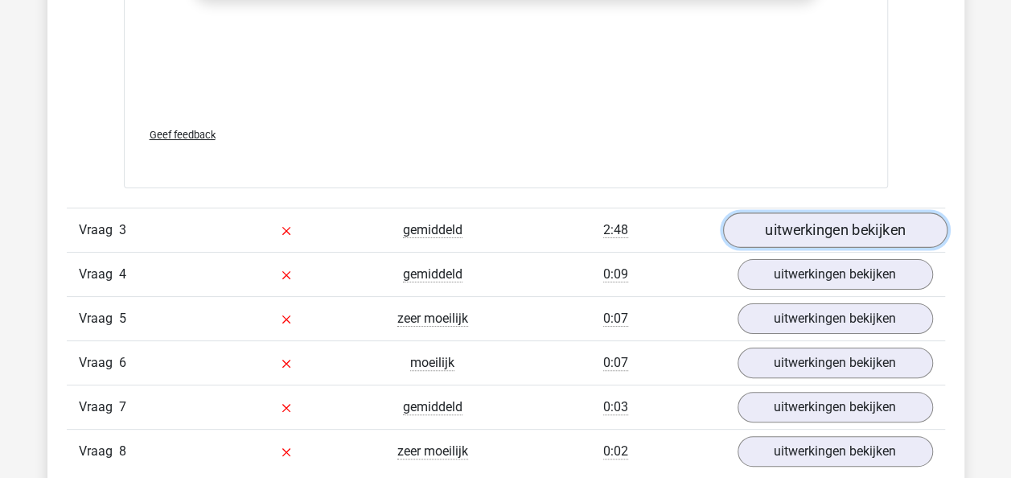
click at [813, 227] on link "uitwerkingen bekijken" at bounding box center [835, 229] width 225 height 35
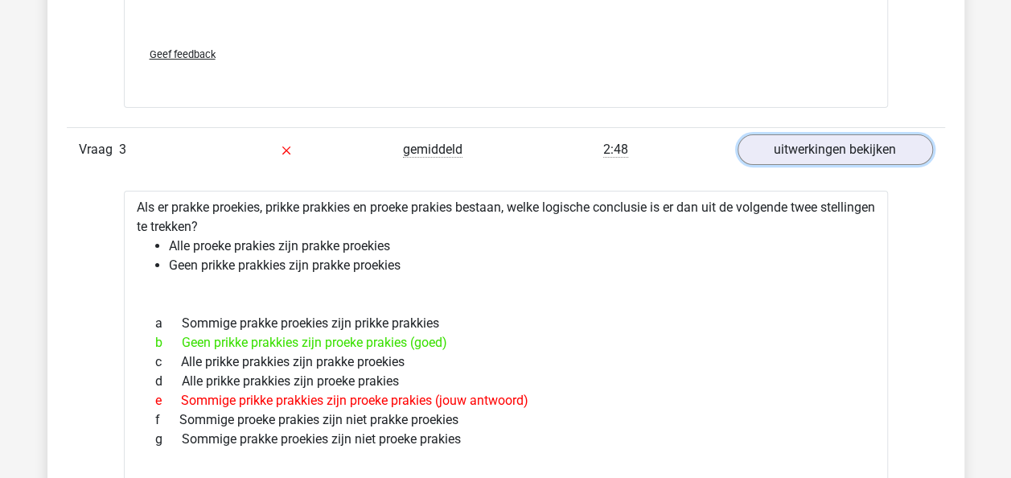
scroll to position [3219, 0]
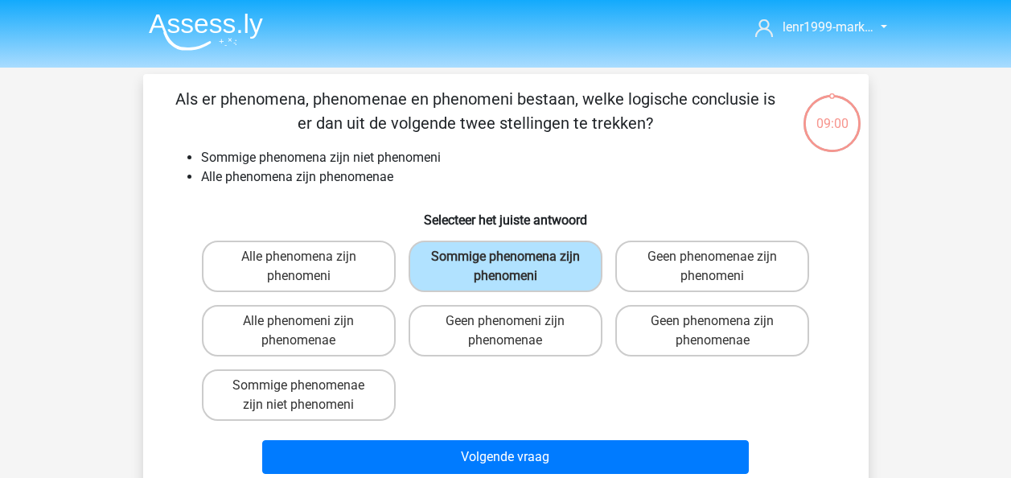
scroll to position [74, 0]
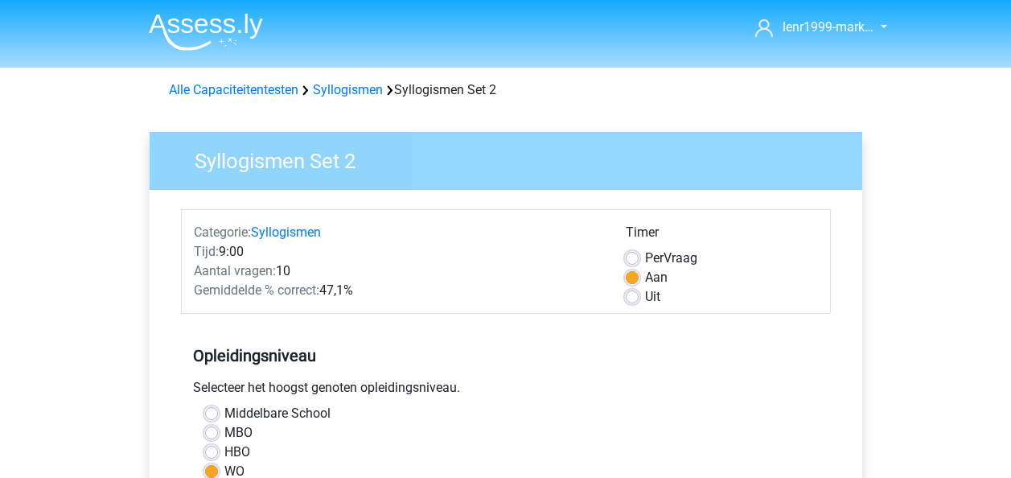
scroll to position [402, 0]
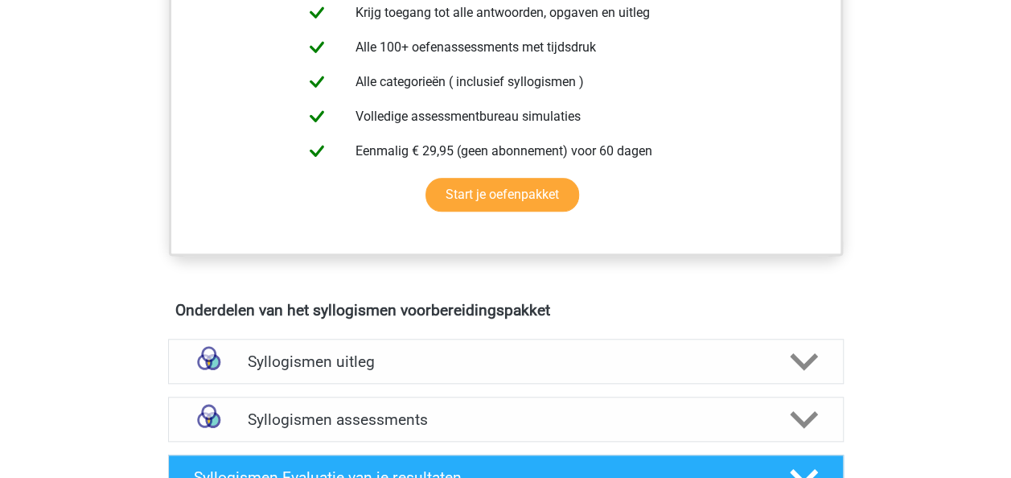
scroll to position [483, 0]
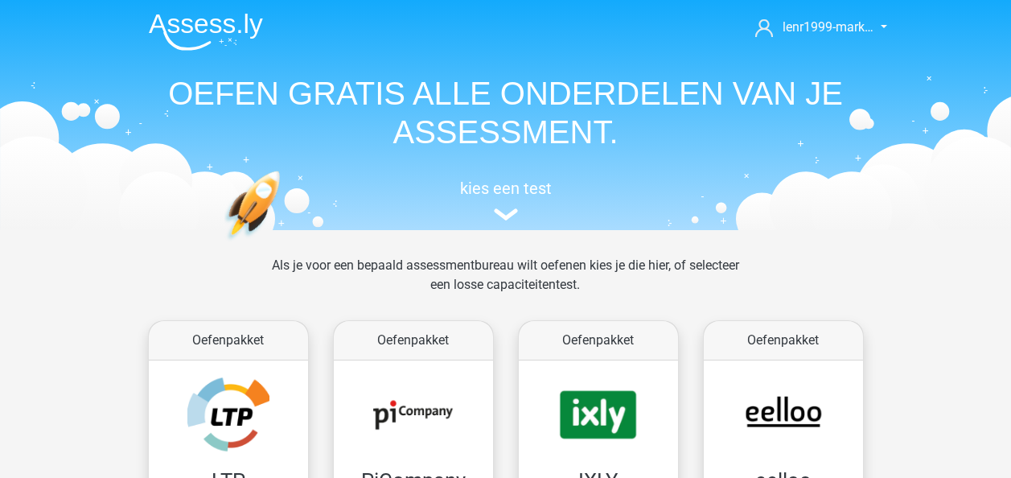
scroll to position [682, 0]
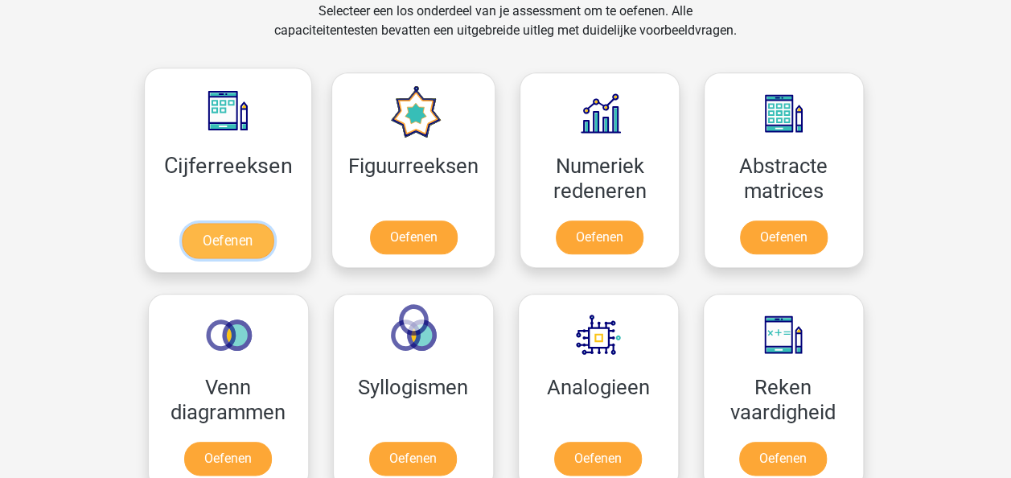
click at [223, 248] on link "Oefenen" at bounding box center [228, 240] width 92 height 35
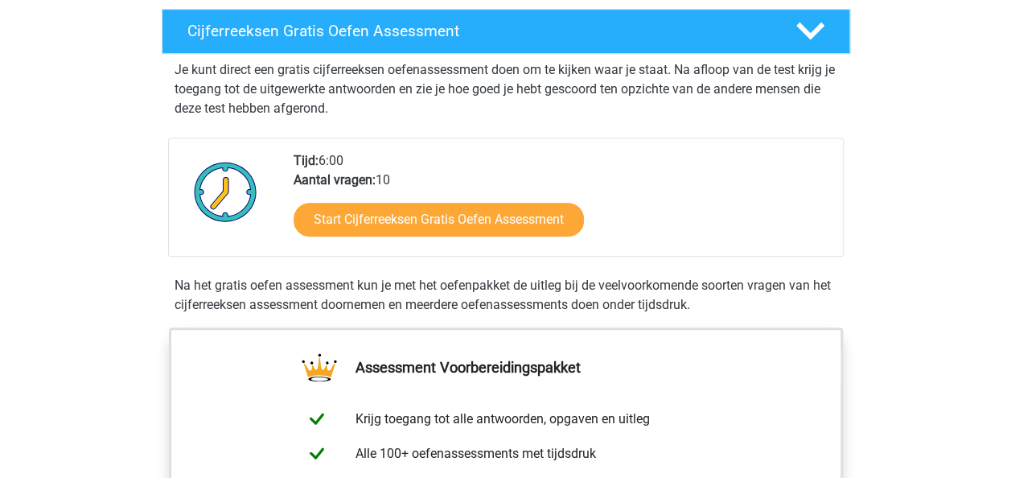
scroll to position [322, 0]
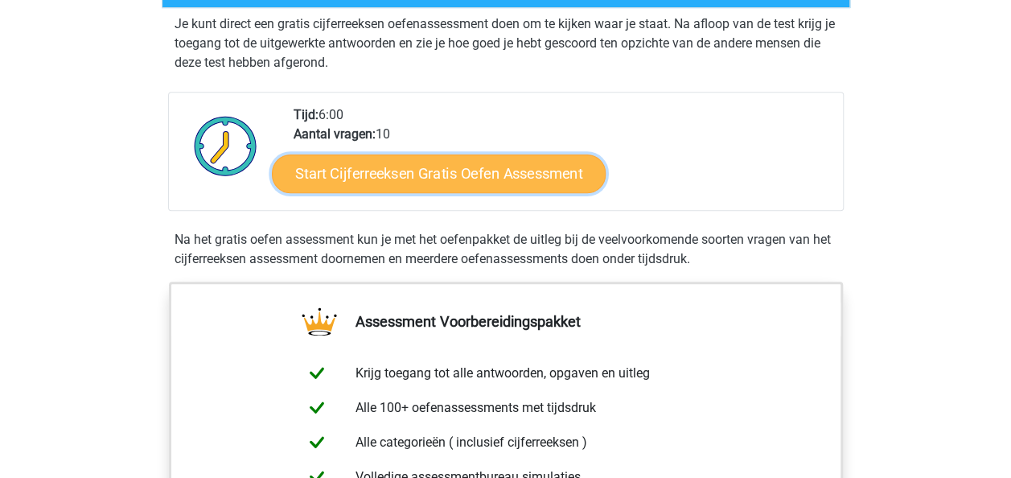
click at [427, 192] on link "Start Cijferreeksen Gratis Oefen Assessment" at bounding box center [439, 173] width 334 height 39
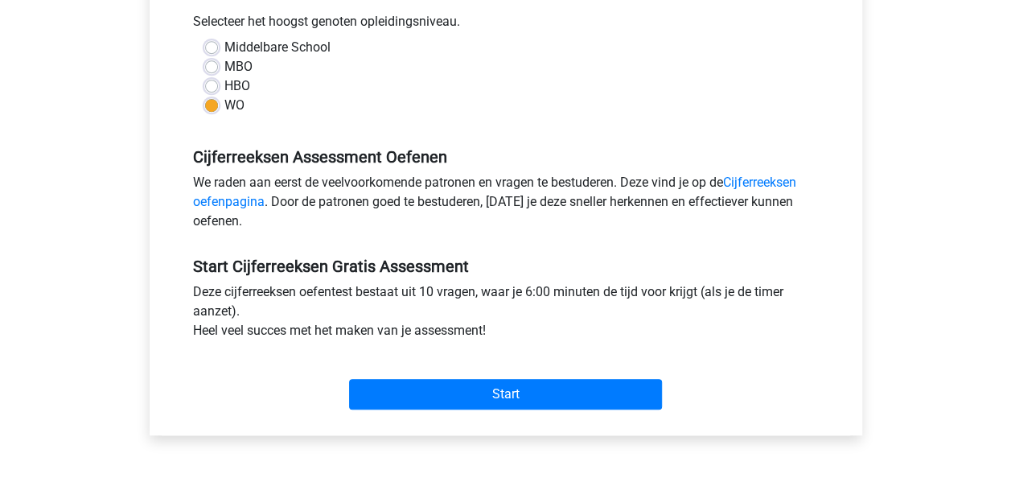
scroll to position [483, 0]
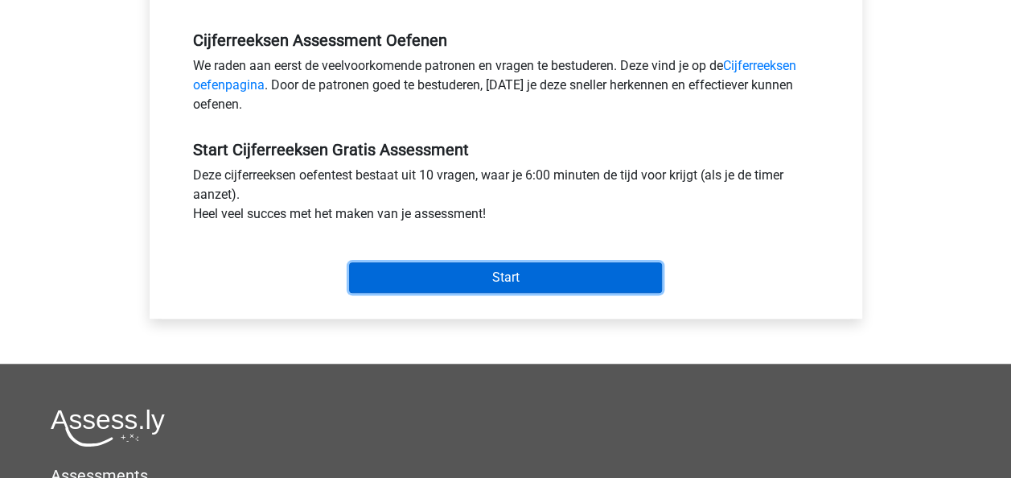
click at [449, 282] on input "Start" at bounding box center [505, 277] width 313 height 31
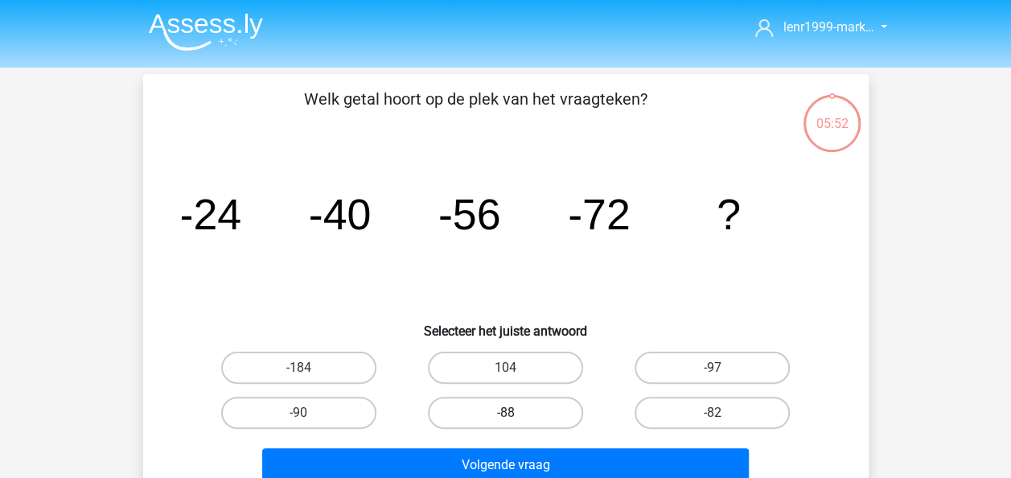
click at [511, 409] on label "-88" at bounding box center [505, 413] width 155 height 32
click at [511, 413] on input "-88" at bounding box center [510, 418] width 10 height 10
radio input "true"
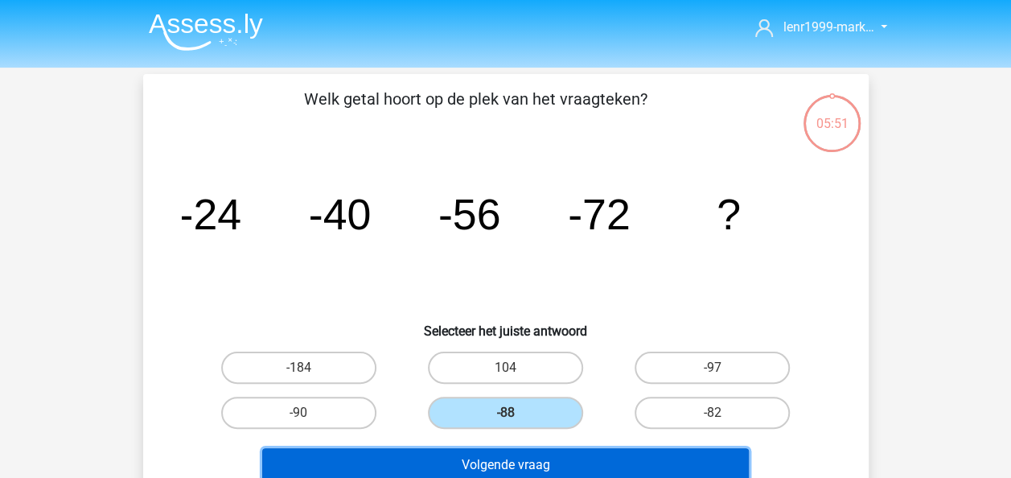
click at [512, 463] on button "Volgende vraag" at bounding box center [505, 465] width 487 height 34
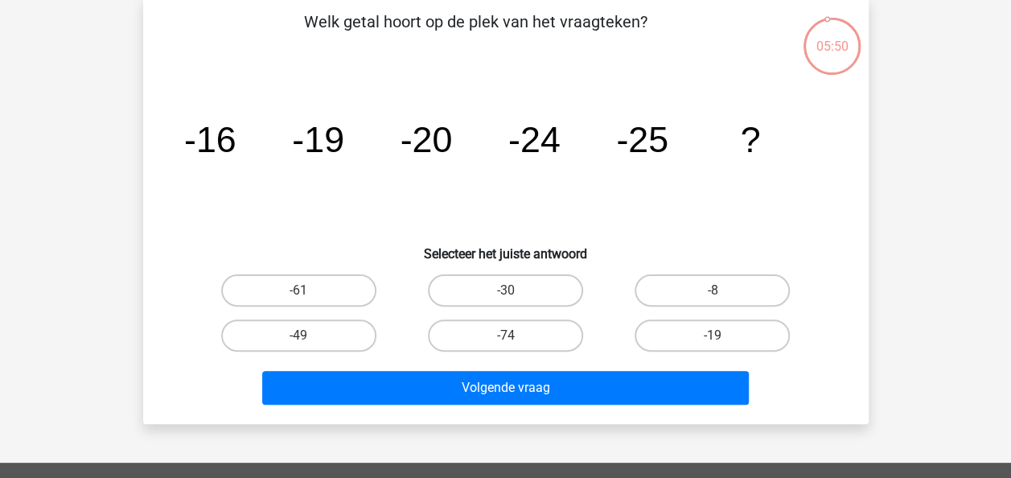
scroll to position [74, 0]
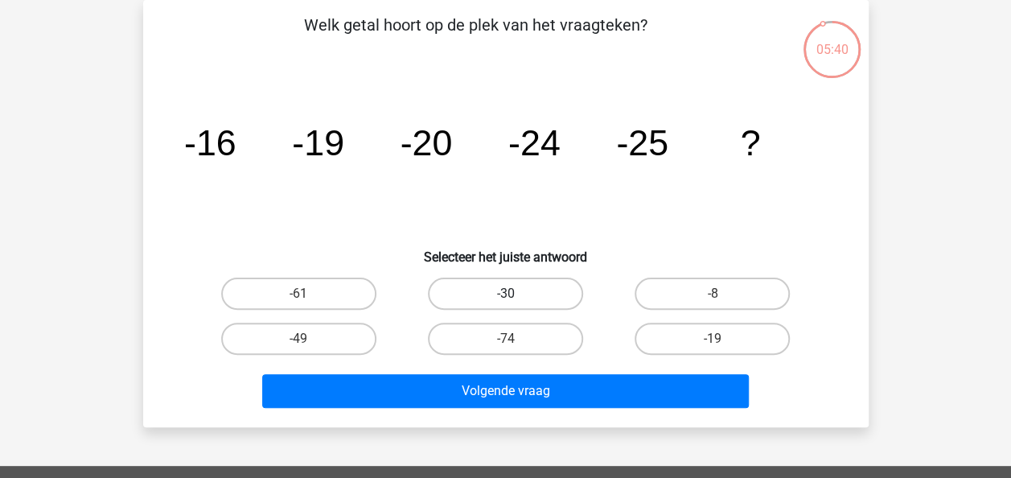
click at [488, 293] on label "-30" at bounding box center [505, 294] width 155 height 32
click at [505, 294] on input "-30" at bounding box center [510, 299] width 10 height 10
radio input "true"
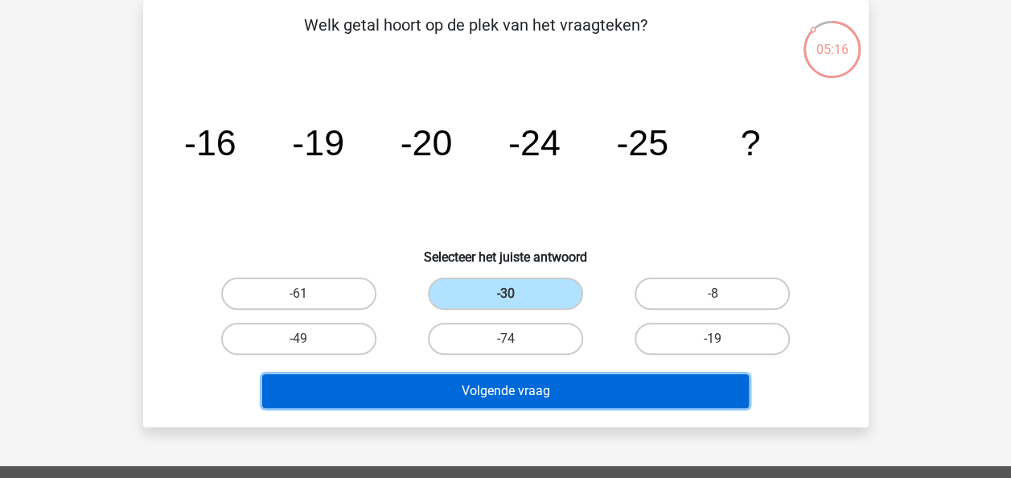
click at [497, 396] on button "Volgende vraag" at bounding box center [505, 391] width 487 height 34
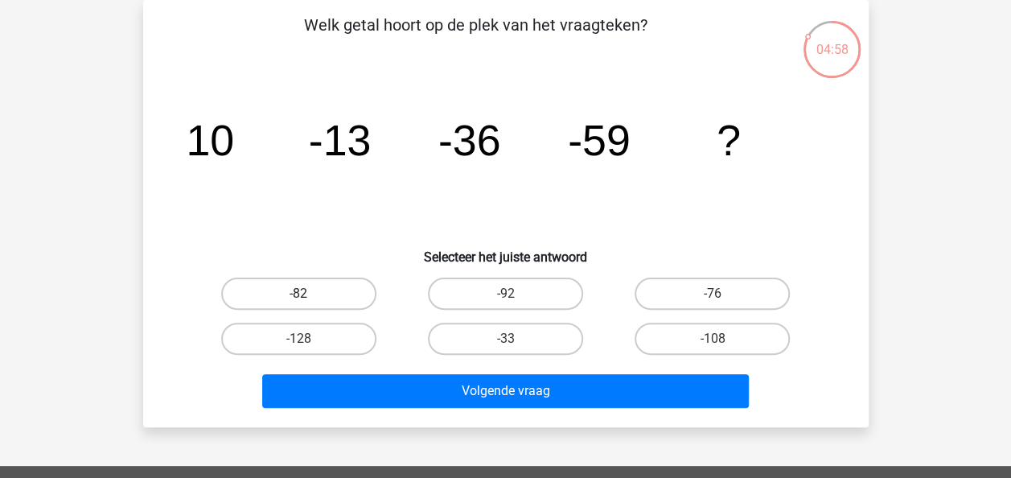
click at [294, 287] on label "-82" at bounding box center [298, 294] width 155 height 32
click at [299, 294] on input "-82" at bounding box center [304, 299] width 10 height 10
radio input "true"
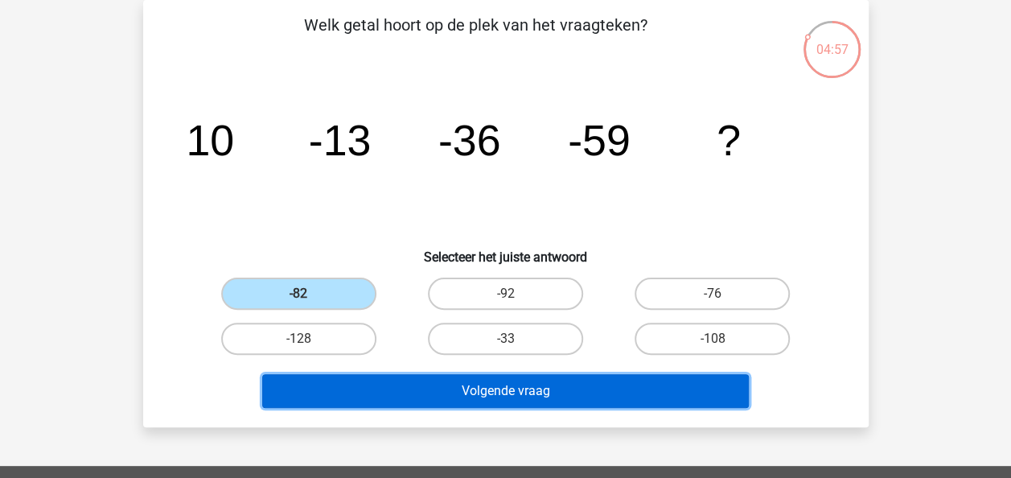
click at [458, 391] on button "Volgende vraag" at bounding box center [505, 391] width 487 height 34
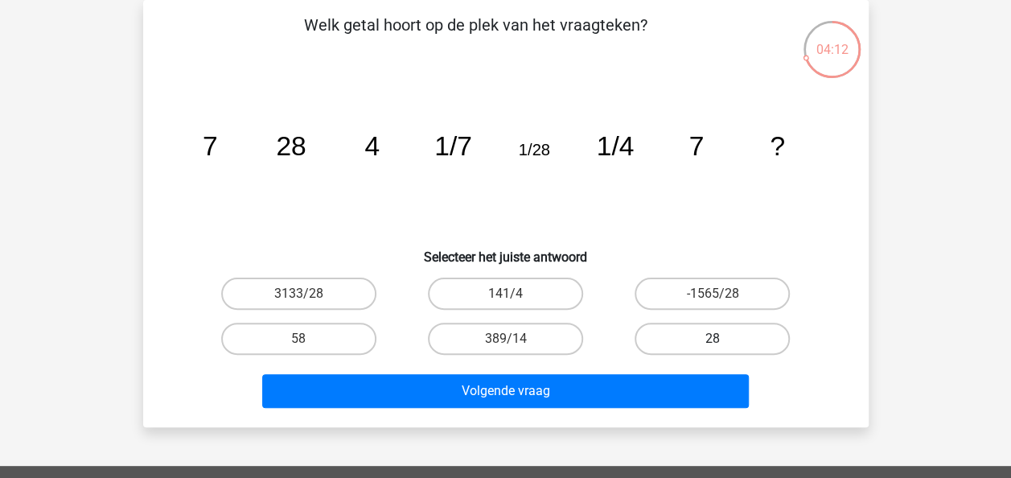
click at [708, 327] on label "28" at bounding box center [712, 339] width 155 height 32
click at [713, 339] on input "28" at bounding box center [718, 344] width 10 height 10
radio input "true"
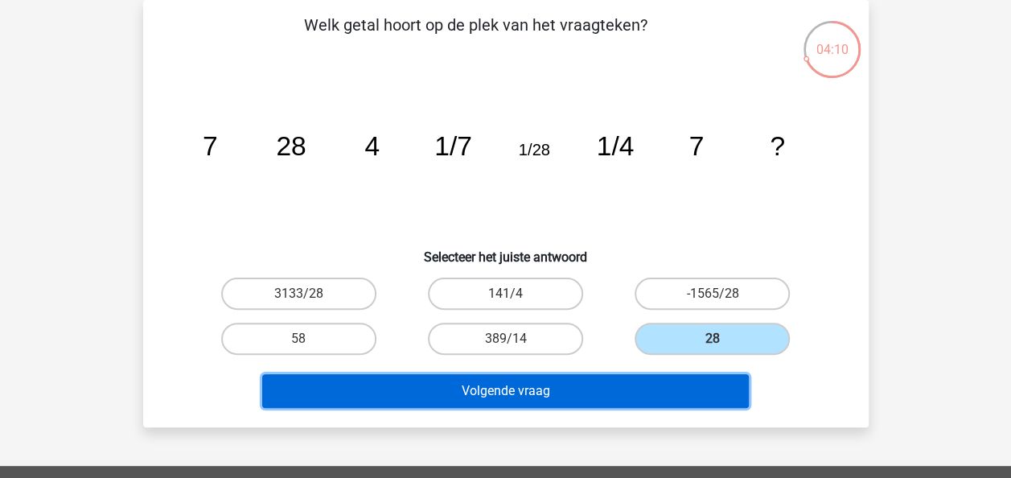
click at [586, 391] on button "Volgende vraag" at bounding box center [505, 391] width 487 height 34
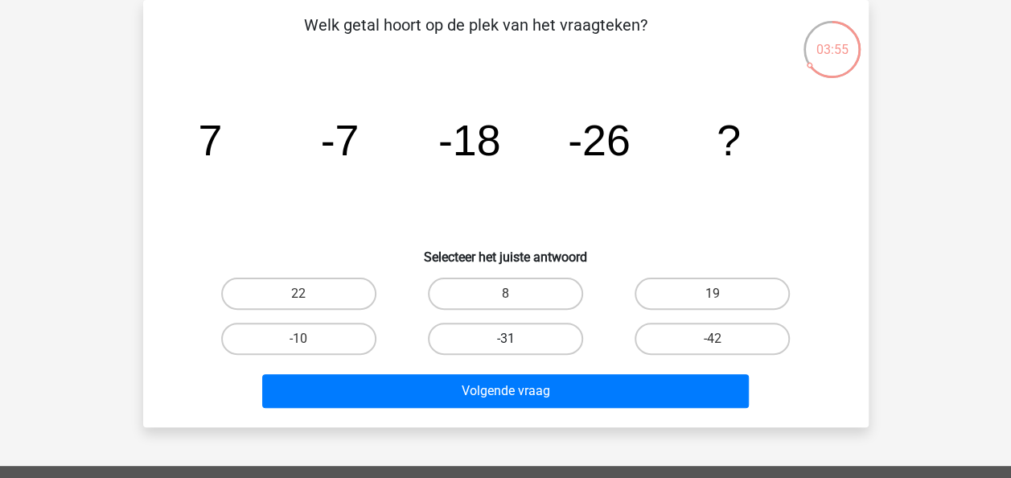
click at [536, 343] on label "-31" at bounding box center [505, 339] width 155 height 32
click at [516, 343] on input "-31" at bounding box center [510, 344] width 10 height 10
radio input "true"
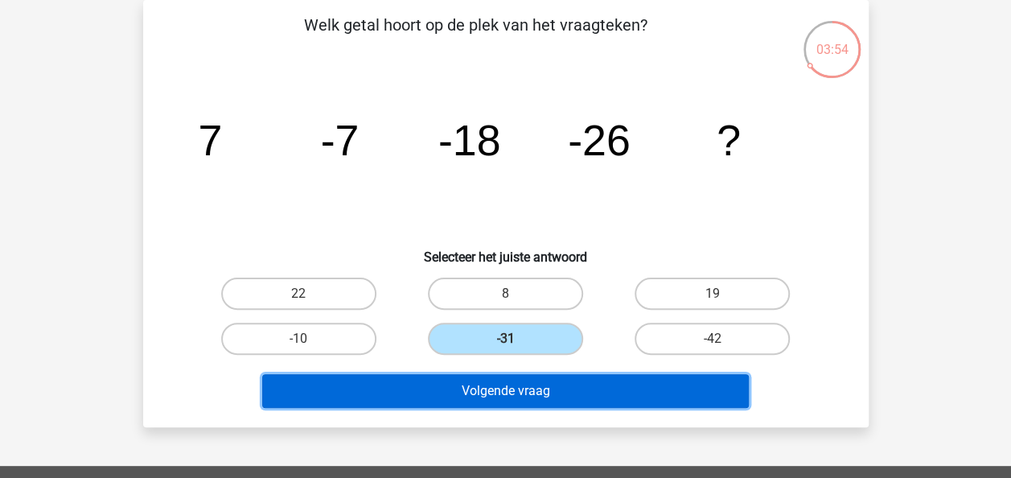
click at [539, 394] on button "Volgende vraag" at bounding box center [505, 391] width 487 height 34
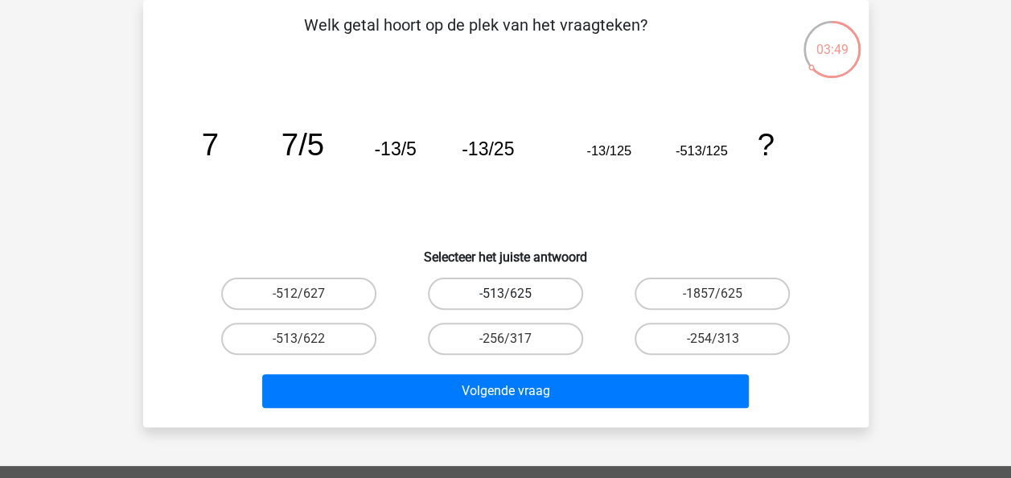
click at [496, 294] on label "-513/625" at bounding box center [505, 294] width 155 height 32
click at [505, 294] on input "-513/625" at bounding box center [510, 299] width 10 height 10
radio input "true"
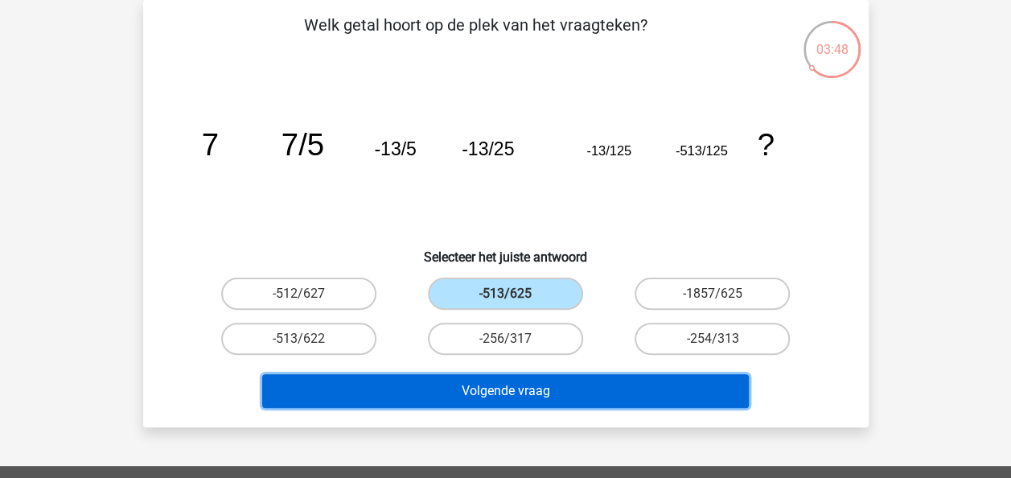
click at [506, 383] on button "Volgende vraag" at bounding box center [505, 391] width 487 height 34
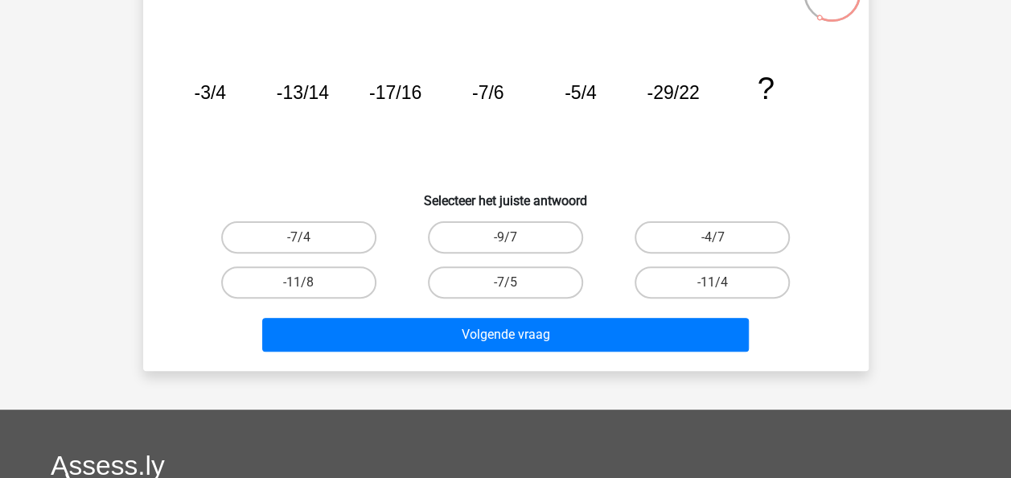
scroll to position [154, 0]
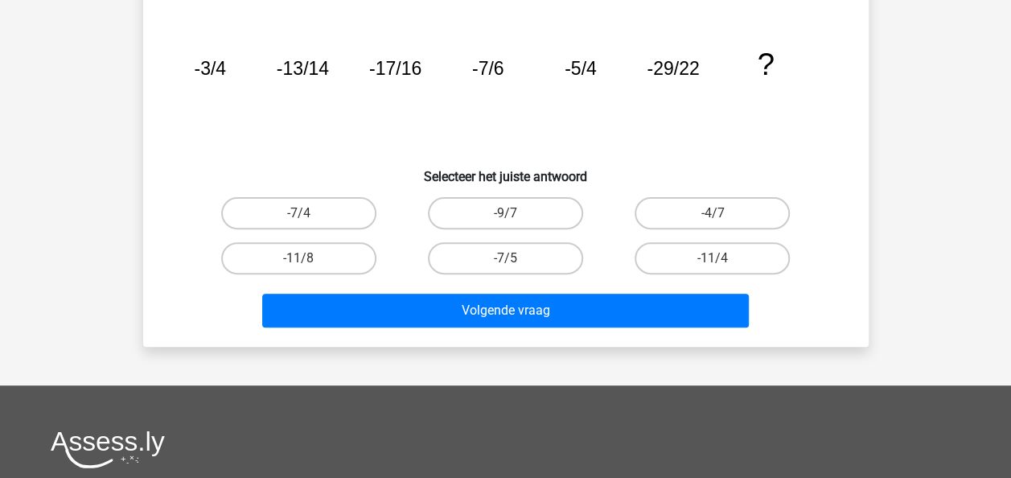
click at [307, 262] on input "-11/8" at bounding box center [304, 263] width 10 height 10
radio input "true"
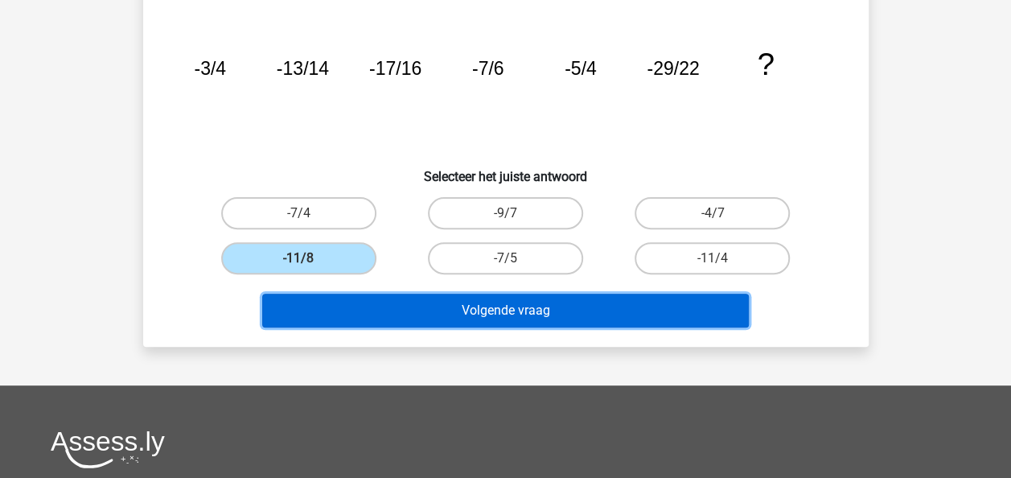
click at [496, 315] on button "Volgende vraag" at bounding box center [505, 311] width 487 height 34
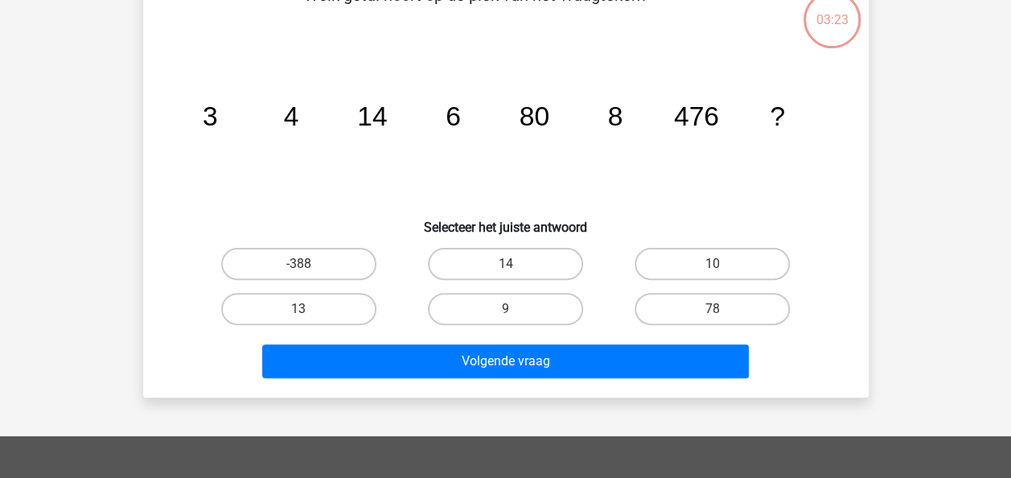
scroll to position [74, 0]
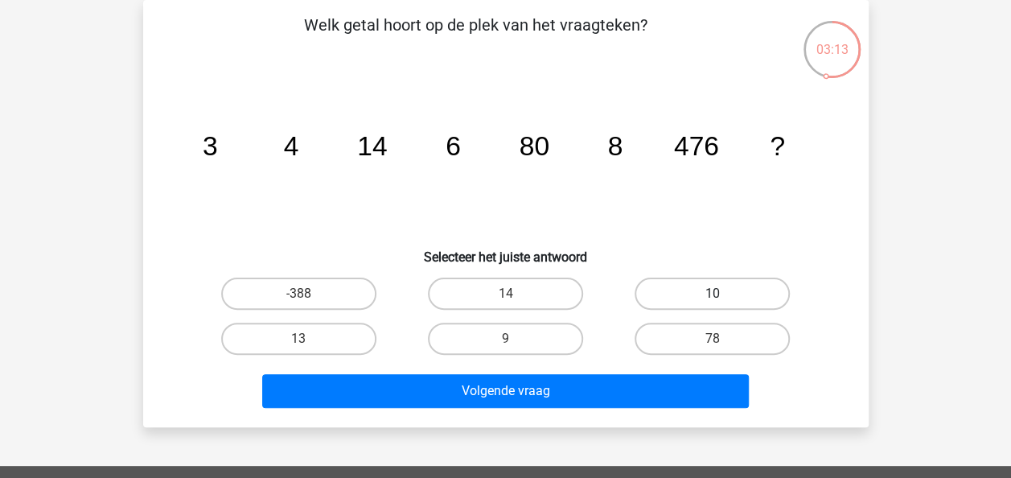
click at [707, 293] on label "10" at bounding box center [712, 294] width 155 height 32
click at [713, 294] on input "10" at bounding box center [718, 299] width 10 height 10
radio input "true"
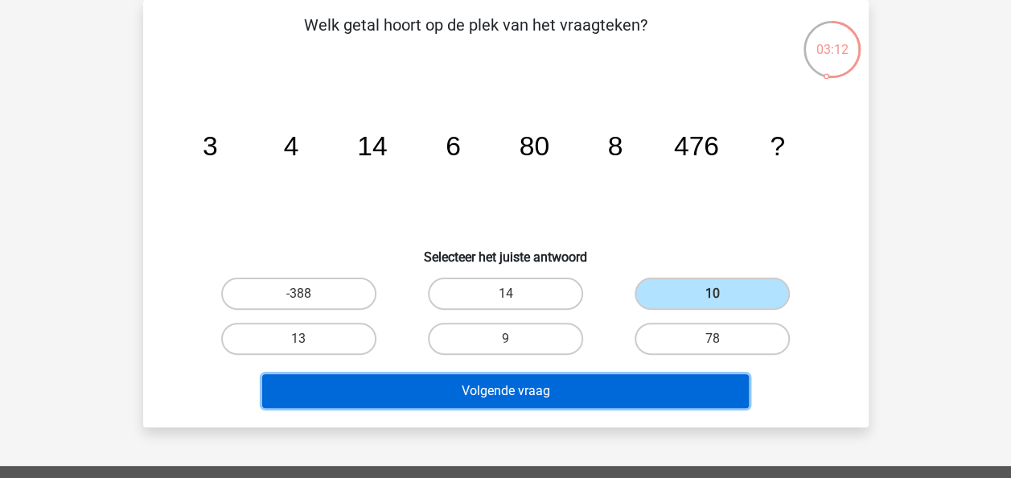
click at [501, 396] on button "Volgende vraag" at bounding box center [505, 391] width 487 height 34
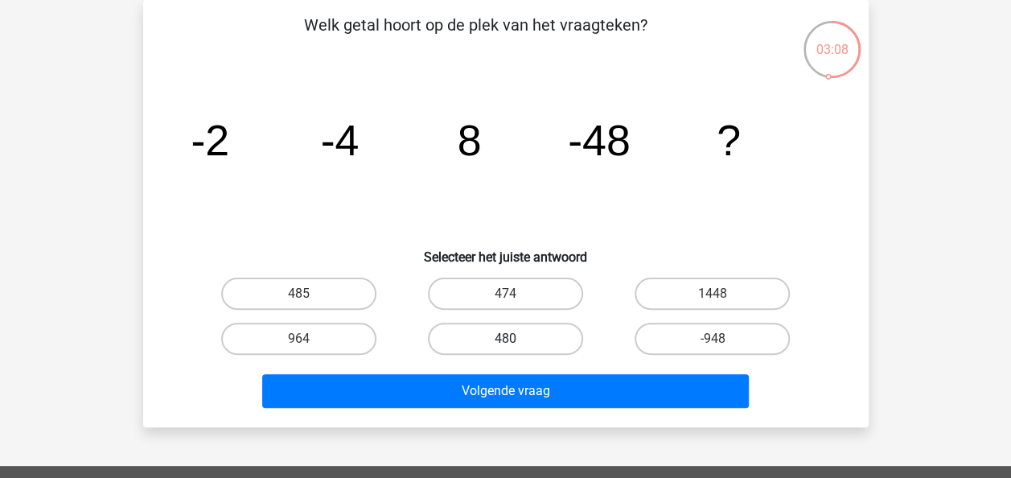
click at [483, 327] on label "480" at bounding box center [505, 339] width 155 height 32
click at [505, 339] on input "480" at bounding box center [510, 344] width 10 height 10
radio input "true"
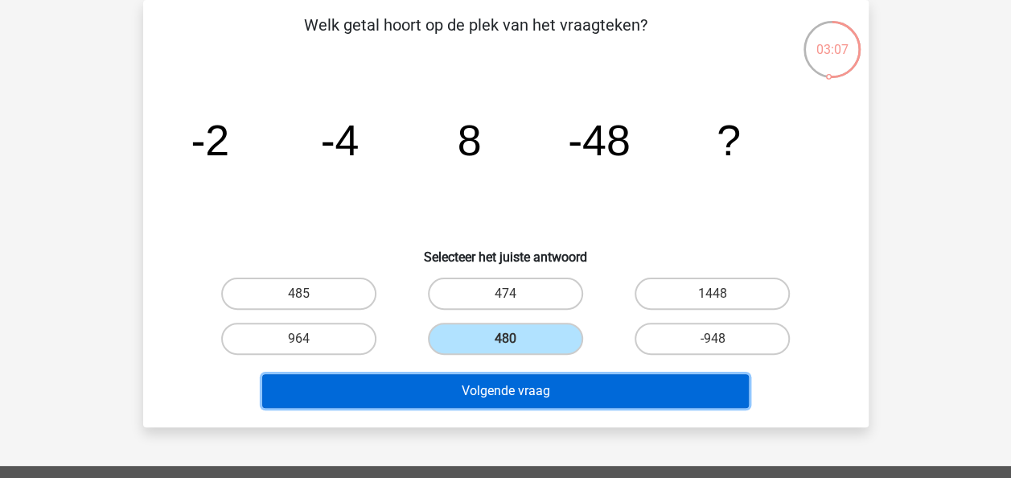
click at [529, 392] on button "Volgende vraag" at bounding box center [505, 391] width 487 height 34
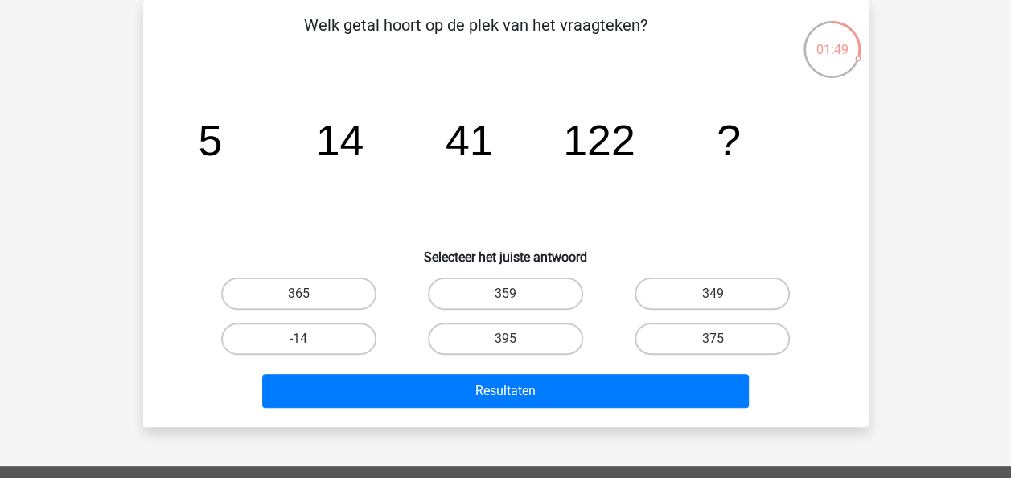
click at [715, 300] on input "349" at bounding box center [718, 299] width 10 height 10
radio input "true"
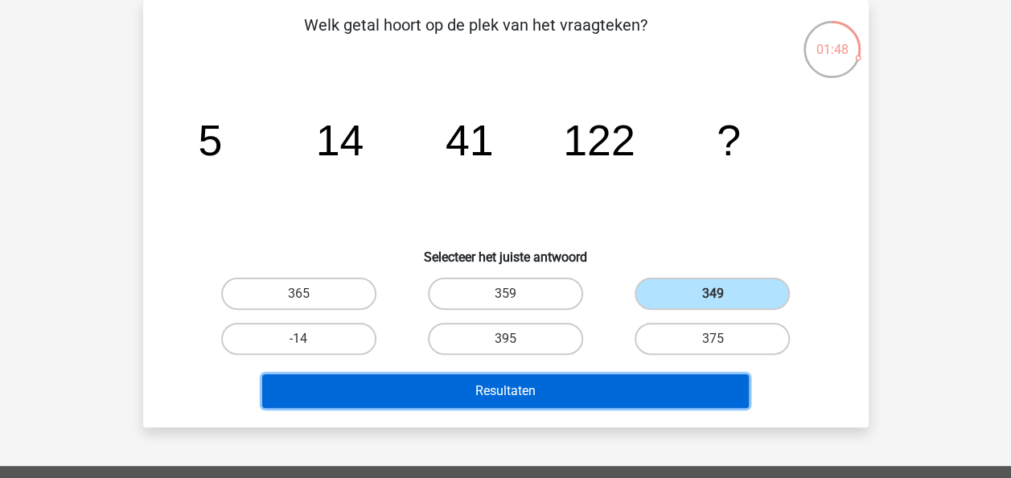
click at [617, 391] on button "Resultaten" at bounding box center [505, 391] width 487 height 34
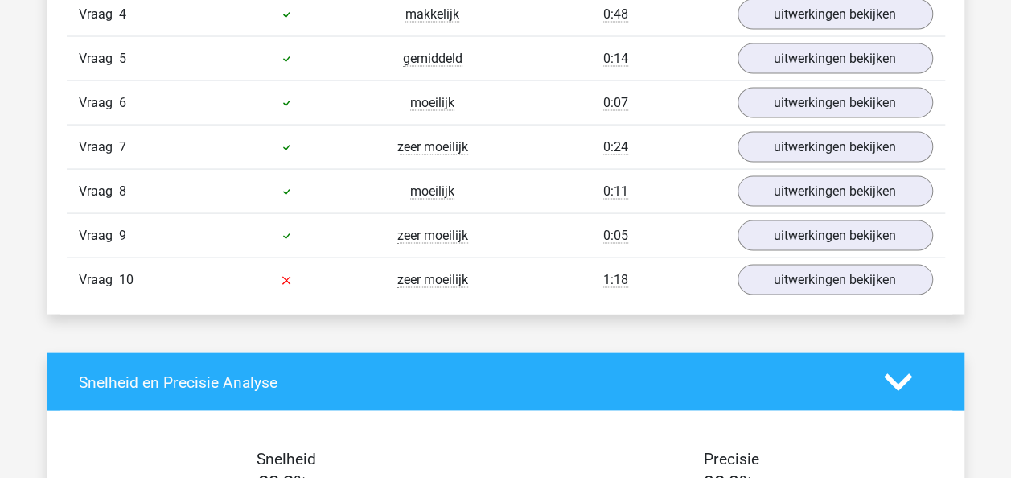
scroll to position [1529, 0]
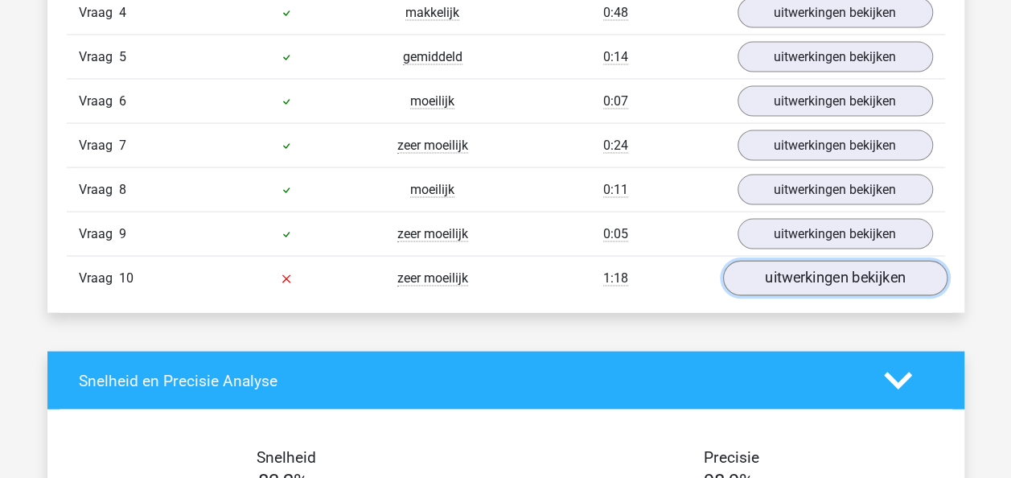
click at [784, 274] on link "uitwerkingen bekijken" at bounding box center [835, 279] width 225 height 35
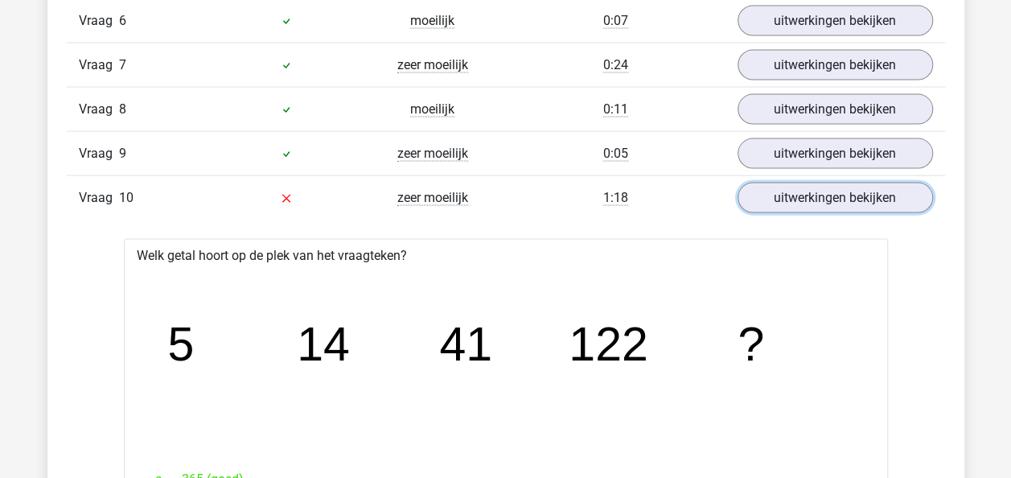
scroll to position [1609, 0]
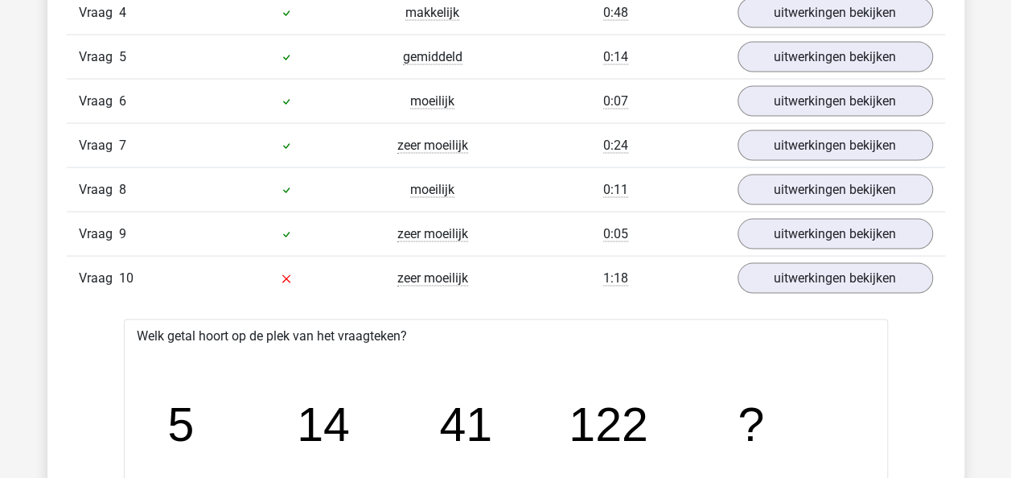
scroll to position [1448, 0]
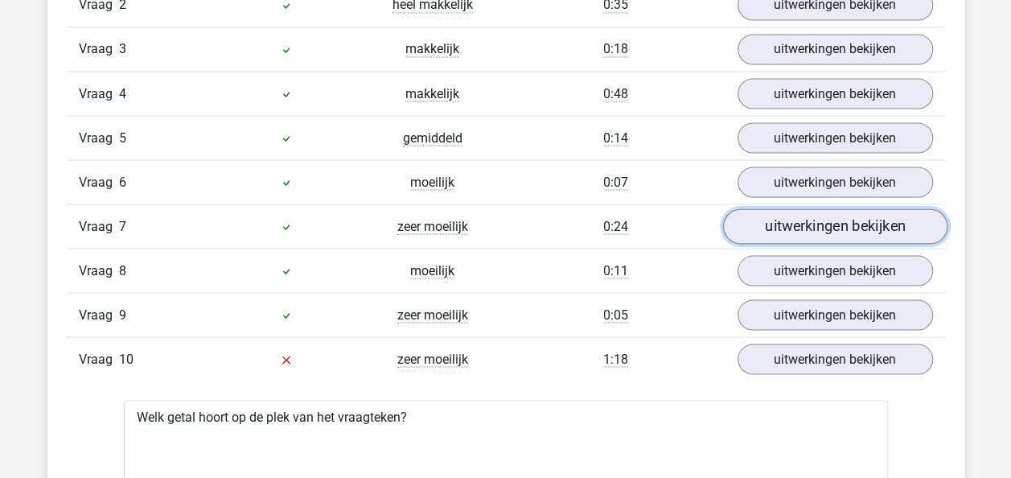
click at [846, 221] on link "uitwerkingen bekijken" at bounding box center [835, 226] width 225 height 35
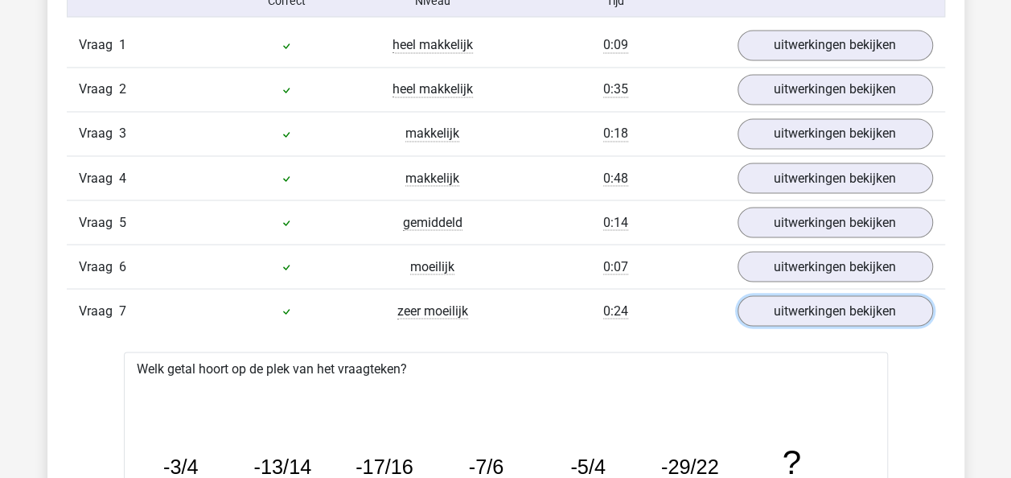
scroll to position [1368, 0]
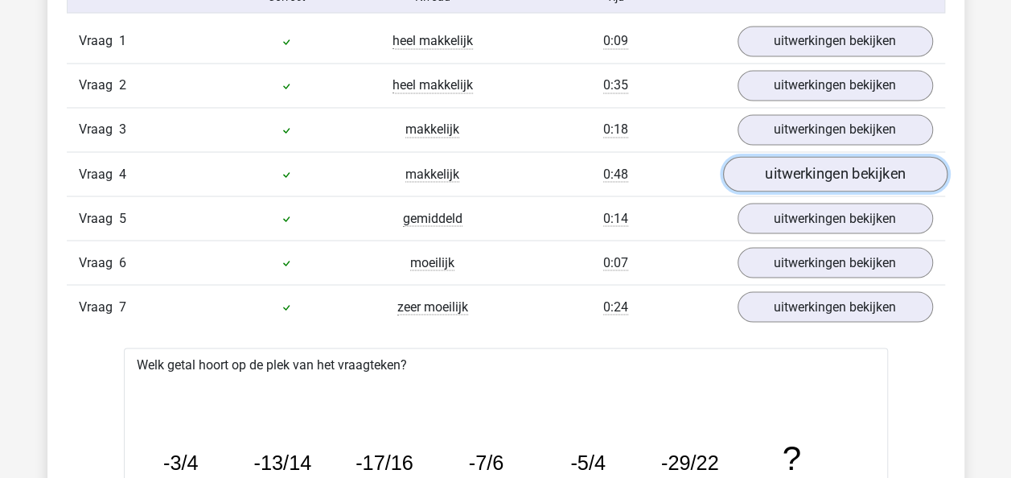
click at [868, 176] on link "uitwerkingen bekijken" at bounding box center [835, 174] width 225 height 35
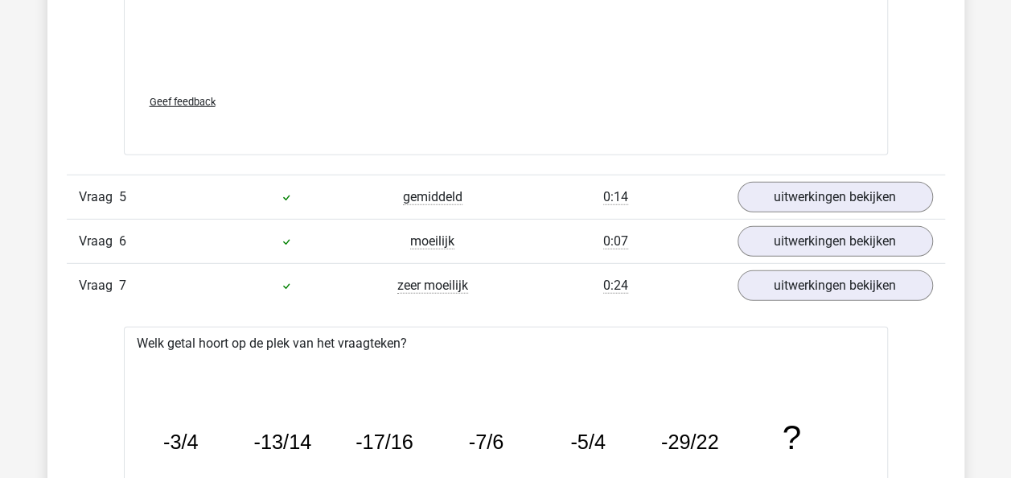
scroll to position [2253, 0]
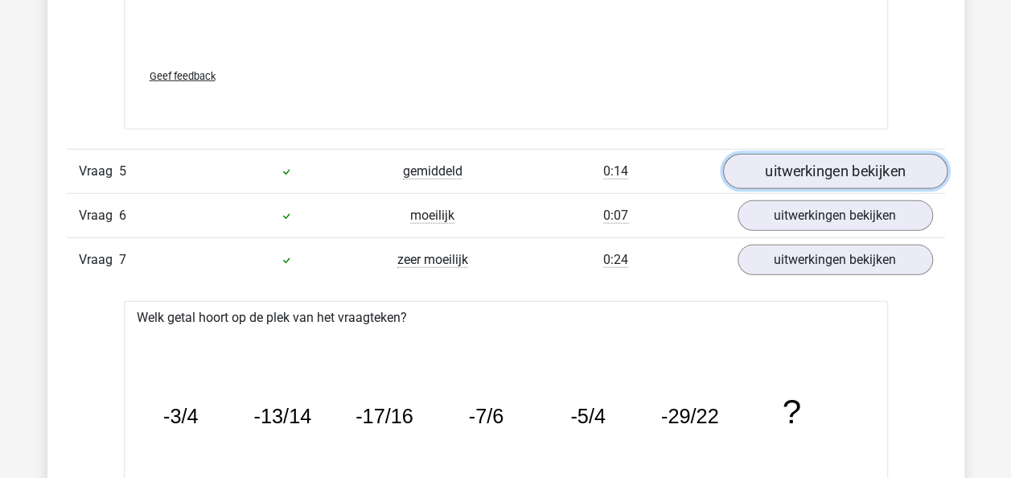
click at [804, 168] on link "uitwerkingen bekijken" at bounding box center [835, 171] width 225 height 35
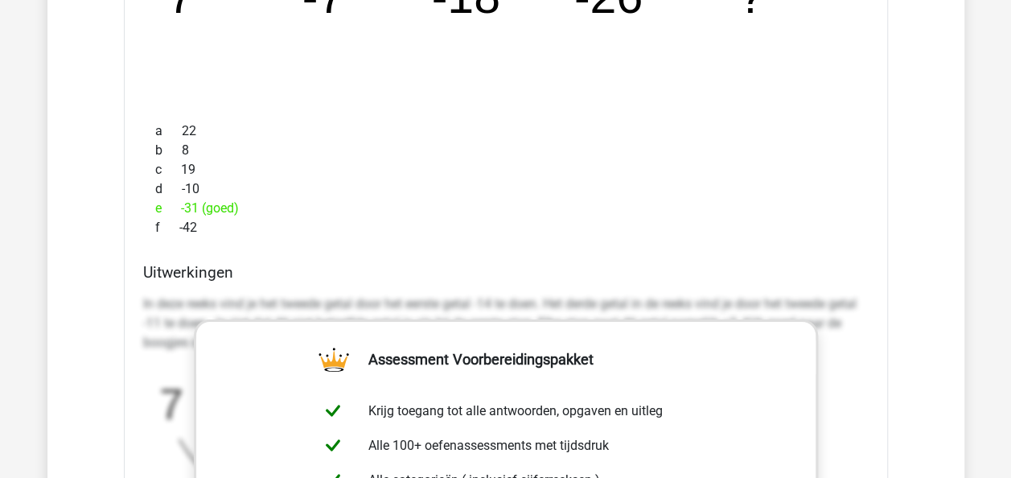
scroll to position [2494, 0]
